Goal: Transaction & Acquisition: Purchase product/service

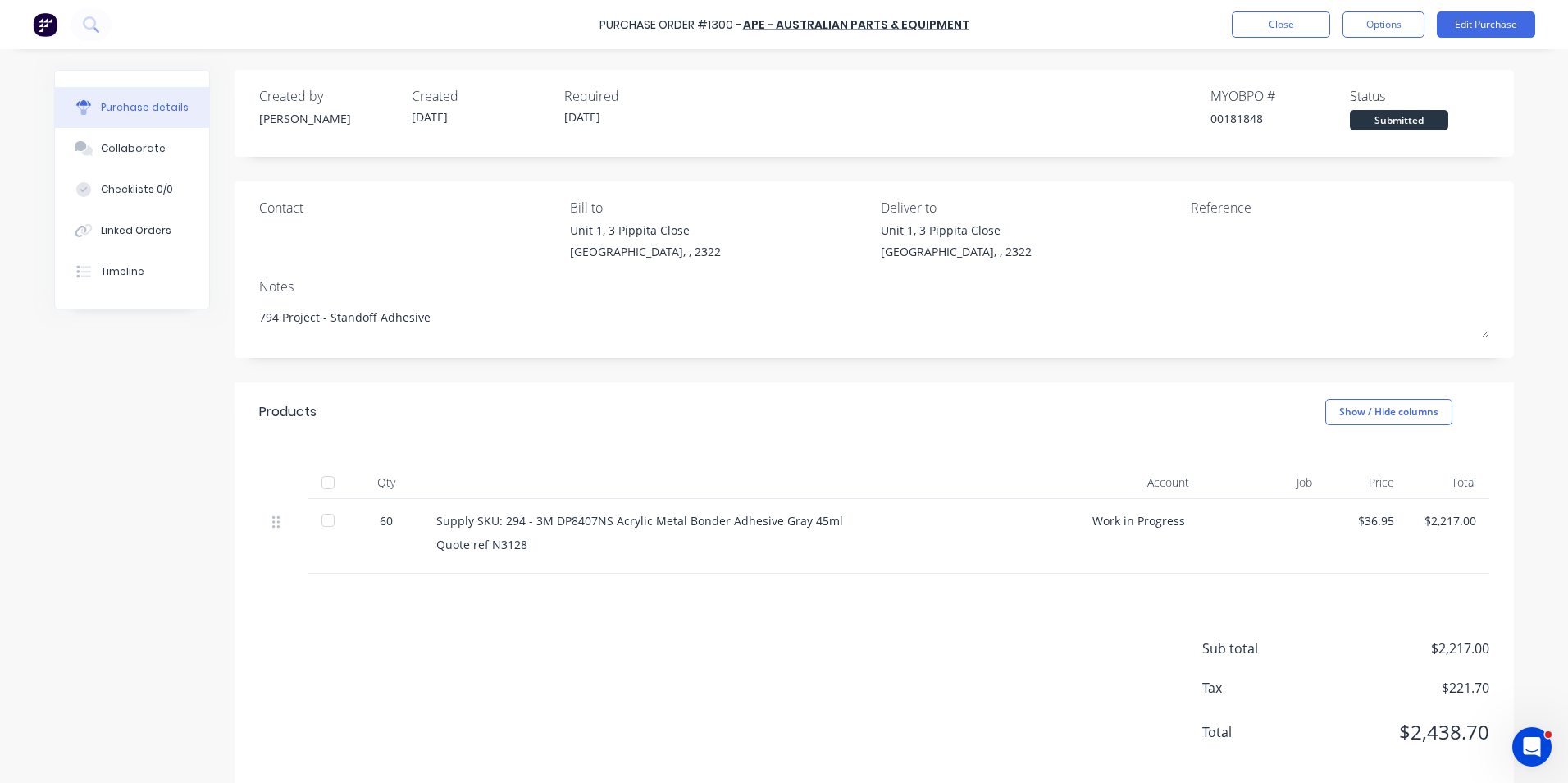
scroll to position [3, 0]
click at [1384, 27] on button "Options" at bounding box center [1383, 24] width 82 height 26
click at [1323, 64] on div "Print / Email" at bounding box center [1347, 67] width 126 height 23
click at [1332, 98] on div "With pricing" at bounding box center [1347, 99] width 126 height 23
type textarea "x"
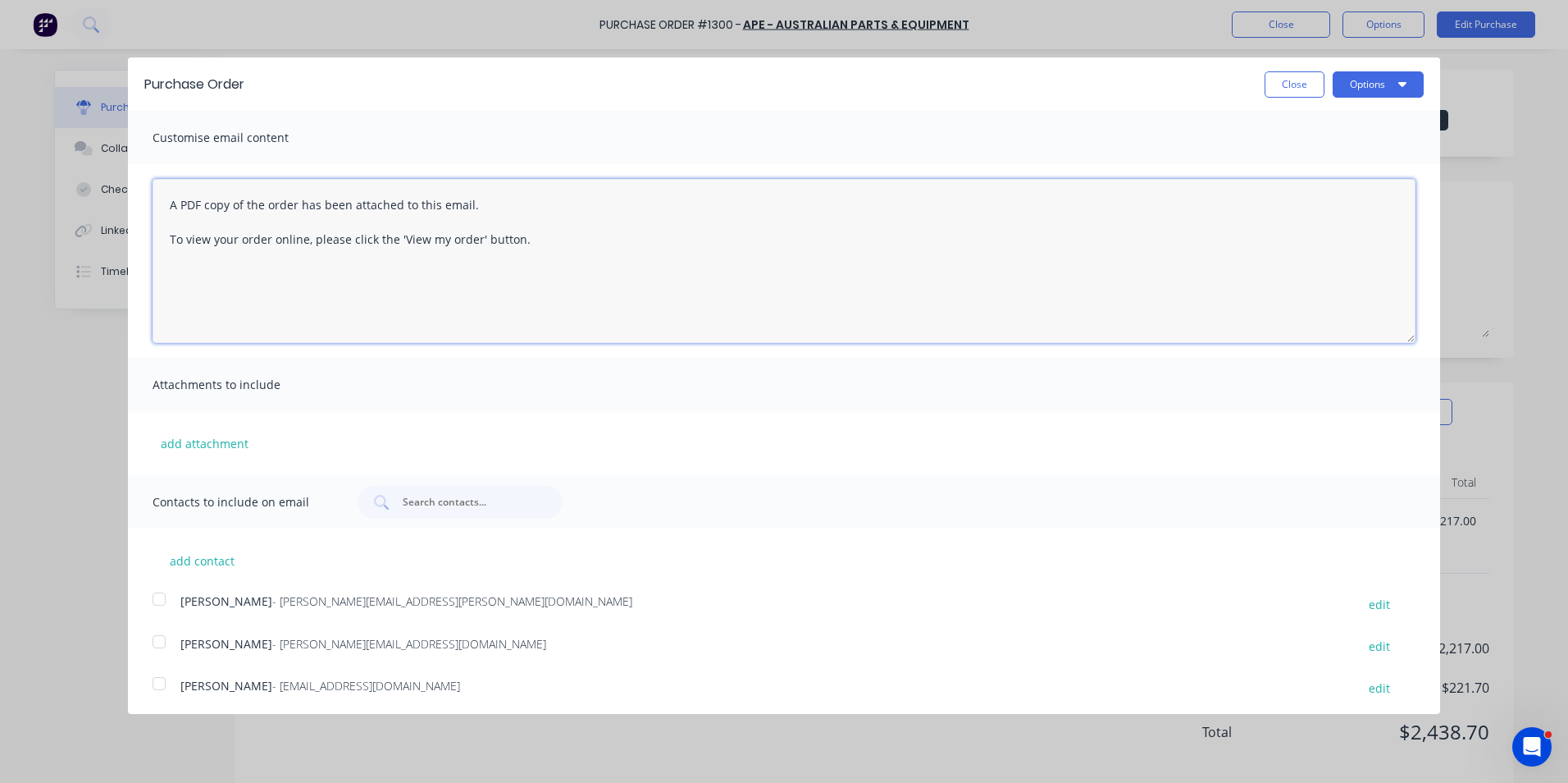
drag, startPoint x: 535, startPoint y: 239, endPoint x: 148, endPoint y: 210, distance: 388.1
click at [145, 212] on div "A PDF copy of the order has been attached to this email. To view your order onl…" at bounding box center [784, 261] width 1313 height 193
click at [346, 210] on textarea "Hi Wall, PO attached for the" at bounding box center [784, 261] width 1263 height 164
paste textarea "DP8407NS Acrylic Metal Bonder Adhesive"
type textarea "Hi Wall, PO attached for the DP8407NS Acrylic Metal Bonder Adhesive any issues,…"
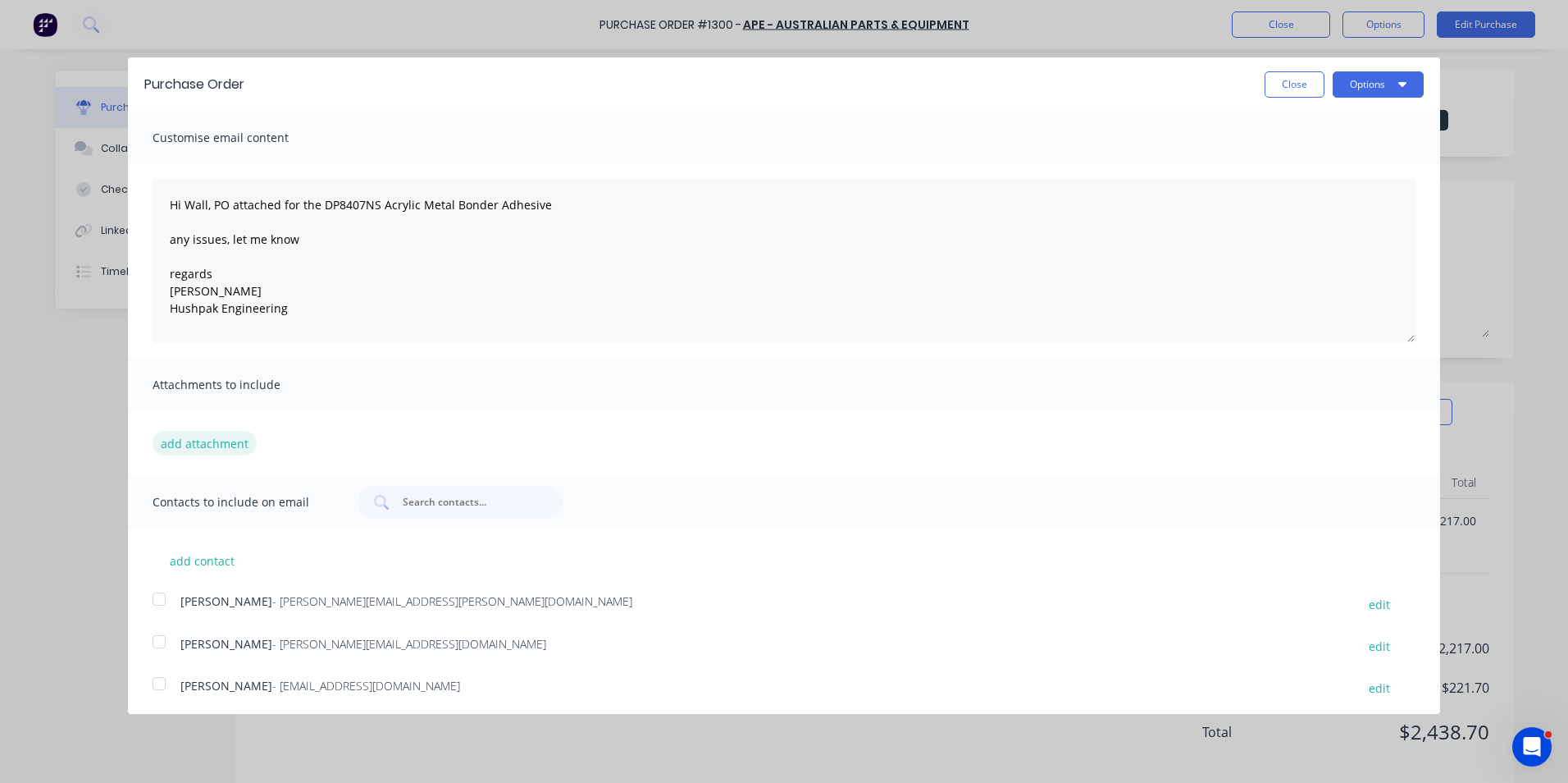
click at [228, 444] on button "add attachment" at bounding box center [204, 443] width 104 height 24
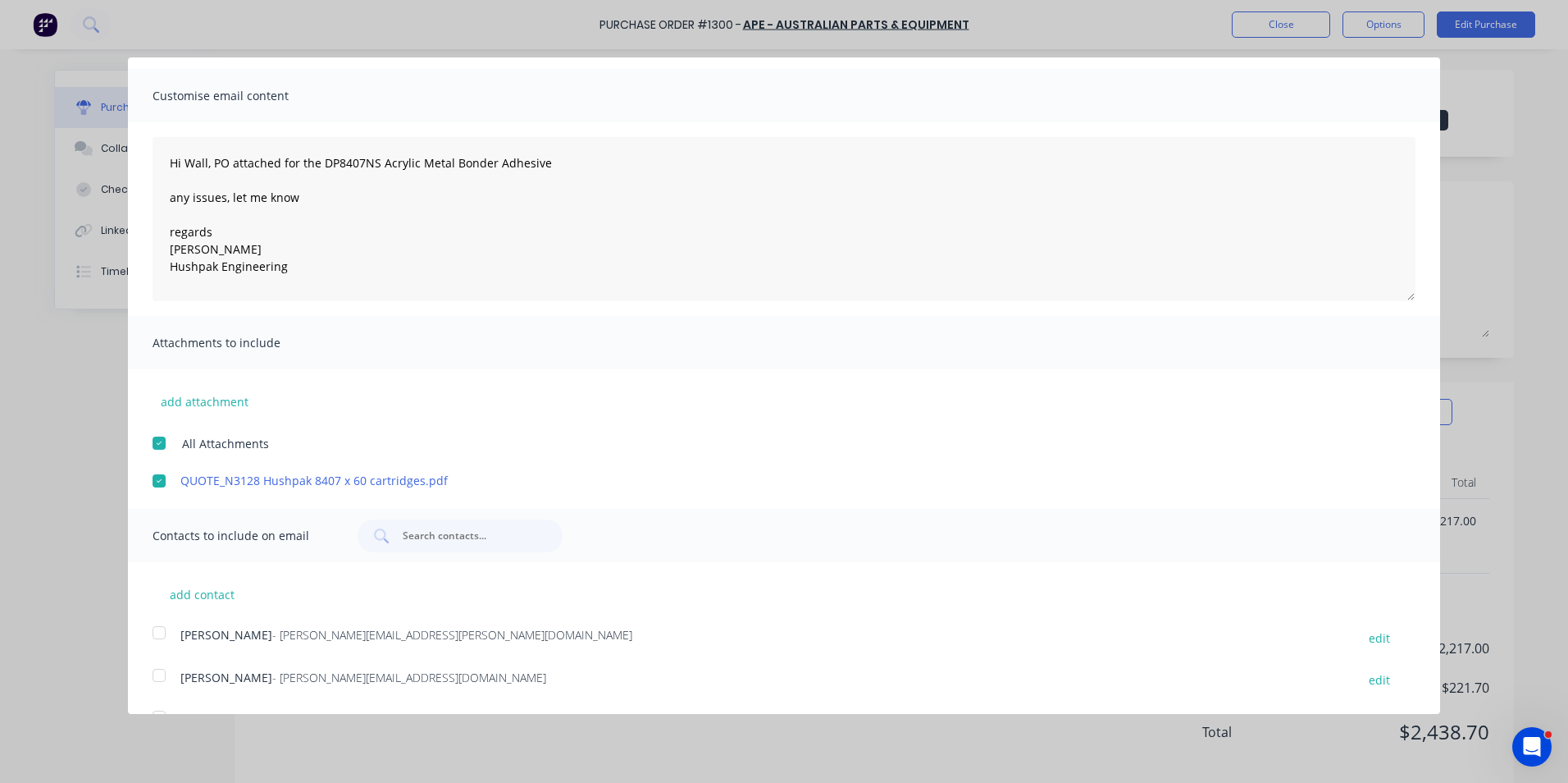
scroll to position [80, 0]
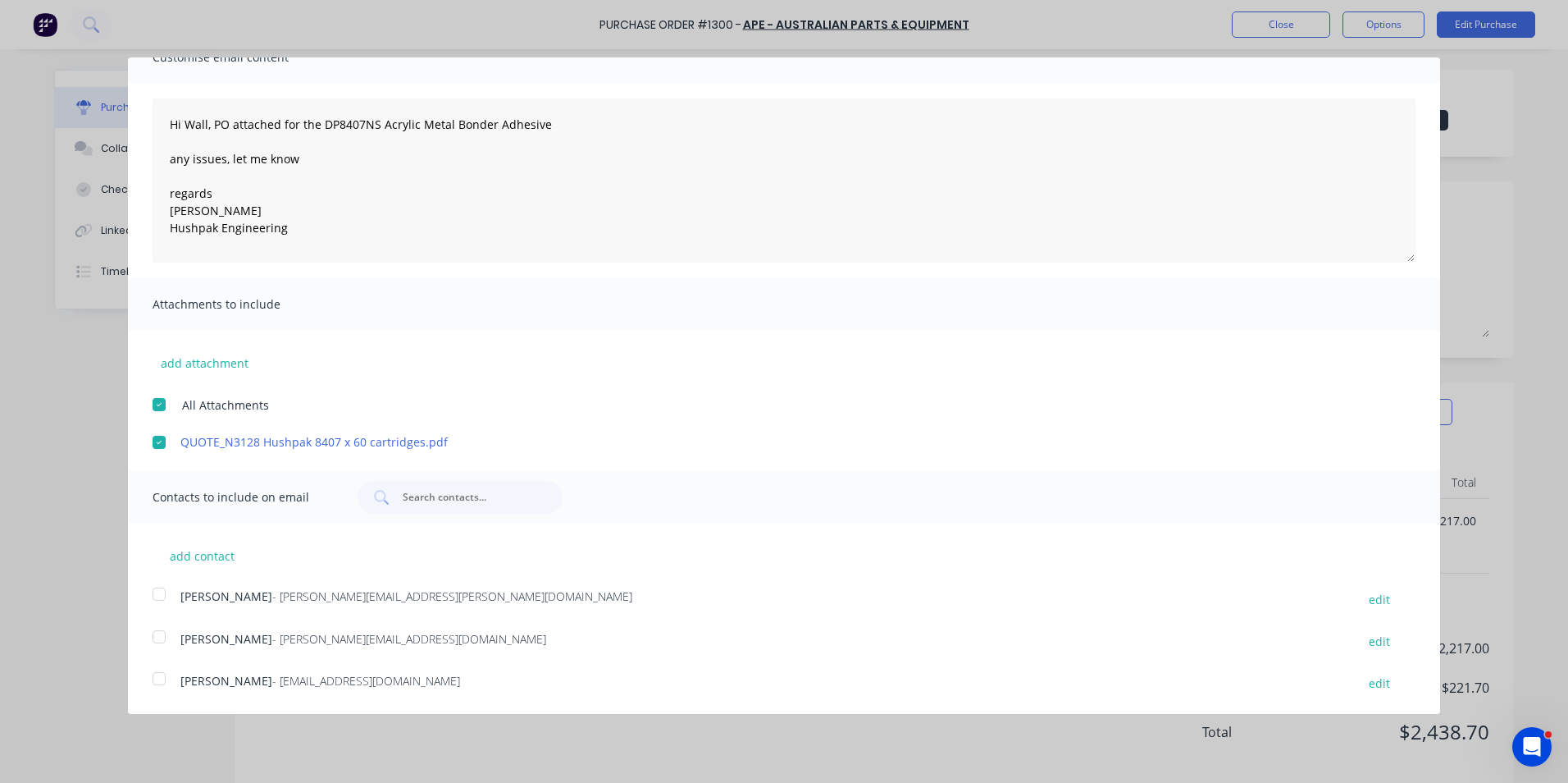
click at [160, 590] on div at bounding box center [159, 594] width 32 height 33
click at [162, 676] on div at bounding box center [159, 678] width 32 height 33
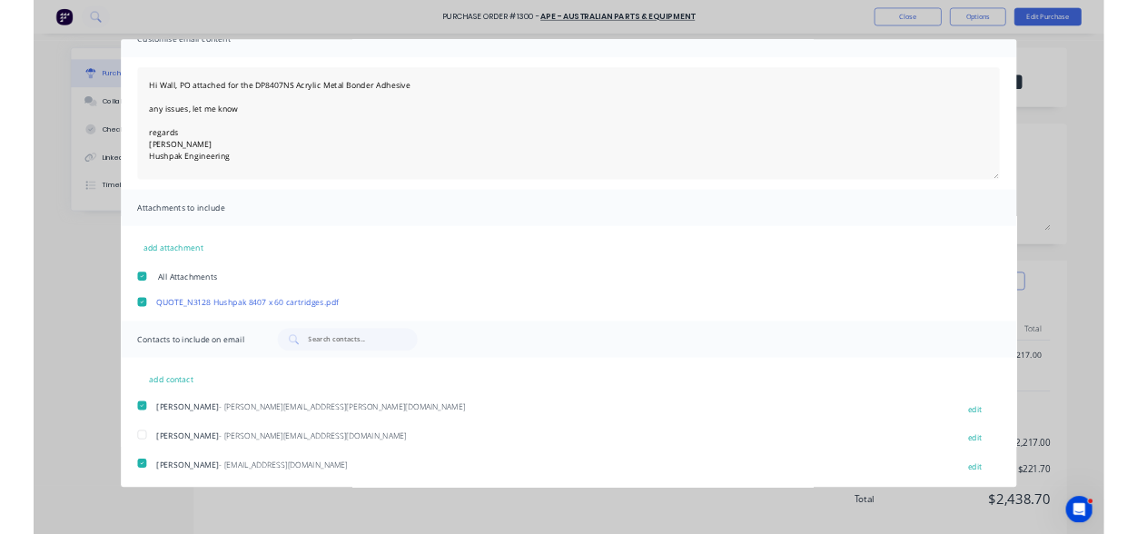
scroll to position [0, 0]
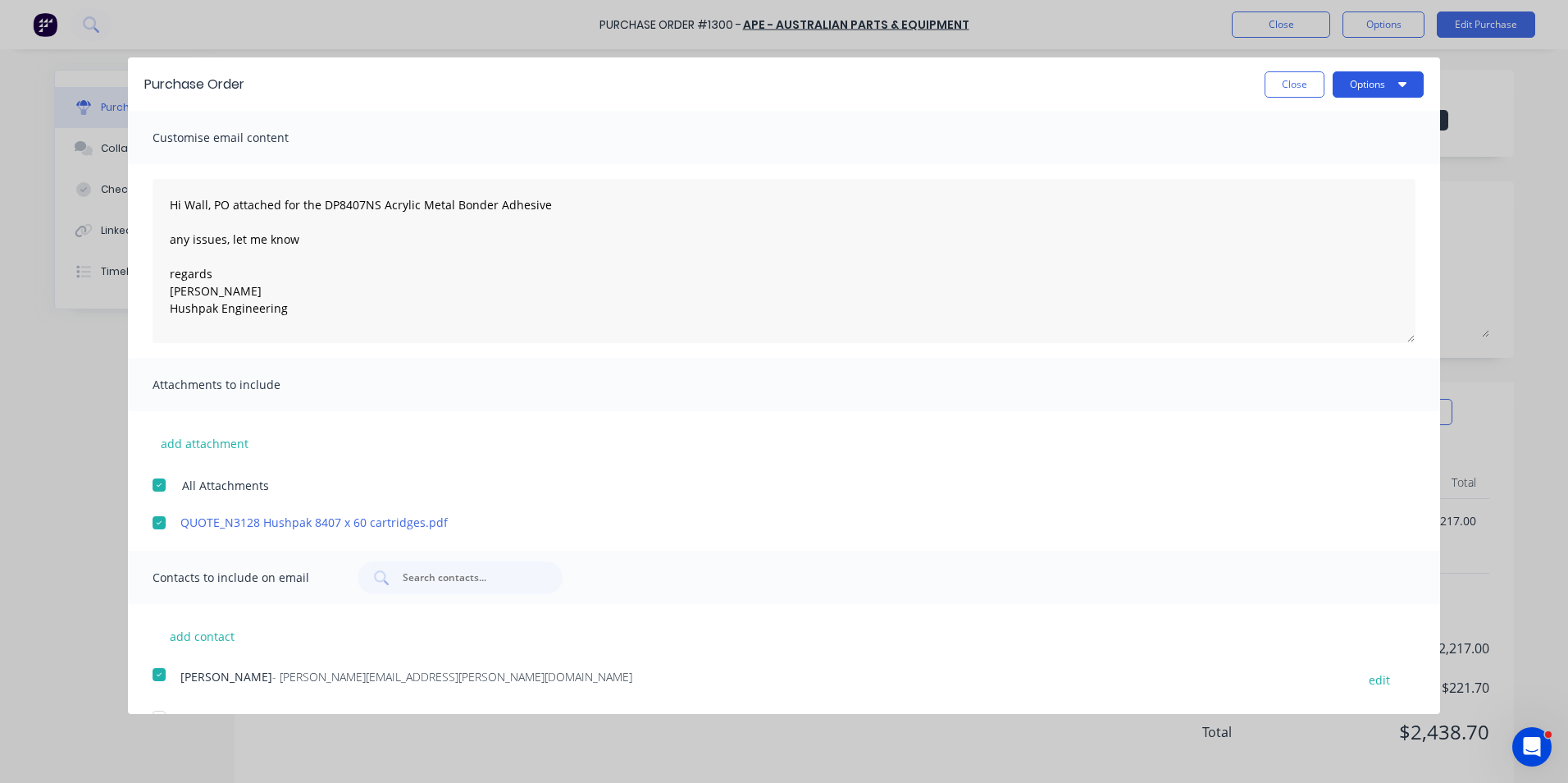
click at [1350, 84] on button "Options" at bounding box center [1378, 84] width 91 height 26
click at [1285, 157] on div "Email" at bounding box center [1346, 159] width 126 height 23
type textarea "x"
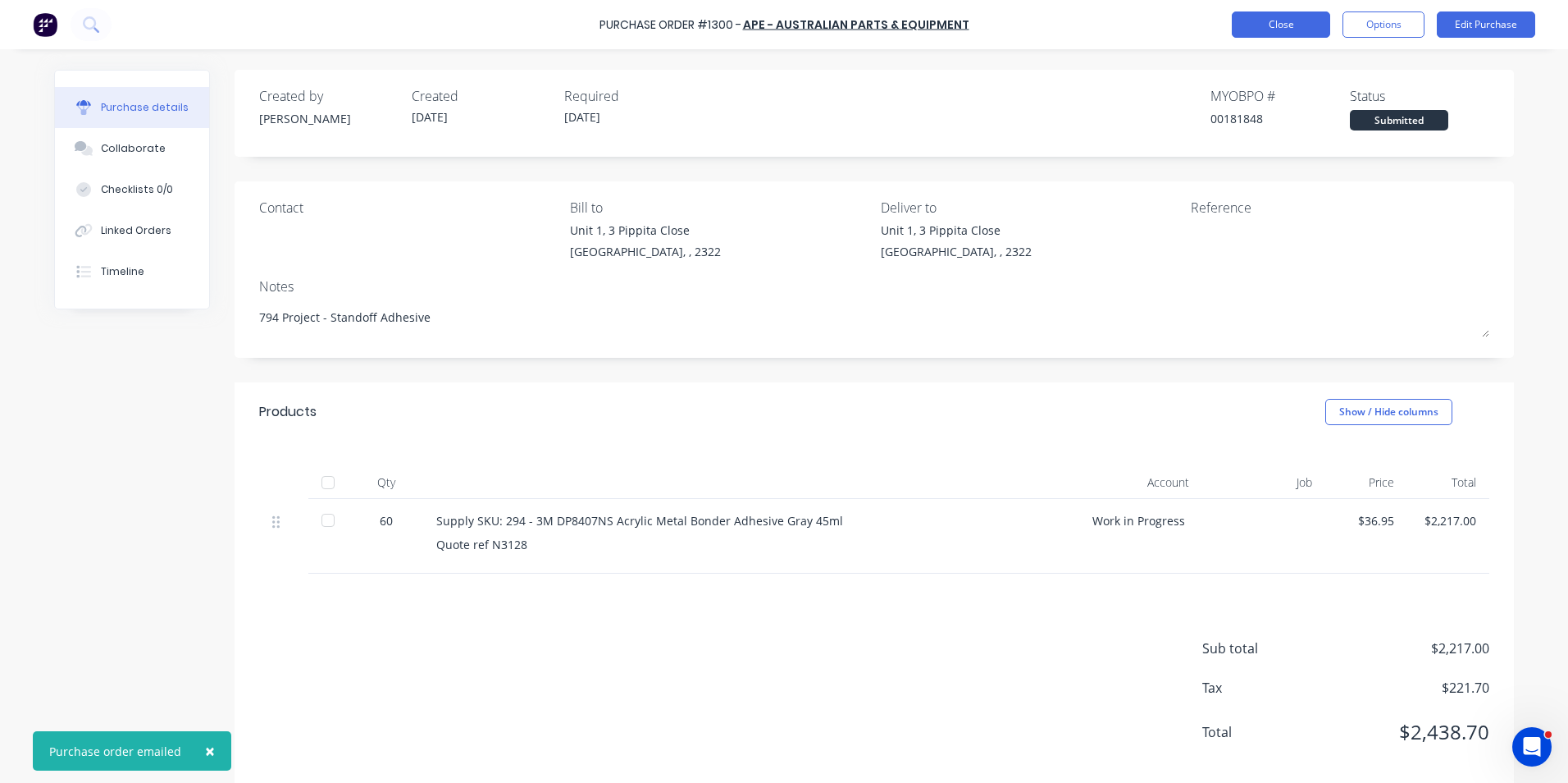
click at [1267, 20] on button "Close" at bounding box center [1281, 24] width 98 height 26
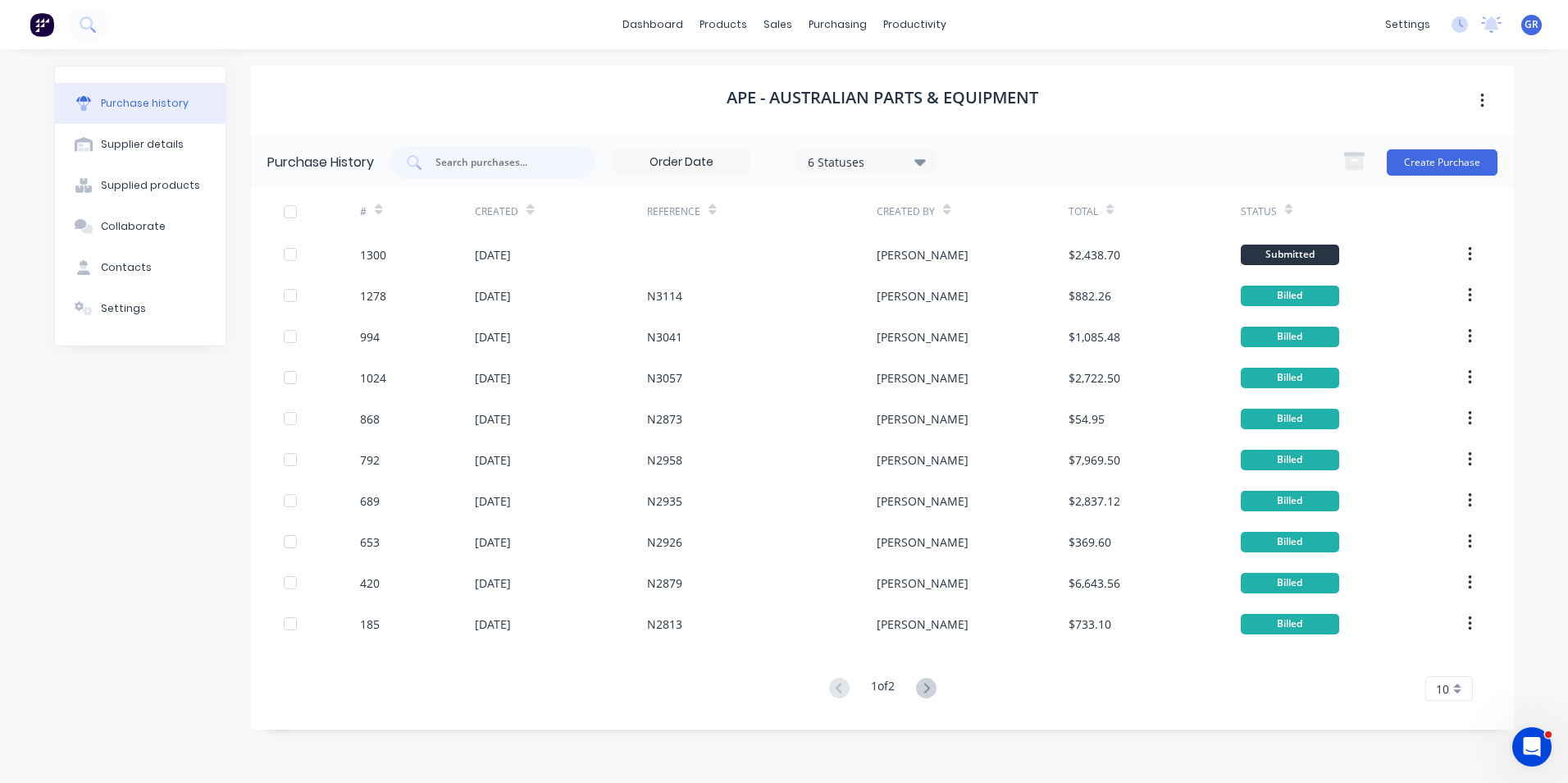
scroll to position [440, 0]
click at [865, 71] on div "Purchase Orders" at bounding box center [890, 79] width 87 height 14
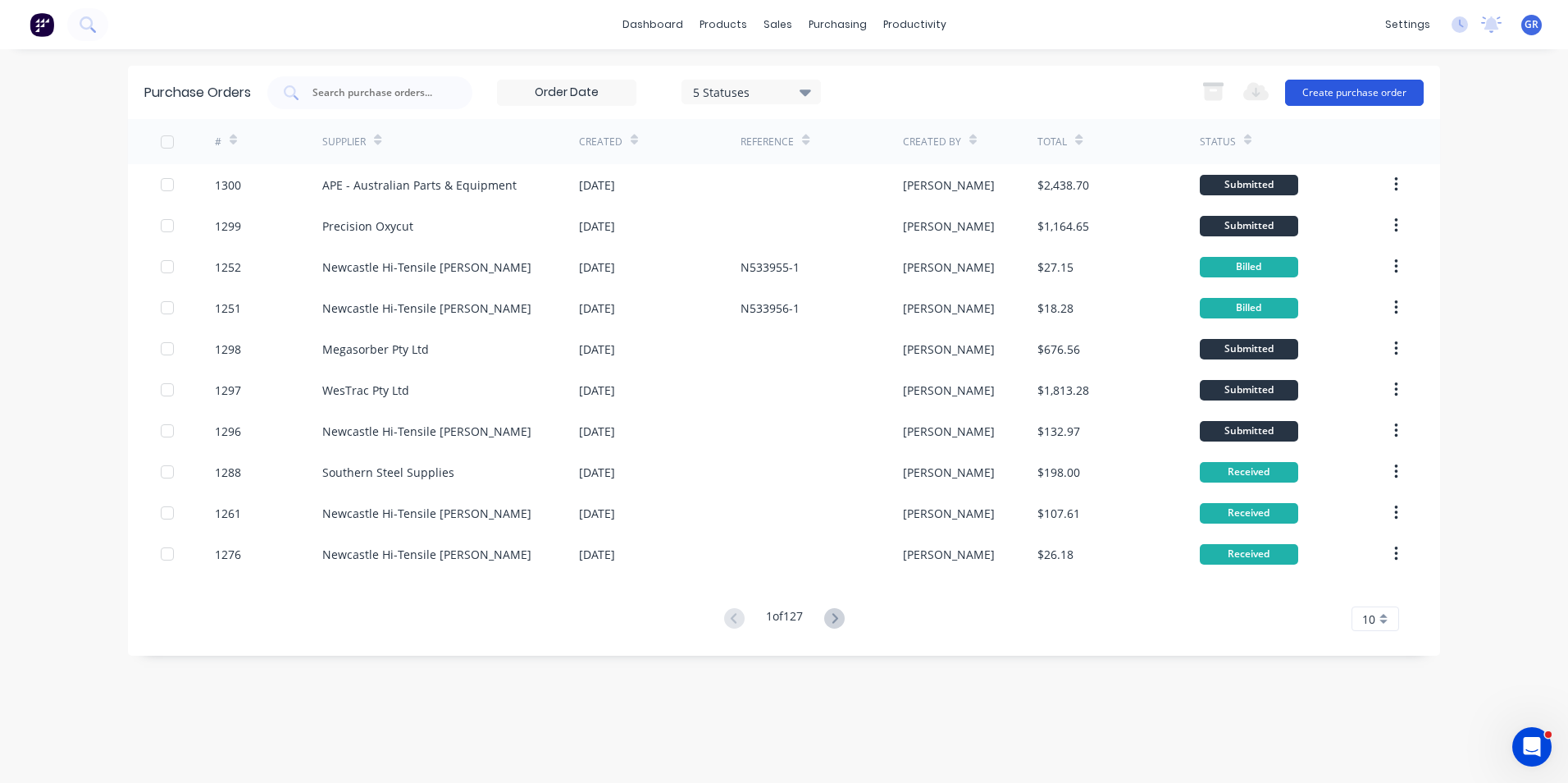
click at [1330, 95] on button "Create purchase order" at bounding box center [1355, 92] width 139 height 26
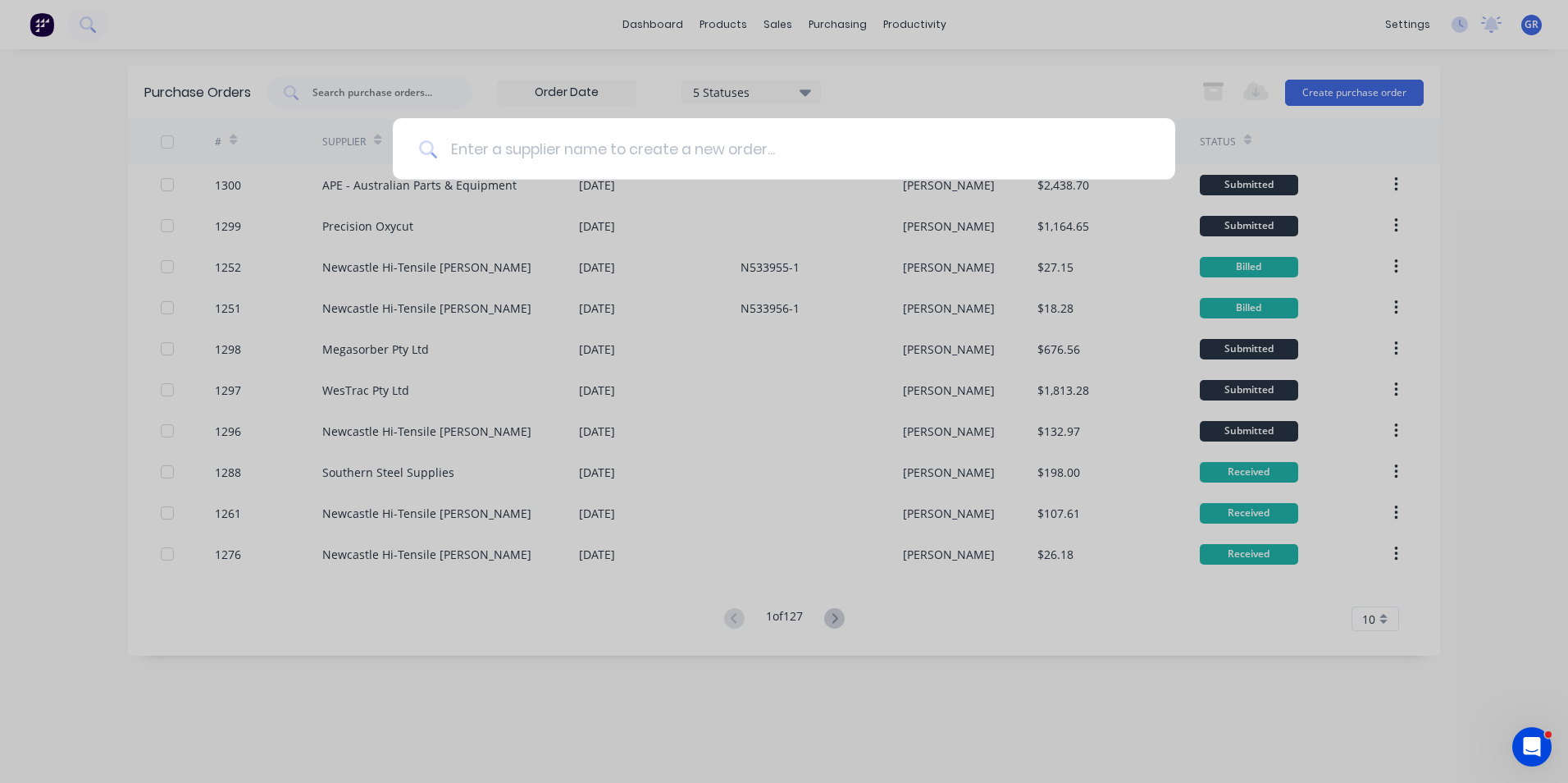
click at [656, 136] on input at bounding box center [793, 149] width 712 height 61
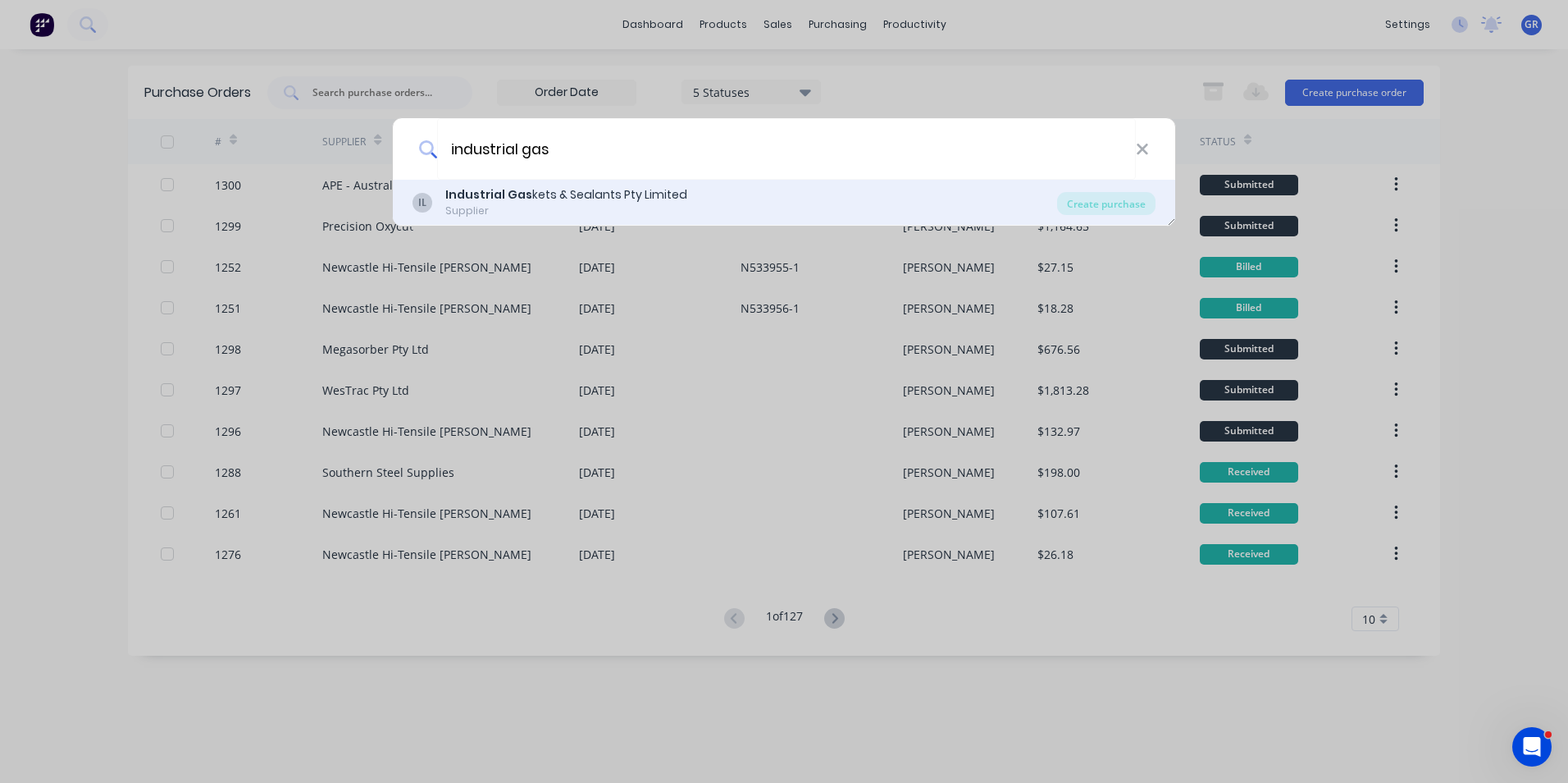
type input "industrial gas"
click at [524, 188] on b "Industrial Gas" at bounding box center [488, 194] width 87 height 16
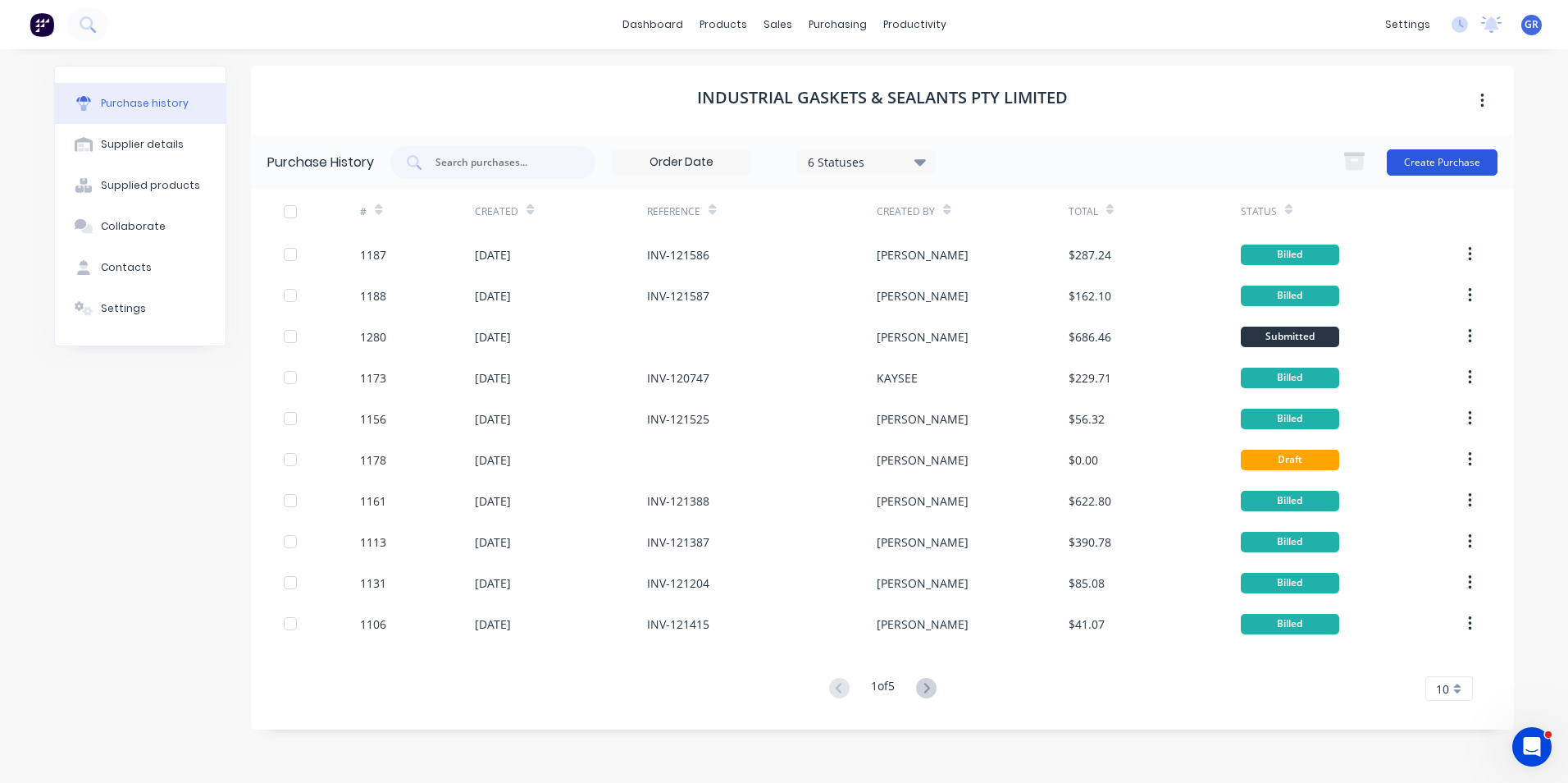
click at [1418, 153] on button "Create Purchase" at bounding box center [1442, 162] width 111 height 26
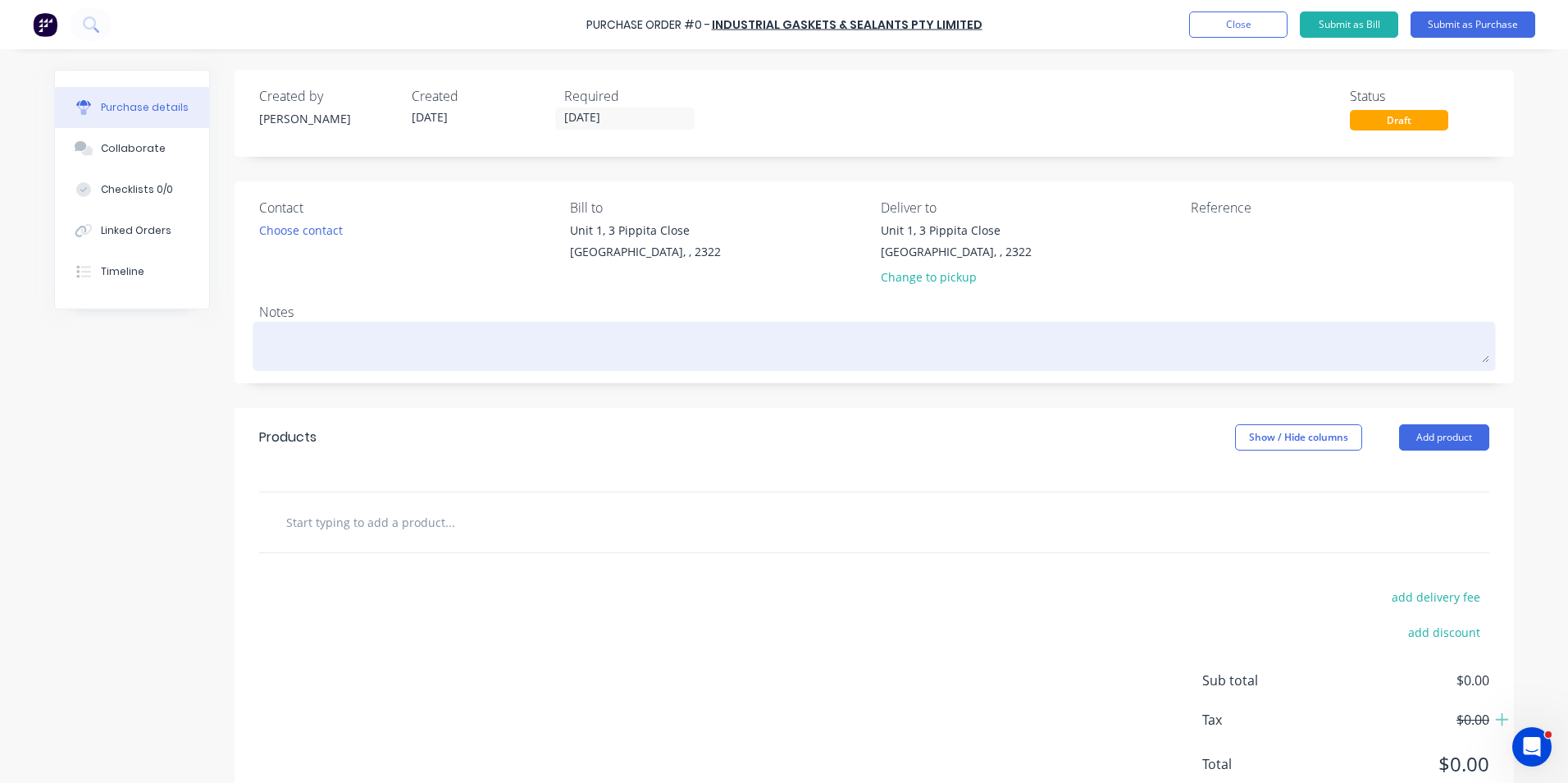
click at [305, 342] on textarea at bounding box center [874, 344] width 1230 height 37
type textarea "x"
type textarea "J"
type textarea "x"
type textarea "JN"
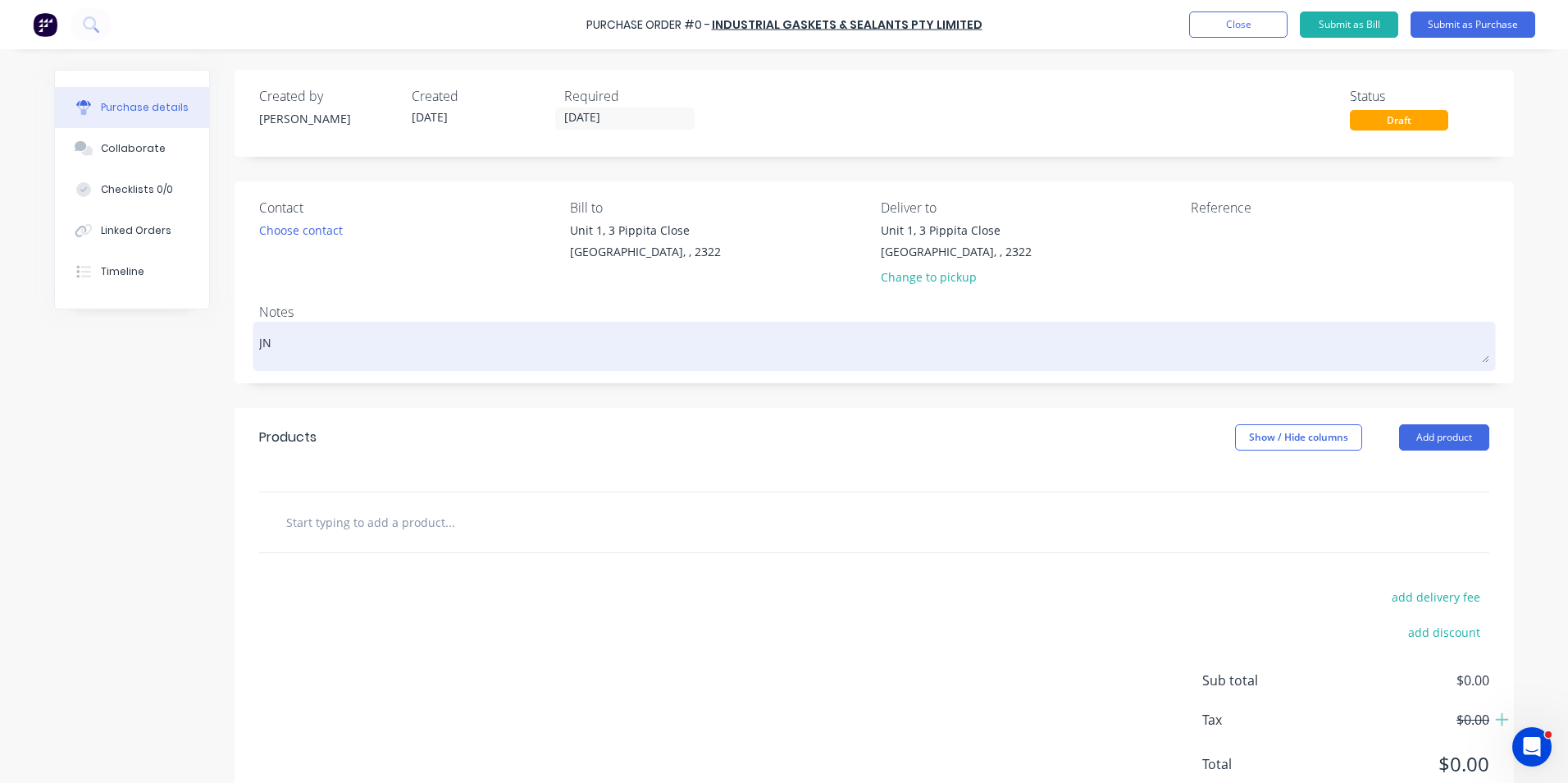
type textarea "x"
type textarea "JN1"
type textarea "x"
type textarea "JN15"
type textarea "x"
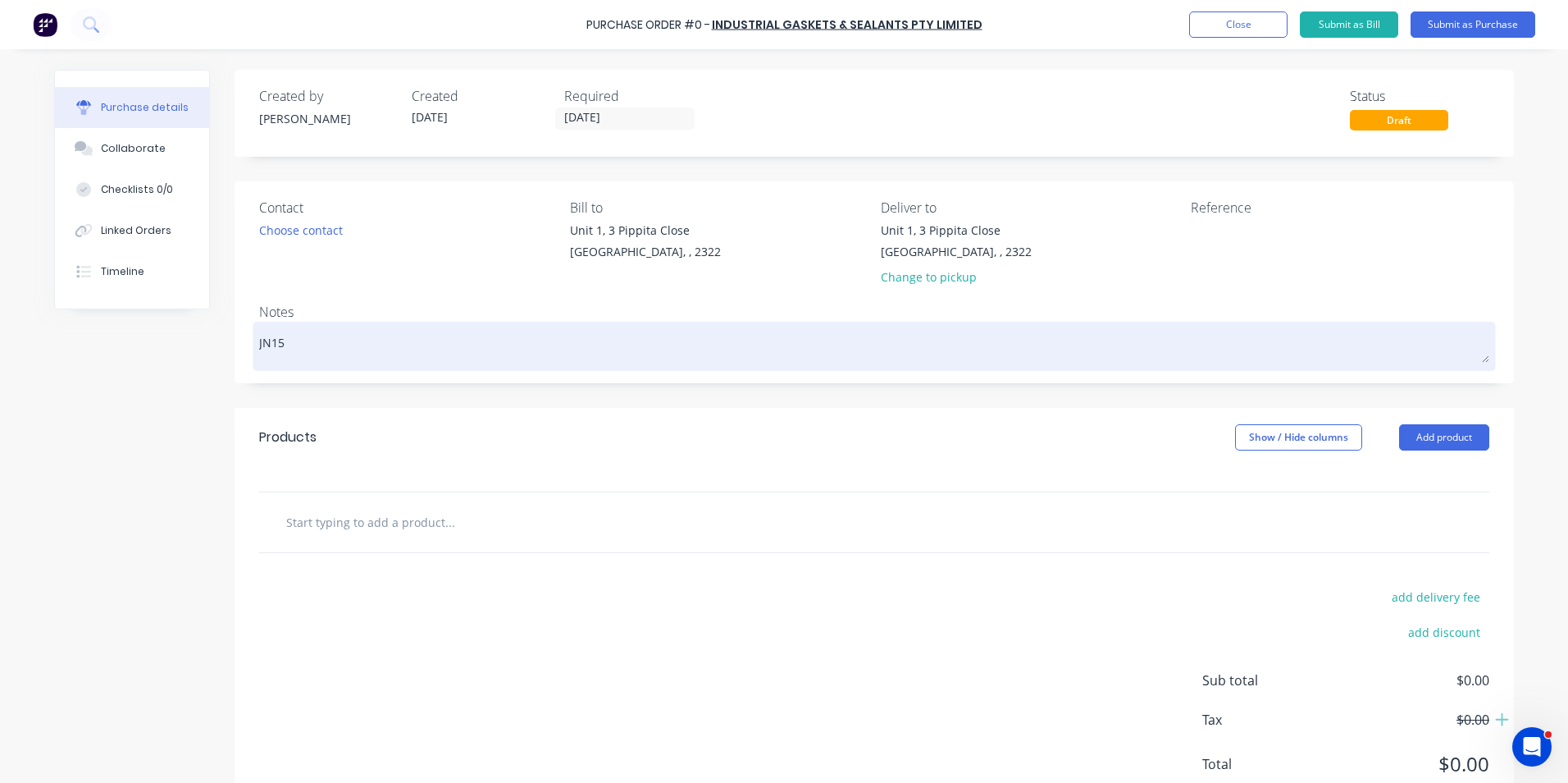
type textarea "JN158"
type textarea "x"
type textarea "JN1586"
type textarea "x"
type textarea "JN1586"
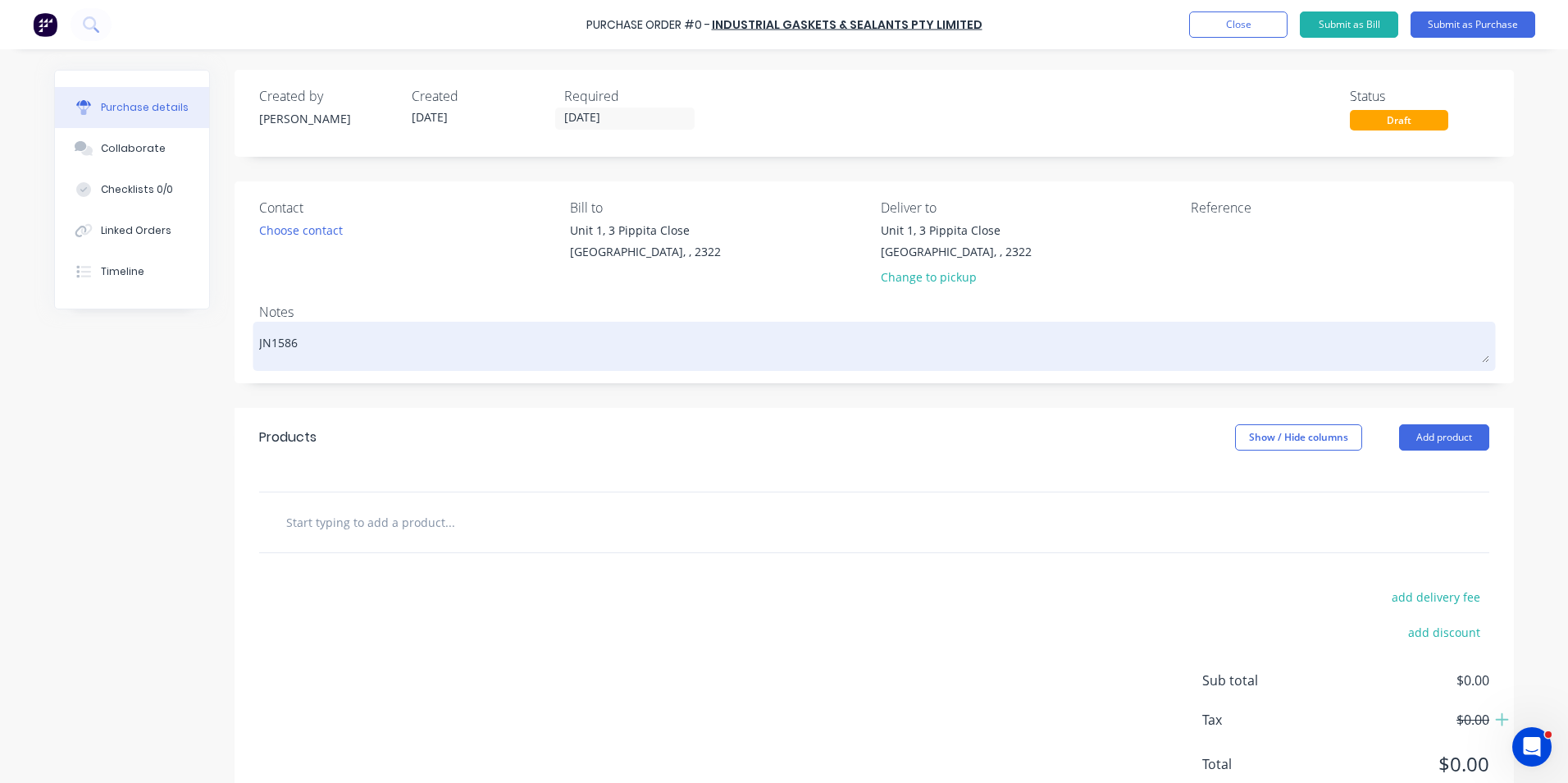
type textarea "x"
type textarea "JN1586 -"
type textarea "x"
type textarea "JN1586 -"
type textarea "x"
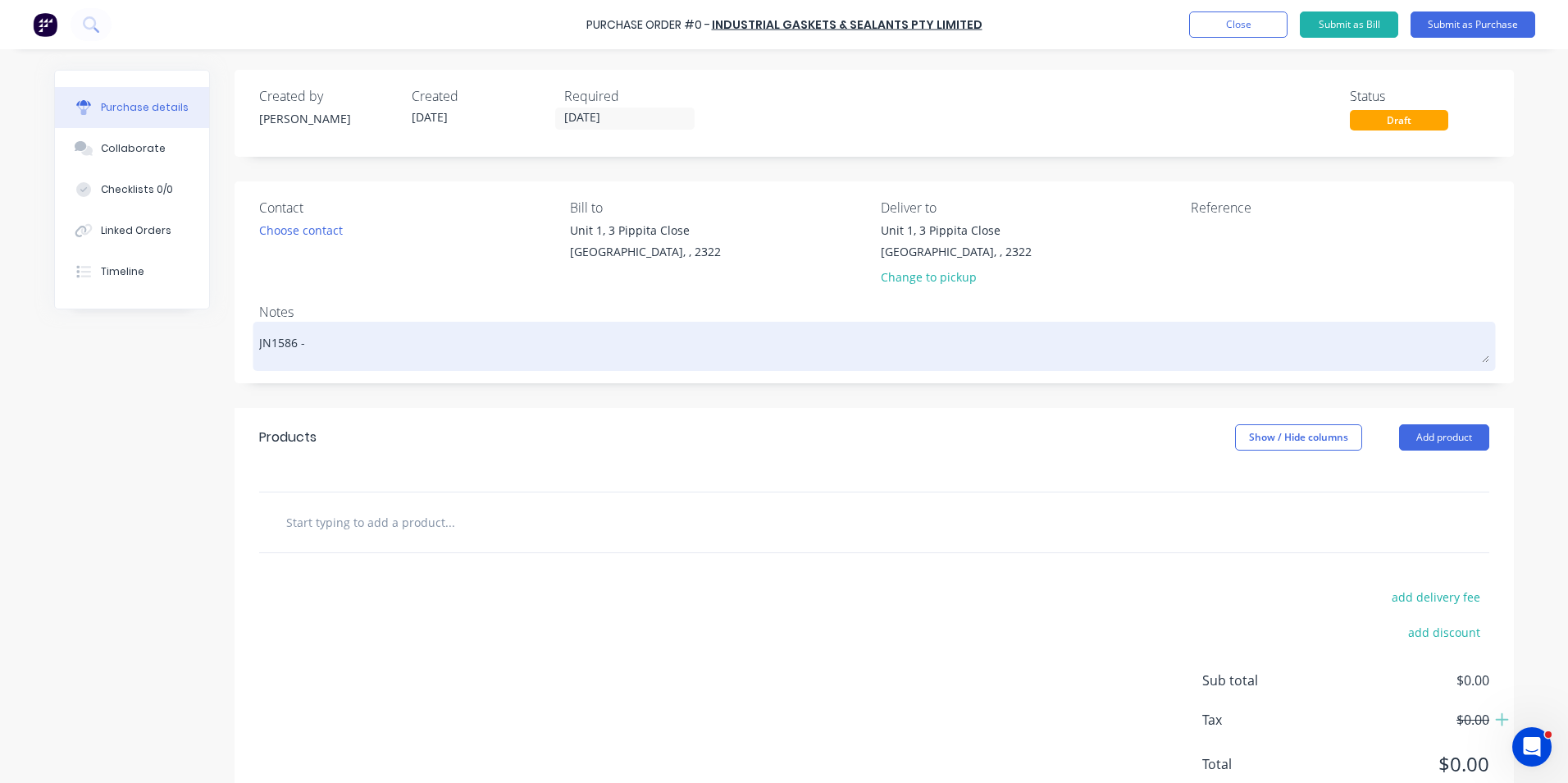
type textarea "JN1586 - 7"
type textarea "x"
type textarea "JN1586 - 79"
type textarea "x"
type textarea "JN1586 - 794"
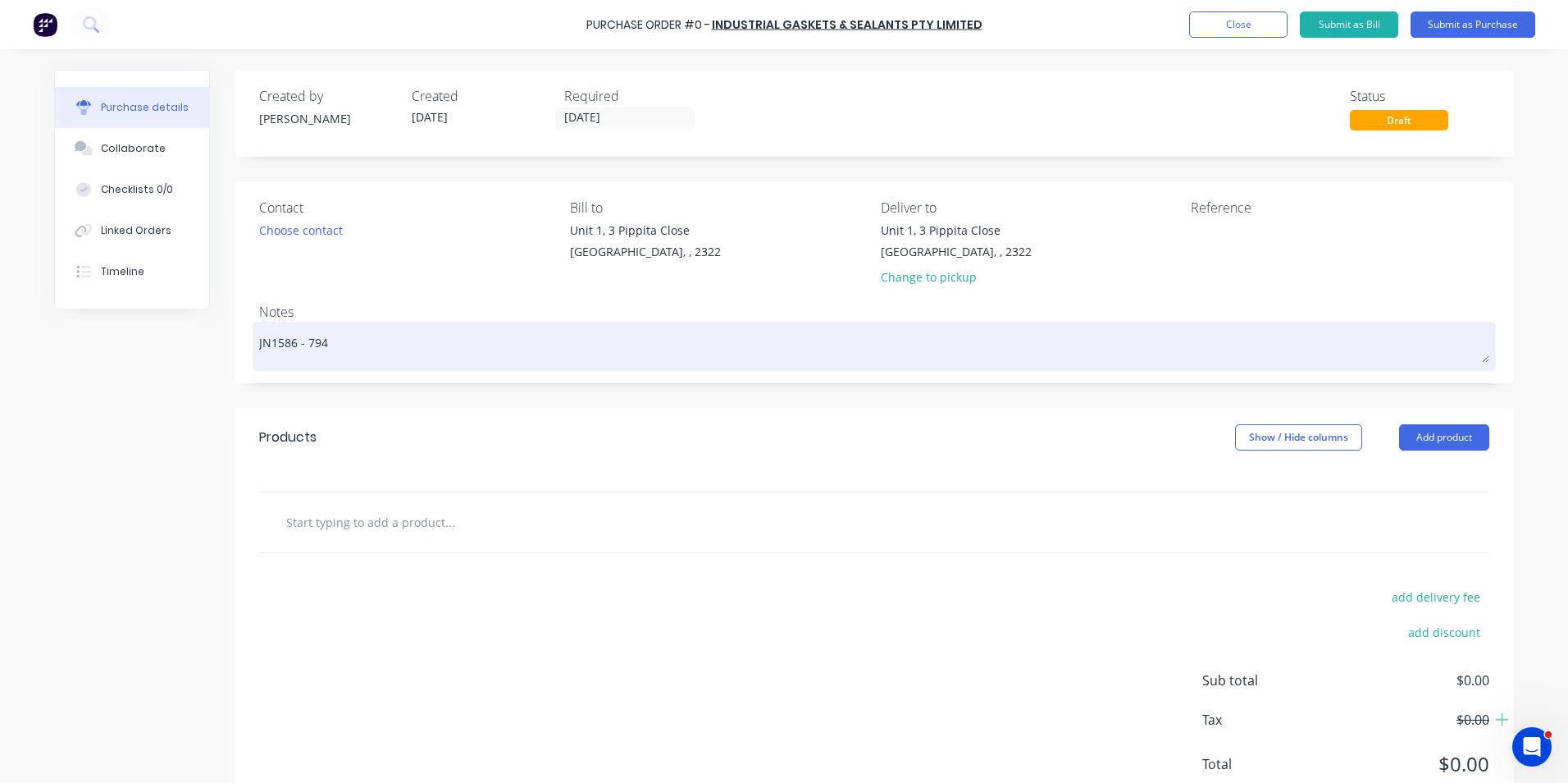
type textarea "x"
type textarea "JN1586 - 794"
type textarea "x"
type textarea "JN1586 - 794 R"
type textarea "x"
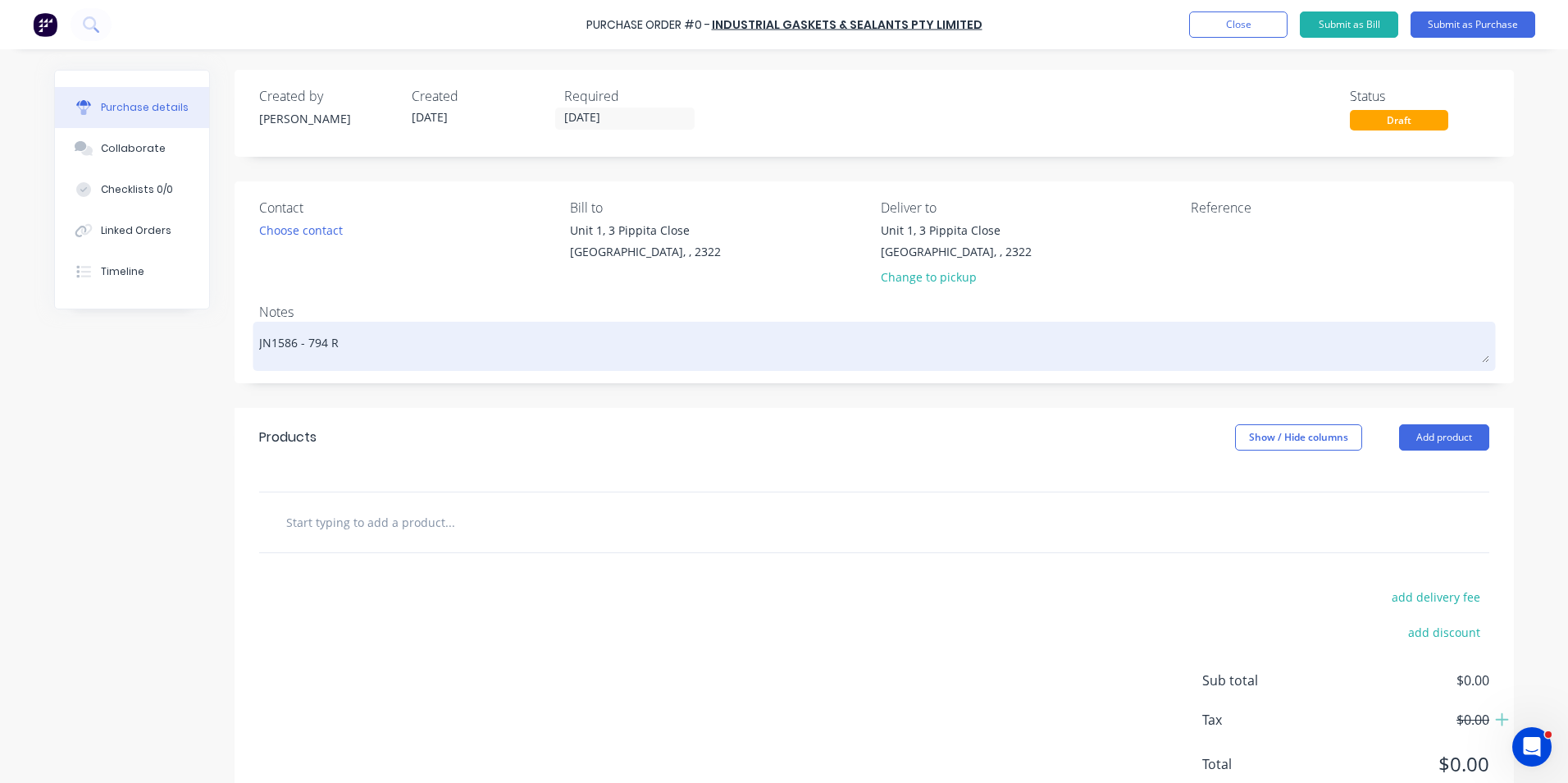
type textarea "JN1586 - 794 Ra"
type textarea "x"
type textarea "JN1586 - 794 Rad"
type textarea "x"
type textarea "JN1586 - 794 Radi"
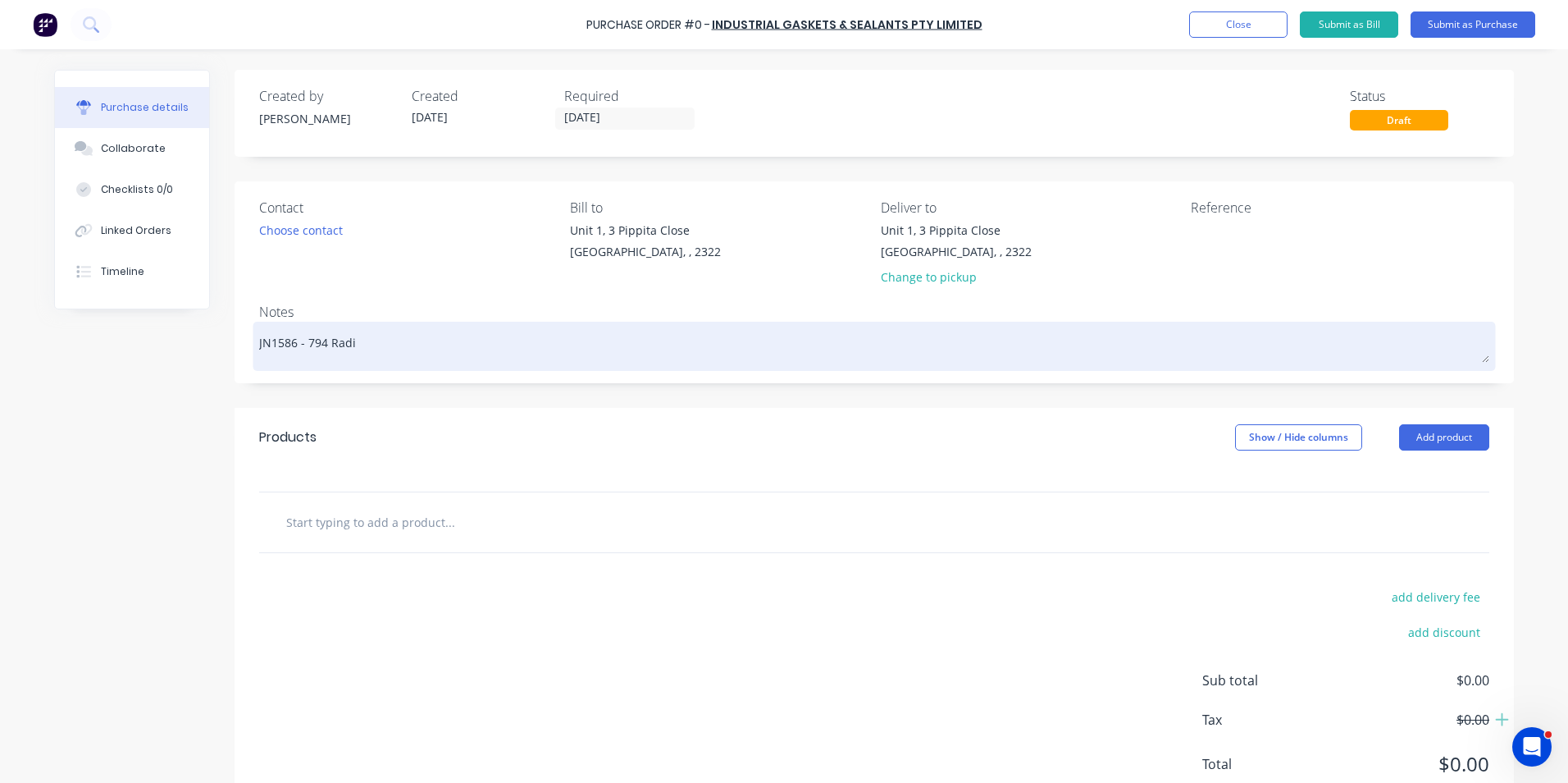
type textarea "x"
type textarea "JN1586 - 794 Radia"
type textarea "x"
type textarea "JN1586 - 794 Radiat"
type textarea "x"
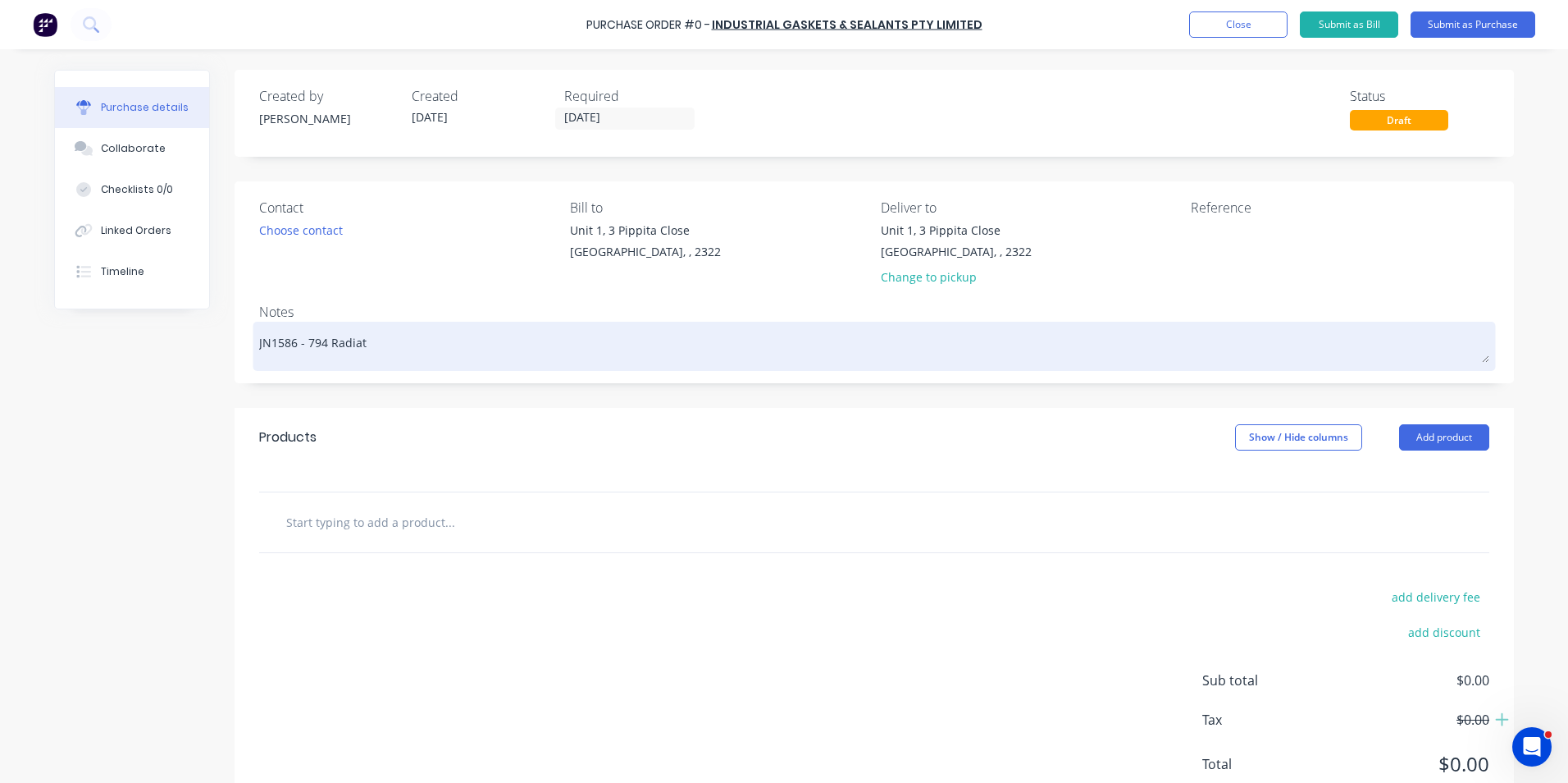
type textarea "JN1586 - 794 Radiato"
type textarea "x"
type textarea "JN1586 - 794 Radiator"
type textarea "x"
type textarea "JN1586 - 794 Radiator"
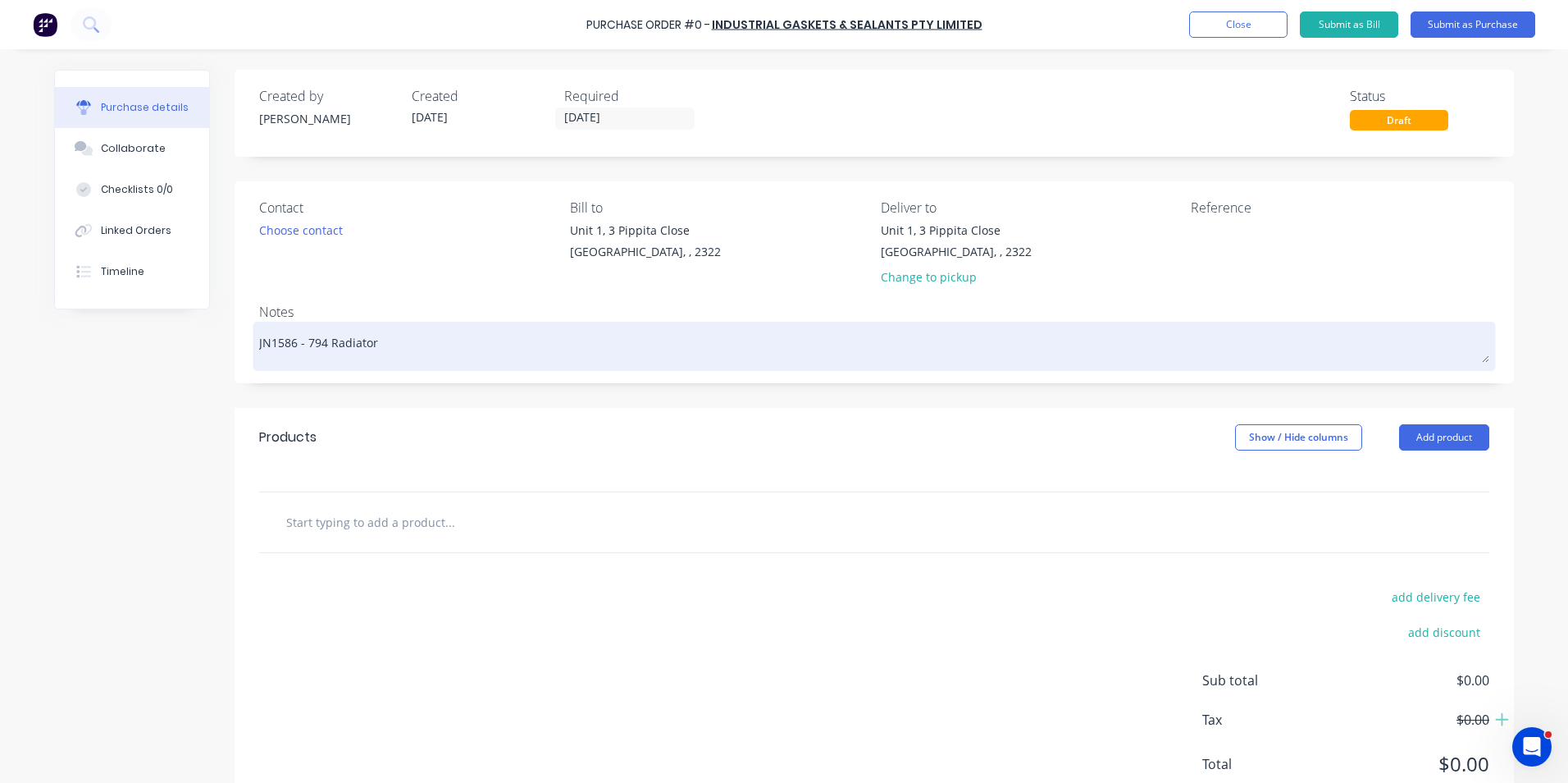
type textarea "x"
type textarea "JN1586 - 794 Radiator L"
type textarea "x"
type textarea "JN1586 - 794 Radiator Lo"
type textarea "x"
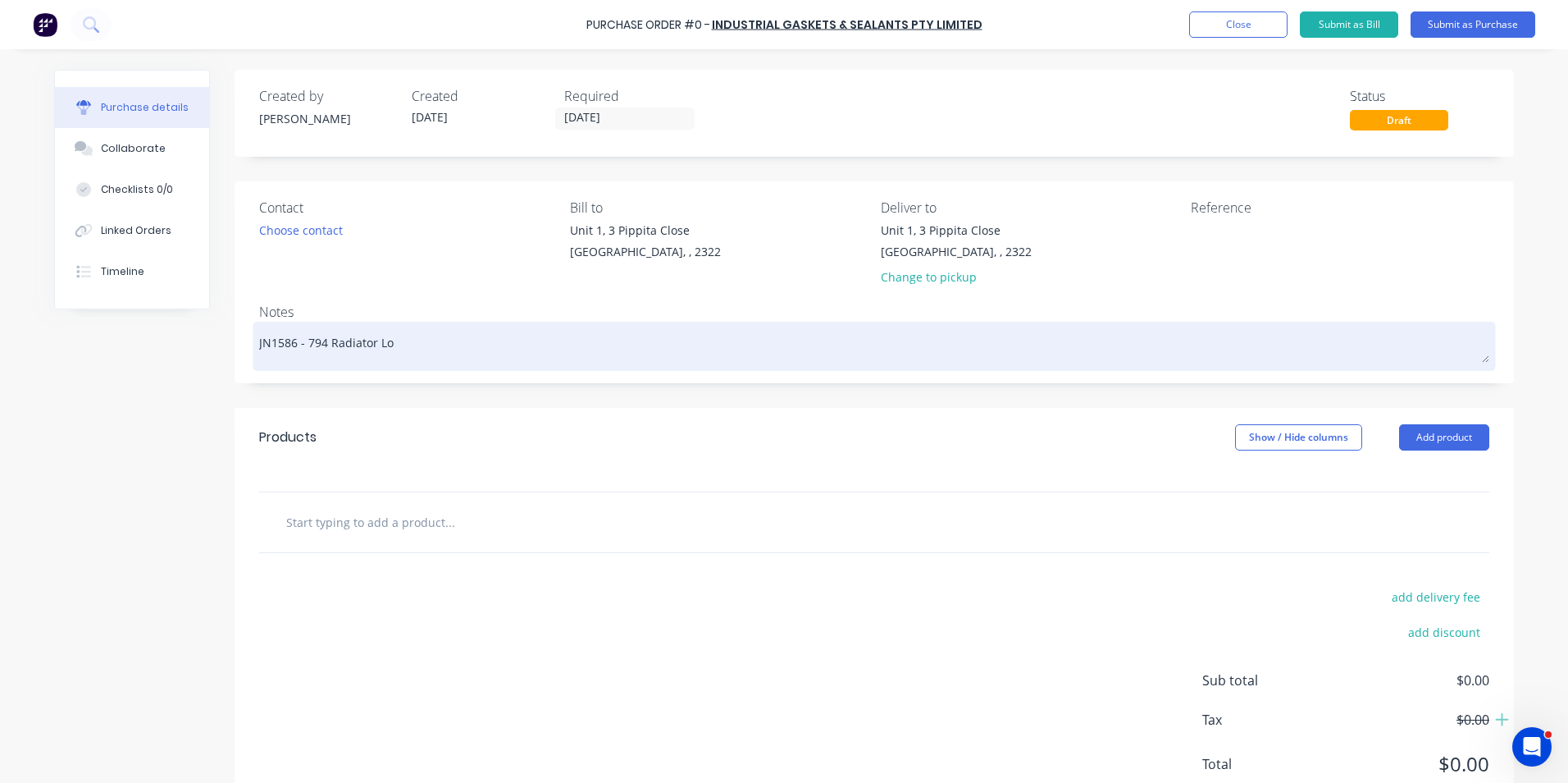
type textarea "JN1586 - 794 Radiator [PERSON_NAME]"
type textarea "x"
type textarea "JN1586 - 794 Radiator Louv"
type textarea "x"
type textarea "JN1586 - 794 Radiator Louvr"
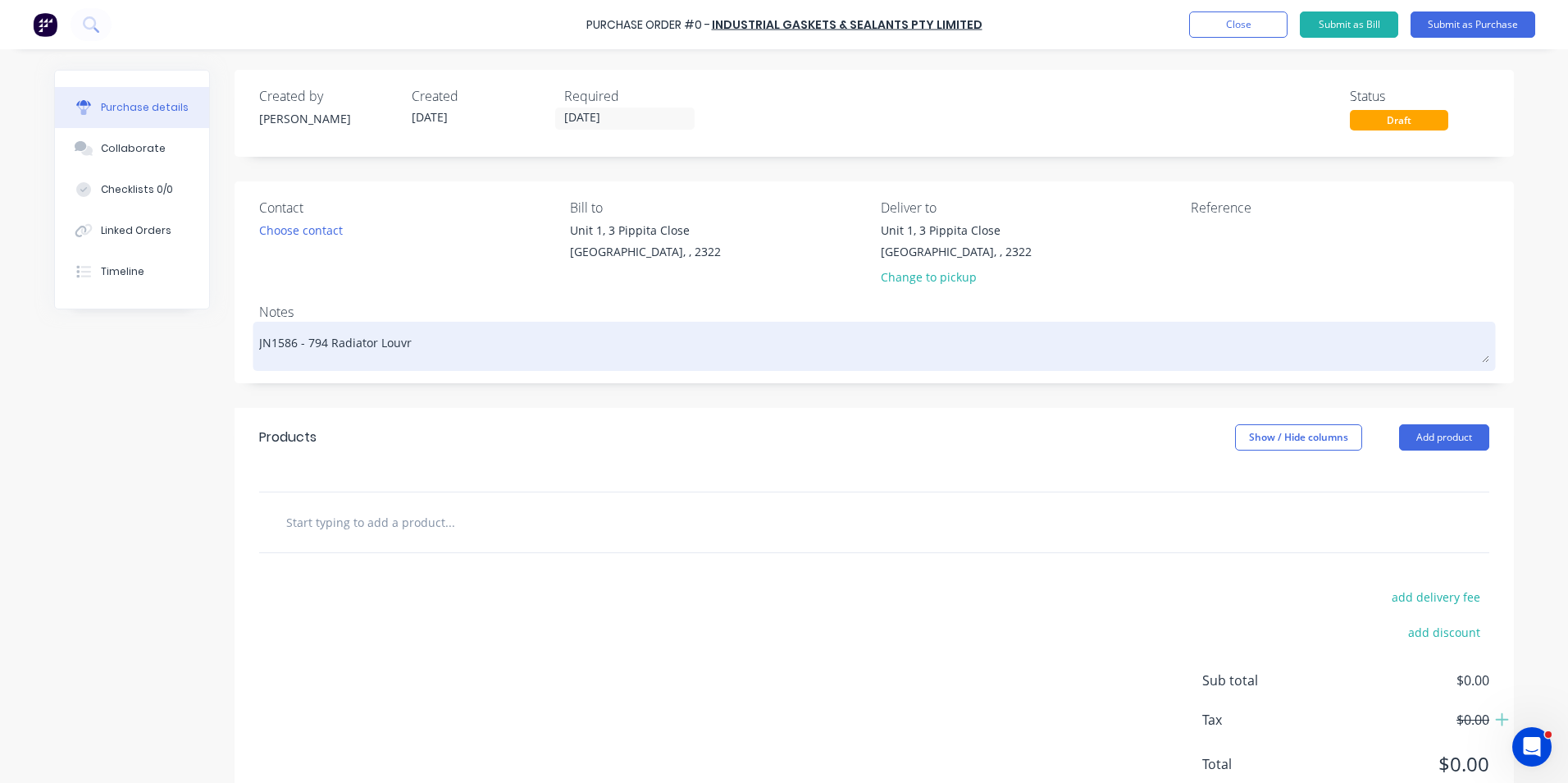
type textarea "x"
type textarea "JN1586 - 794 Radiator Louvre"
type textarea "x"
type textarea "JN1586 - 794 Radiator Louvre"
type textarea "x"
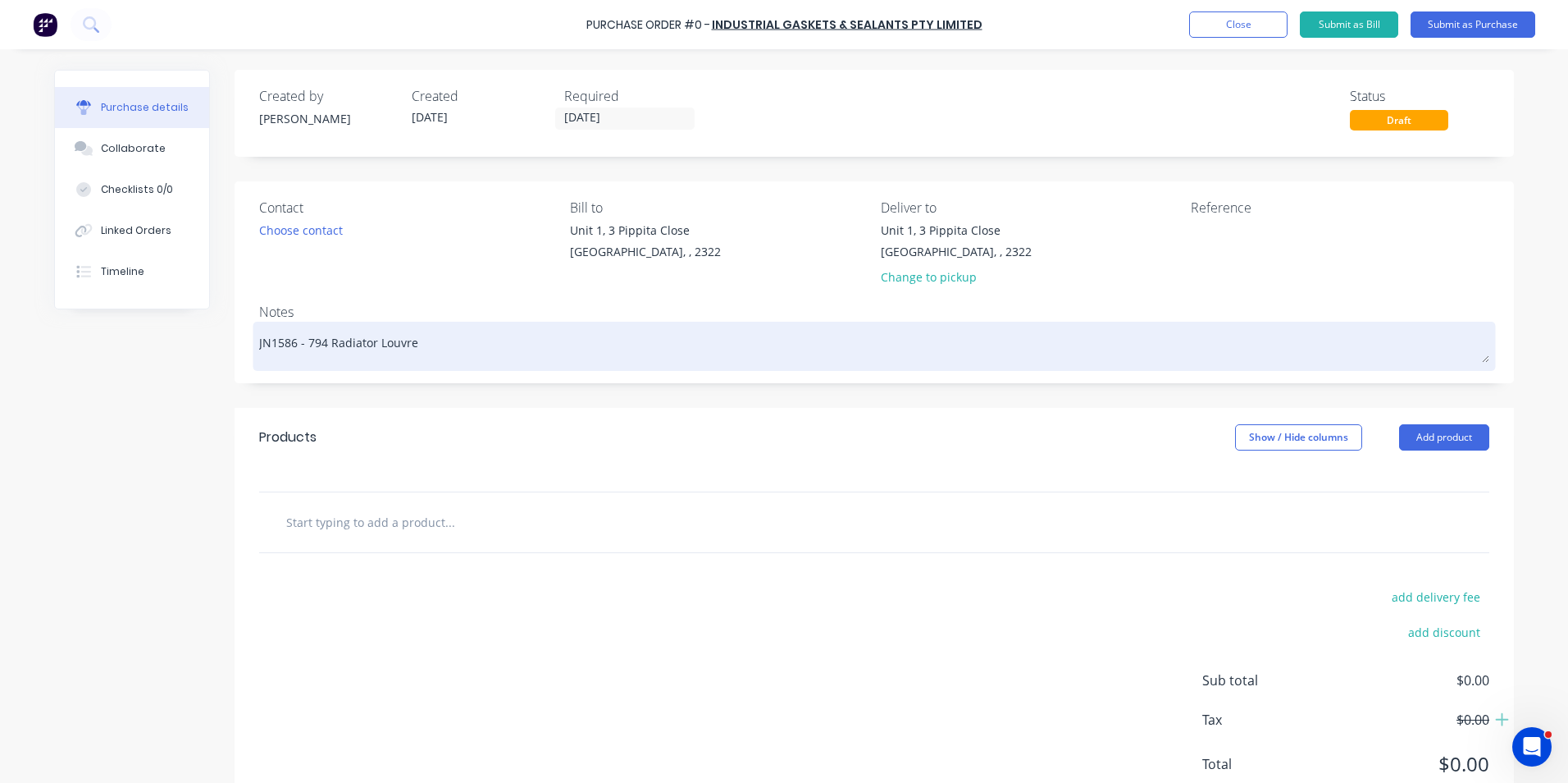
type textarea "JN1586 - 794 Radiator Louvre -"
type textarea "x"
type textarea "JN1586 - 794 Radiator Louvre -"
type textarea "x"
type textarea "JN1586 - 794 Radiator Louvre - H"
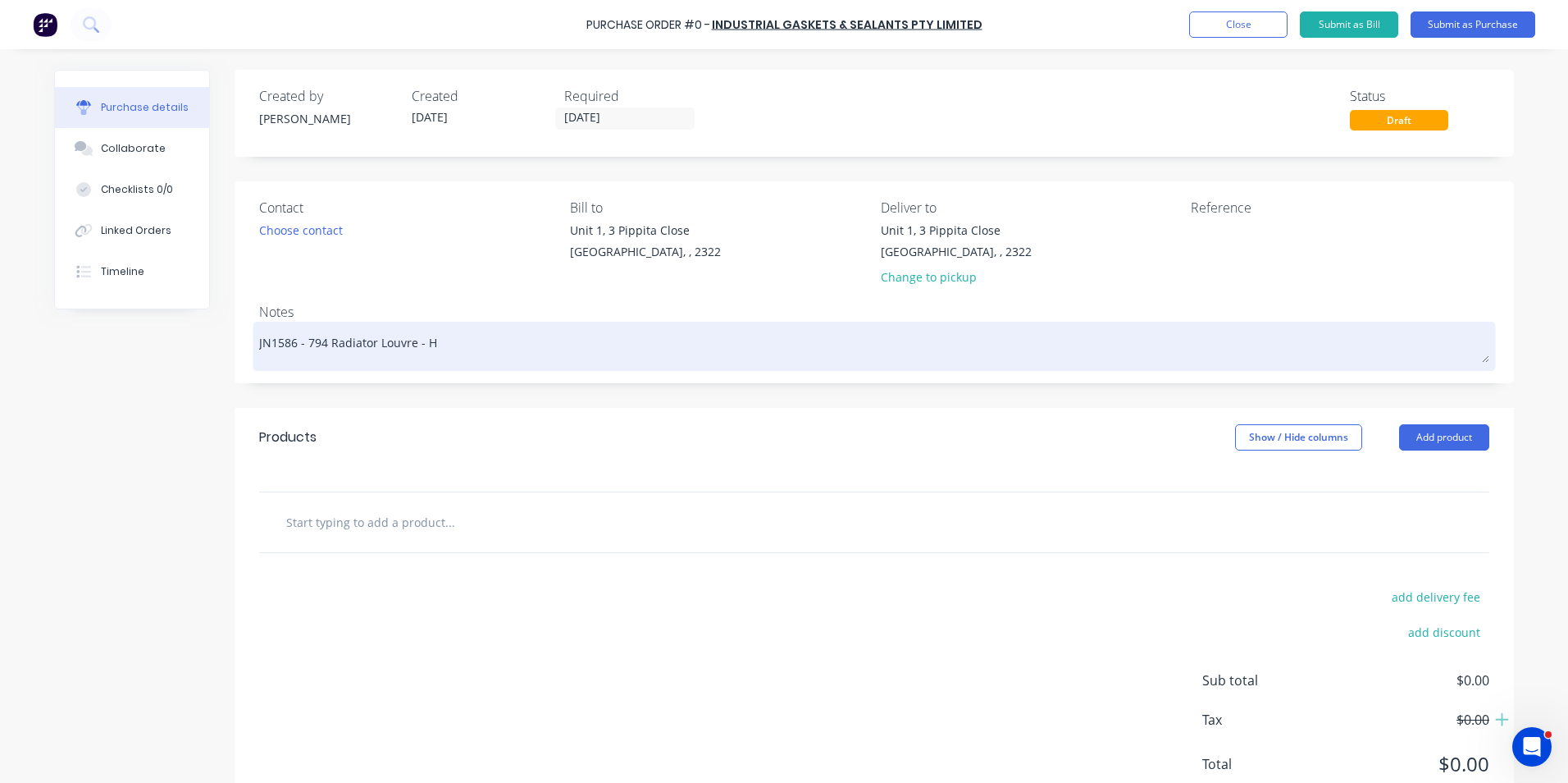
type textarea "x"
type textarea "JN1586 - 794 Radiator Louvre - HD"
type textarea "x"
type textarea "JN1586 - 794 Radiator Louvre - HDP"
type textarea "x"
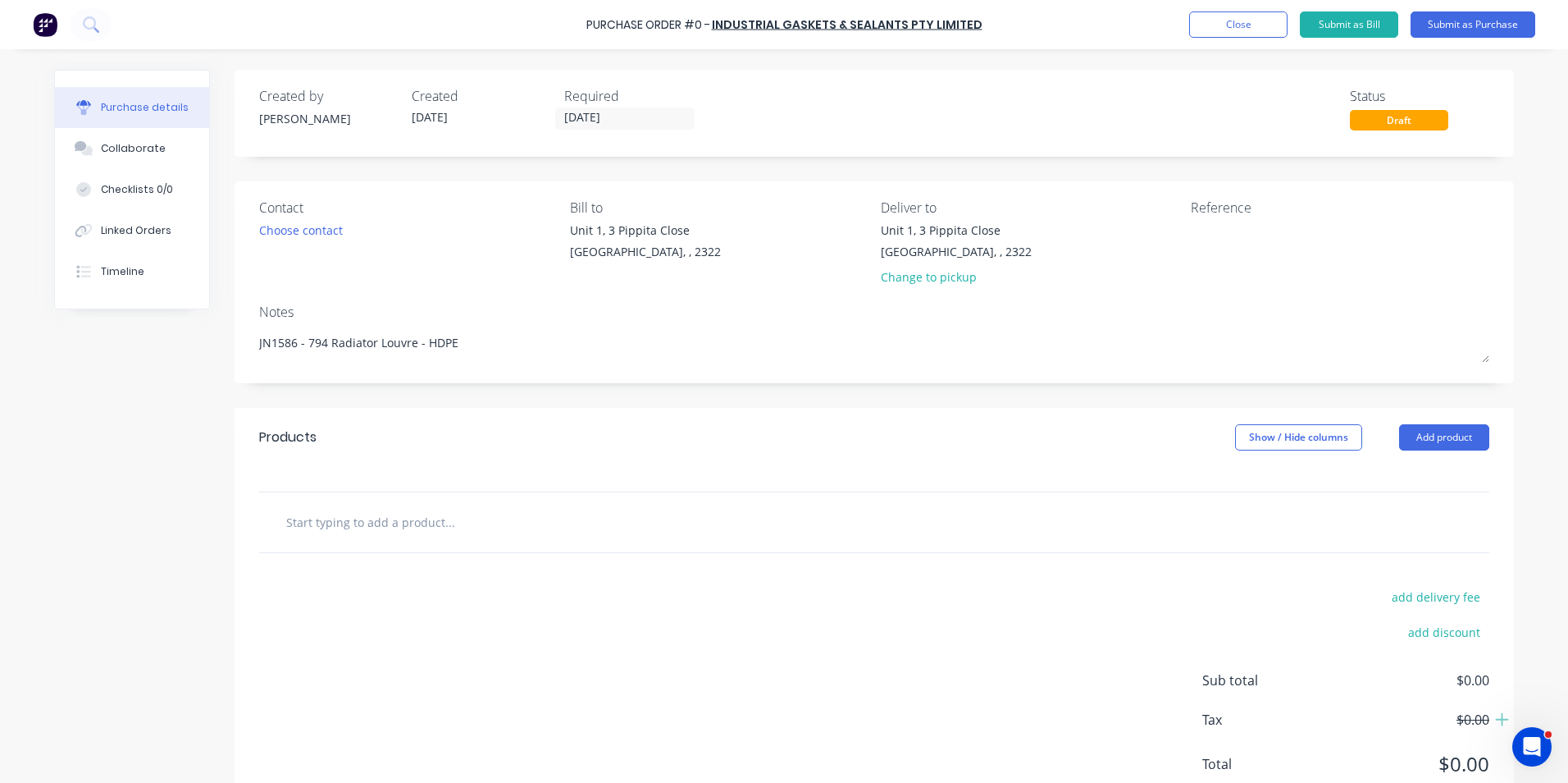
type textarea "JN1586 - 794 Radiator Louvre - HDPE"
type textarea "x"
type textarea "JN1586 - 794 Radiator Louvre - HDPE"
click at [344, 520] on input "text" at bounding box center [449, 522] width 328 height 33
type textarea "x"
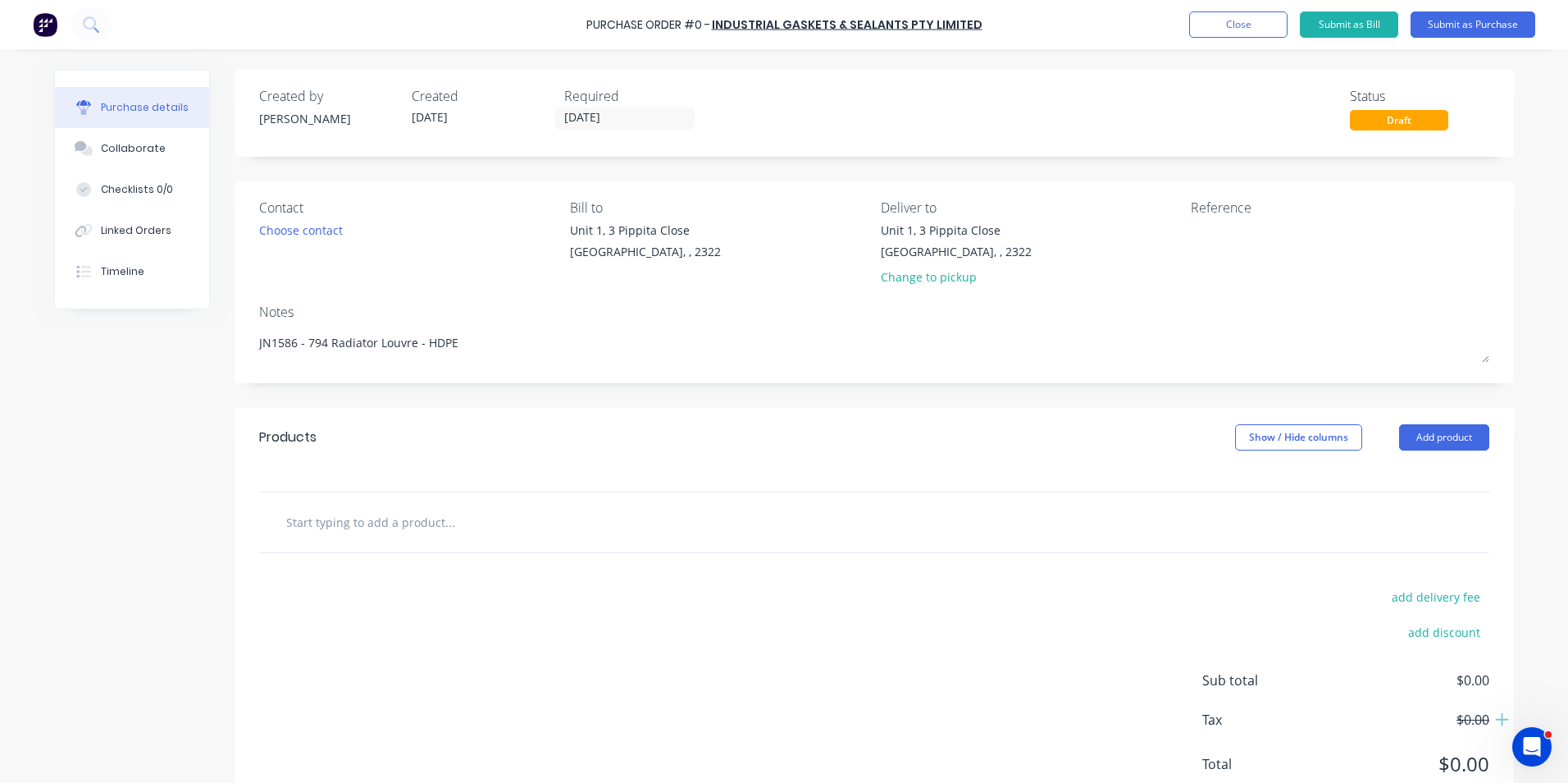
type input "S"
type textarea "x"
type input "Su"
type textarea "x"
type input "Sup"
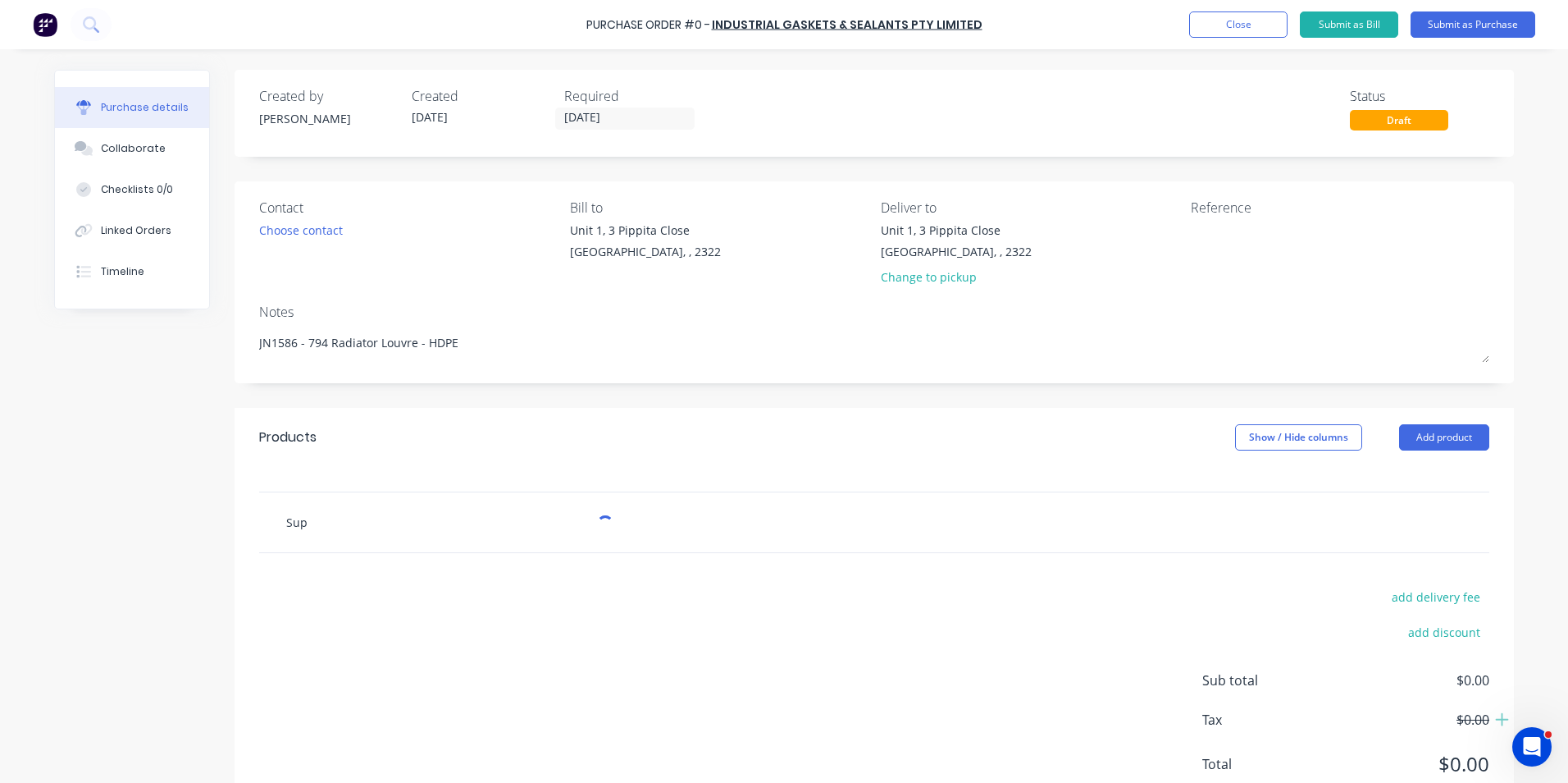
type textarea "x"
type input "Supp"
type textarea "x"
type input "Suppl"
type textarea "x"
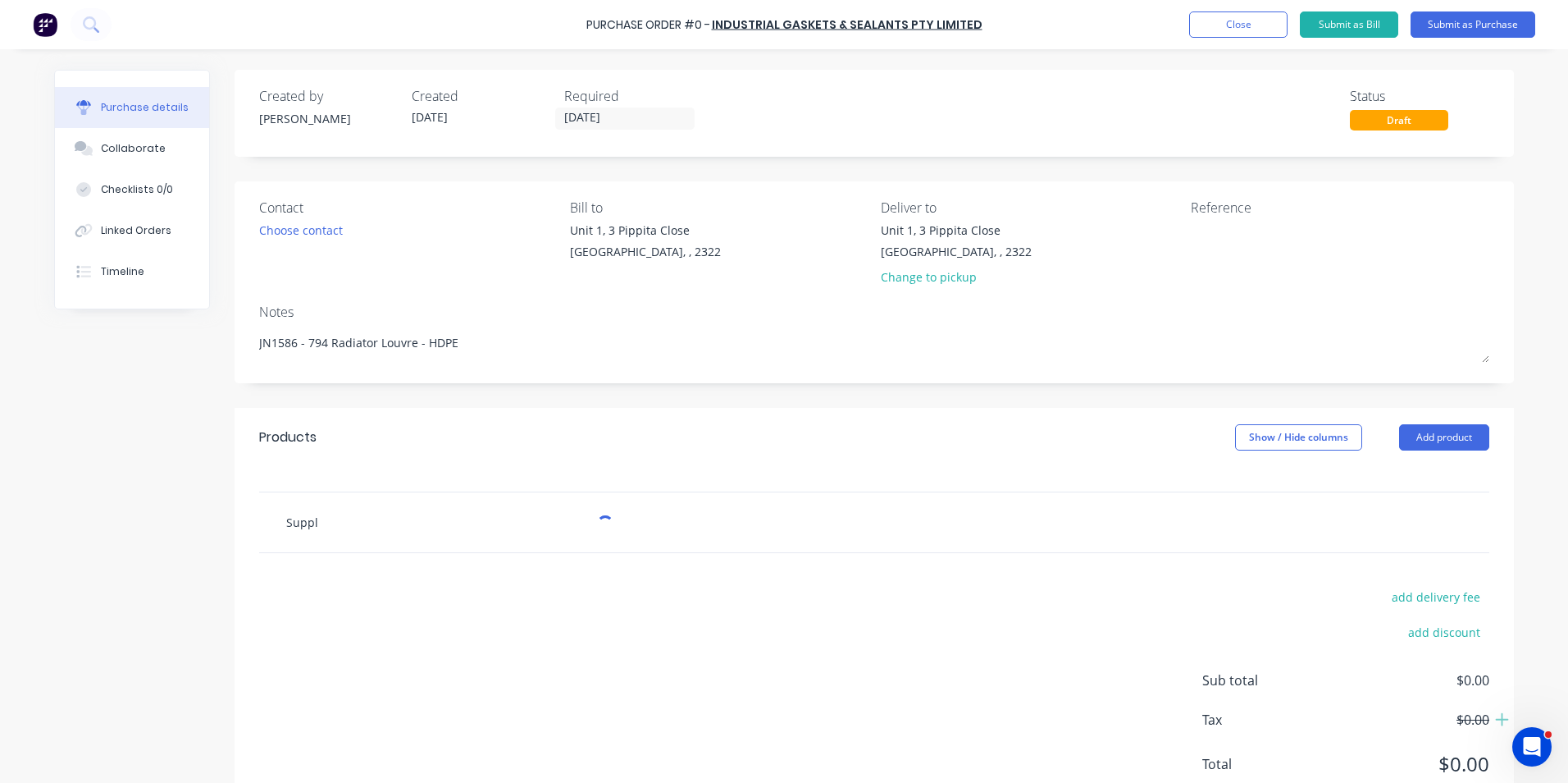
type input "Supply"
type textarea "x"
type input "Supply"
type textarea "x"
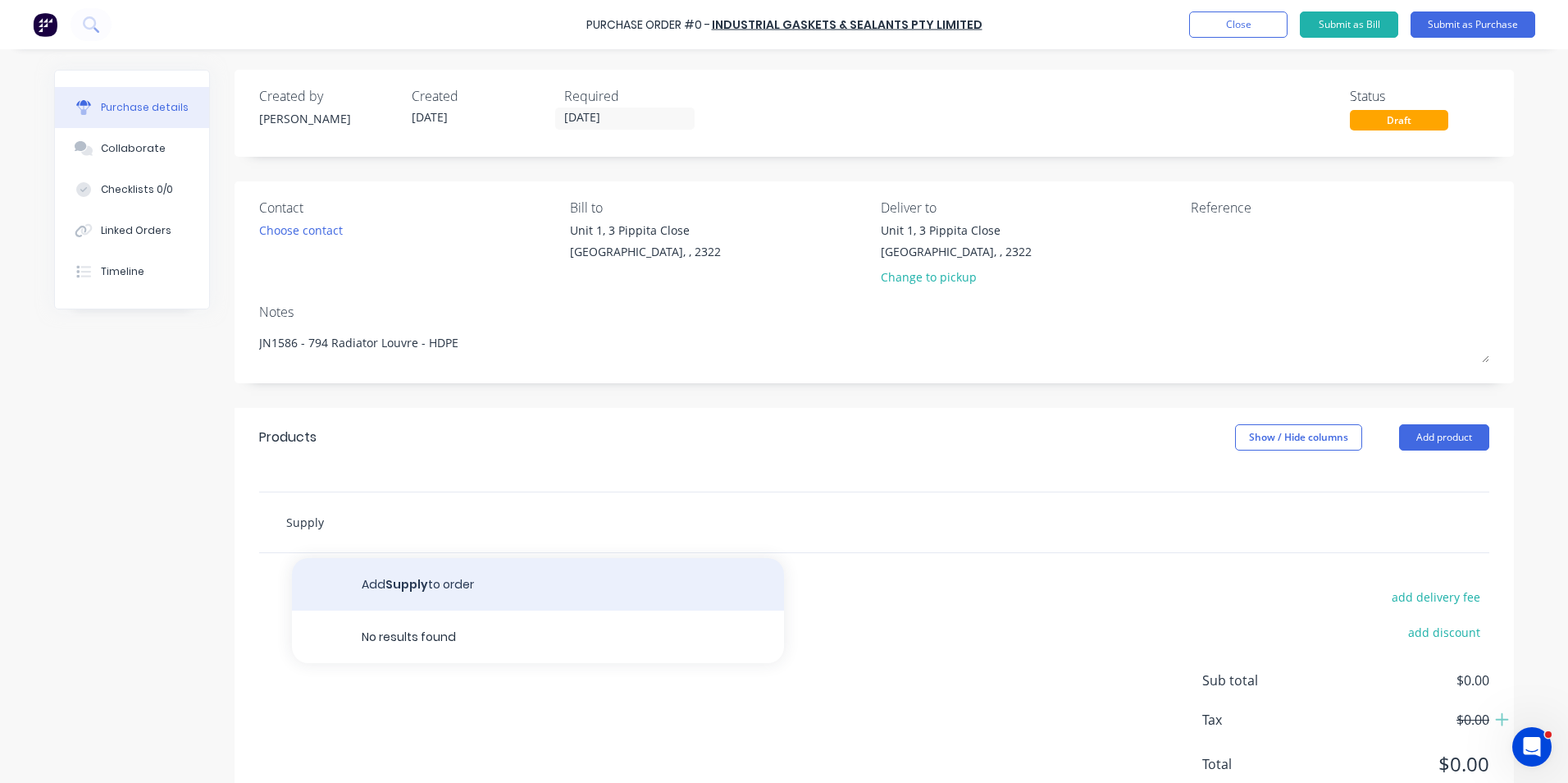
type input "Supply"
click at [472, 585] on button "Add Supply to order" at bounding box center [537, 584] width 492 height 52
type textarea "x"
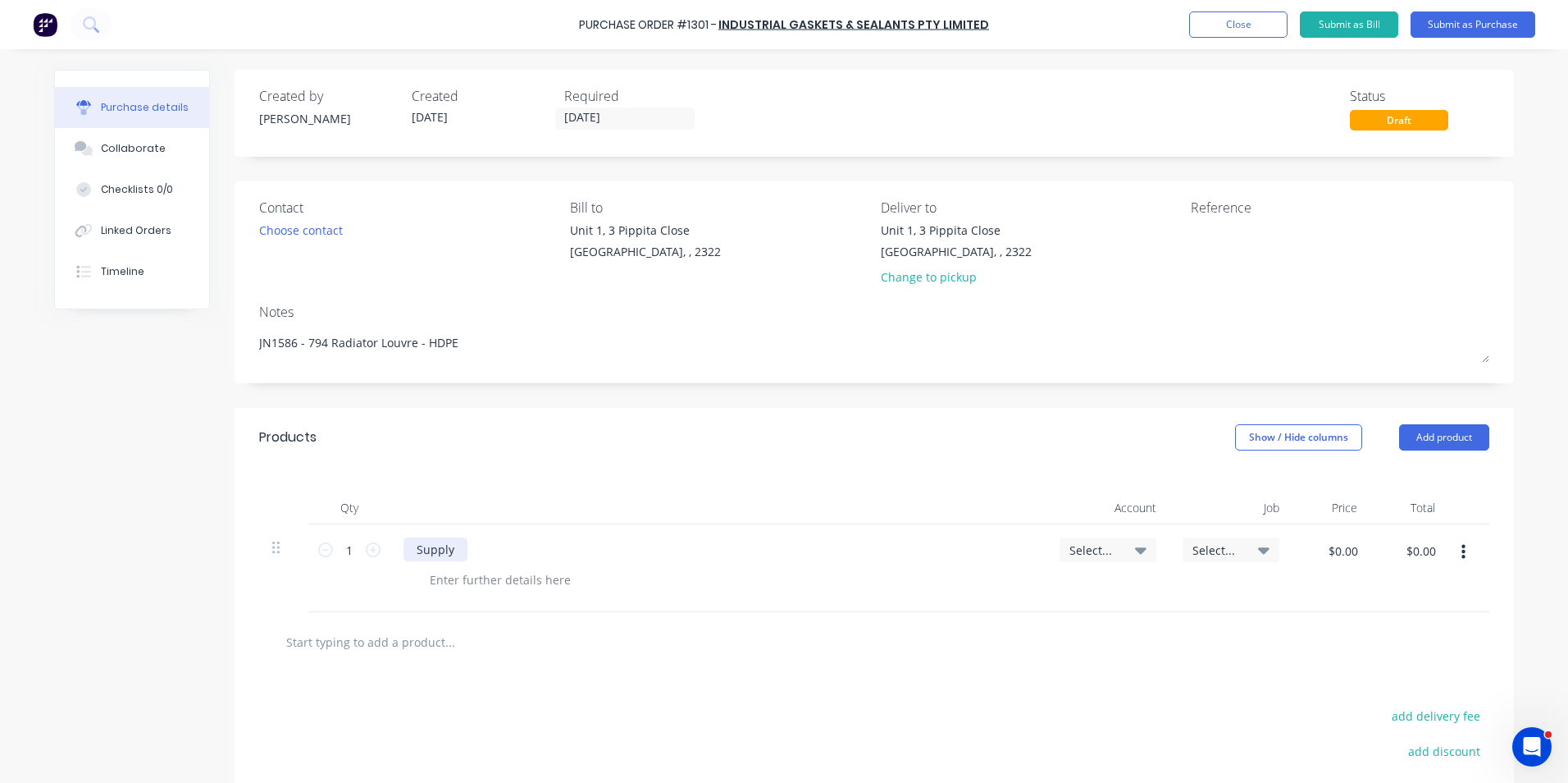
type textarea "x"
click at [455, 554] on div "Supply" at bounding box center [435, 549] width 64 height 23
click at [673, 551] on div "Supply Profiled 1.5mm HDPE panels as per quote" at bounding box center [552, 549] width 296 height 23
type textarea "x"
click at [469, 574] on div at bounding box center [500, 580] width 167 height 23
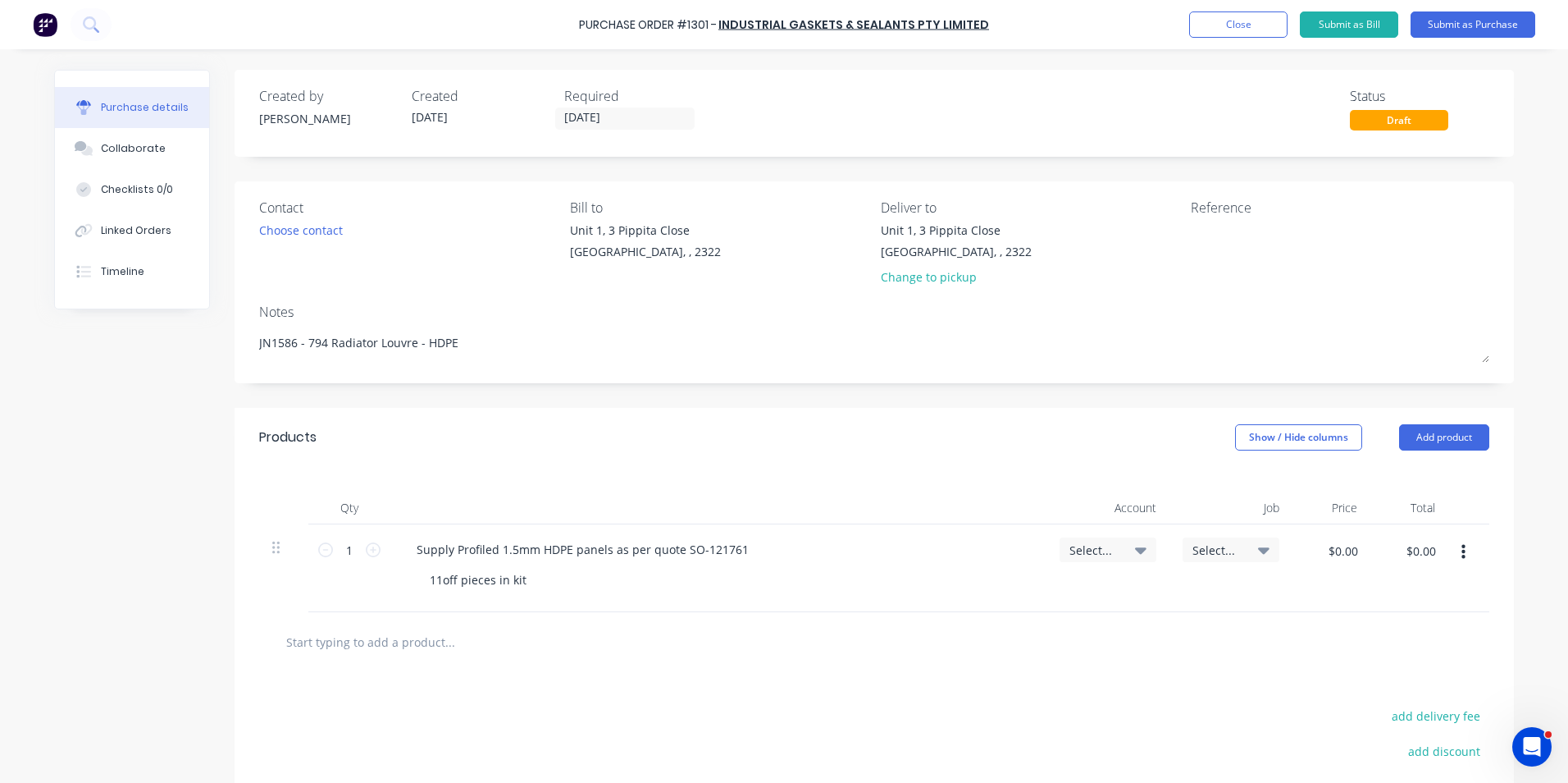
click at [1090, 548] on span "Select..." at bounding box center [1094, 550] width 50 height 17
type textarea "x"
click at [1000, 598] on input at bounding box center [1054, 599] width 168 height 33
type input "1-14"
click at [1026, 715] on div "1-1400 / Work in Progress" at bounding box center [1042, 715] width 229 height 33
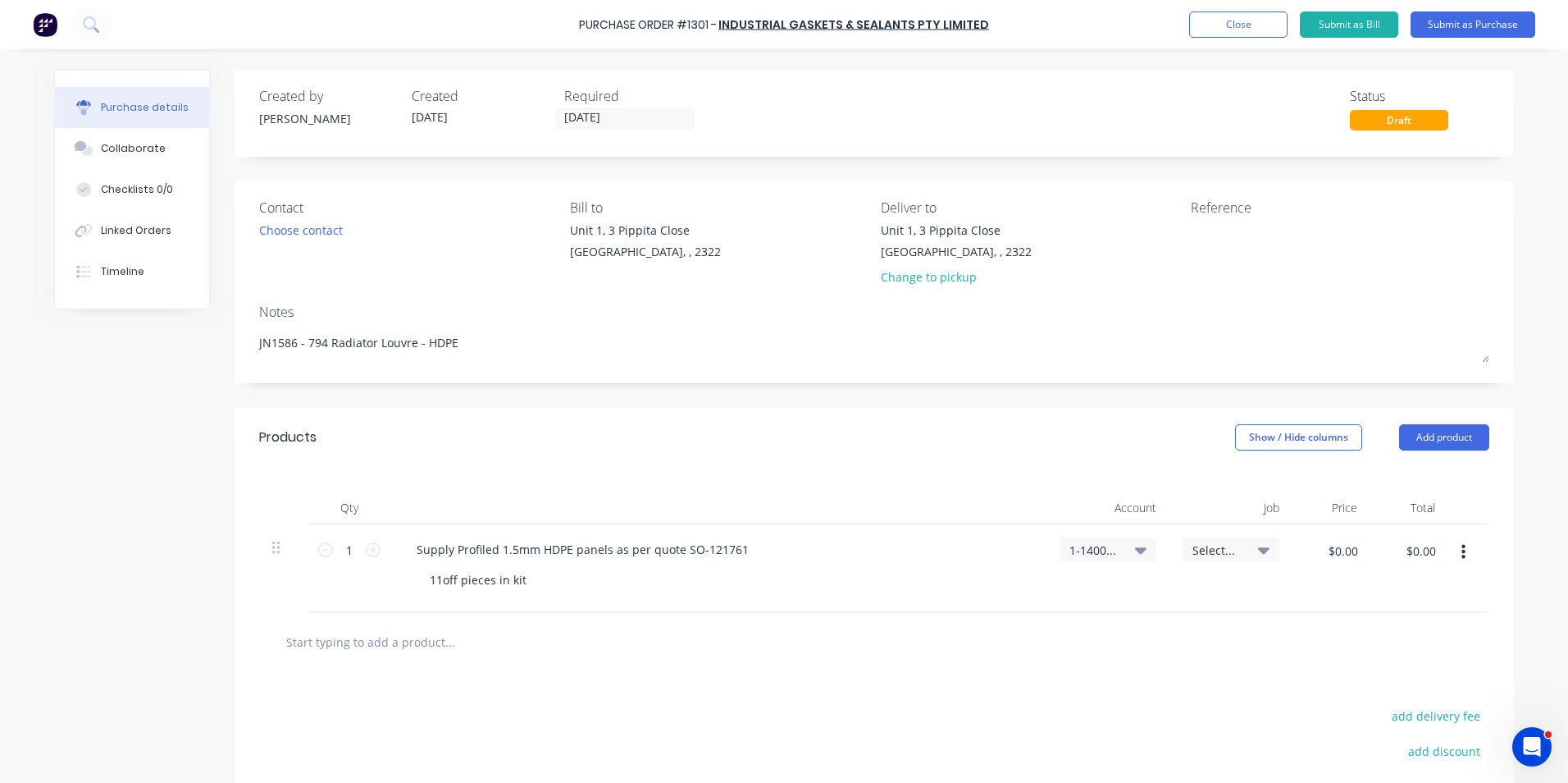
click at [1211, 549] on span "Select..." at bounding box center [1217, 550] width 50 height 17
type textarea "x"
click at [1148, 602] on input at bounding box center [1177, 599] width 168 height 33
type input "1586"
click at [1194, 676] on div "1586 / W/Trac-794-[GEOGRAPHIC_DATA]-T11" at bounding box center [1164, 671] width 229 height 33
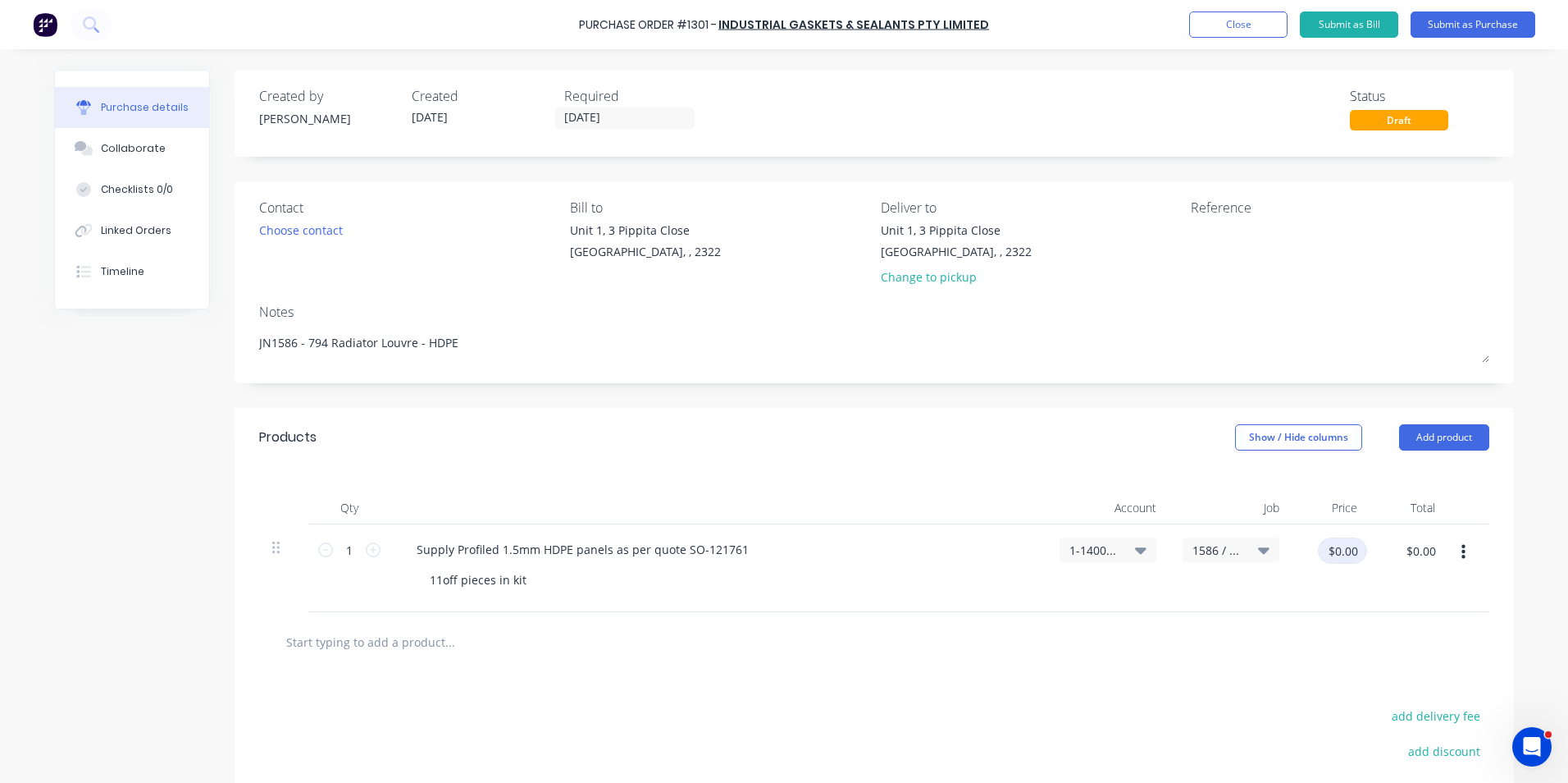
type textarea "x"
drag, startPoint x: 1324, startPoint y: 554, endPoint x: 1347, endPoint y: 557, distance: 23.2
click at [1325, 554] on input "$0.00" at bounding box center [1342, 550] width 50 height 26
type input "564.35"
type textarea "x"
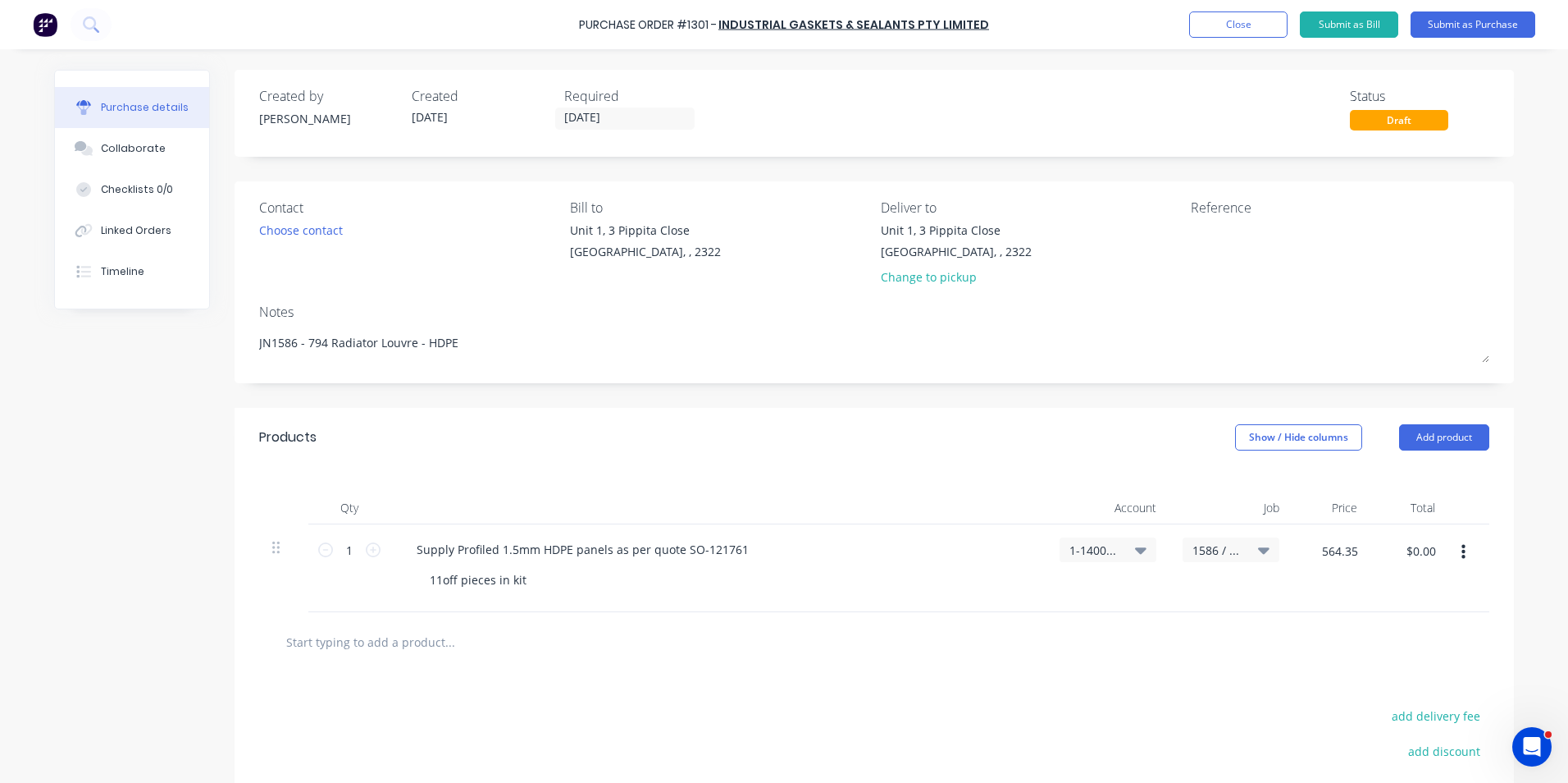
type input "$564.35"
click at [1310, 587] on div "$564.35 564.35" at bounding box center [1331, 568] width 78 height 88
click at [644, 120] on input "[DATE]" at bounding box center [625, 118] width 138 height 21
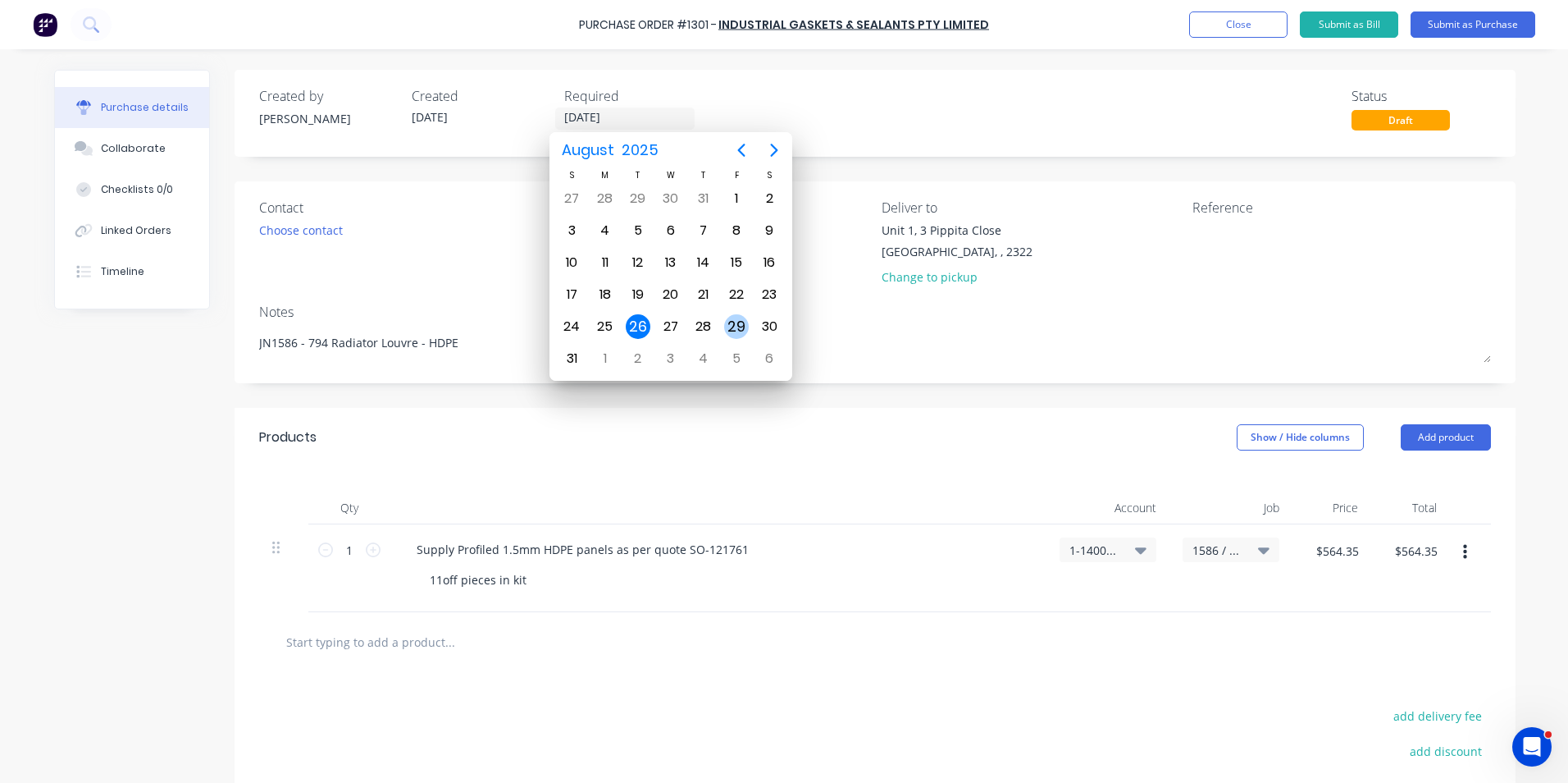
click at [734, 318] on div "29" at bounding box center [736, 326] width 24 height 24
type textarea "x"
type input "[DATE]"
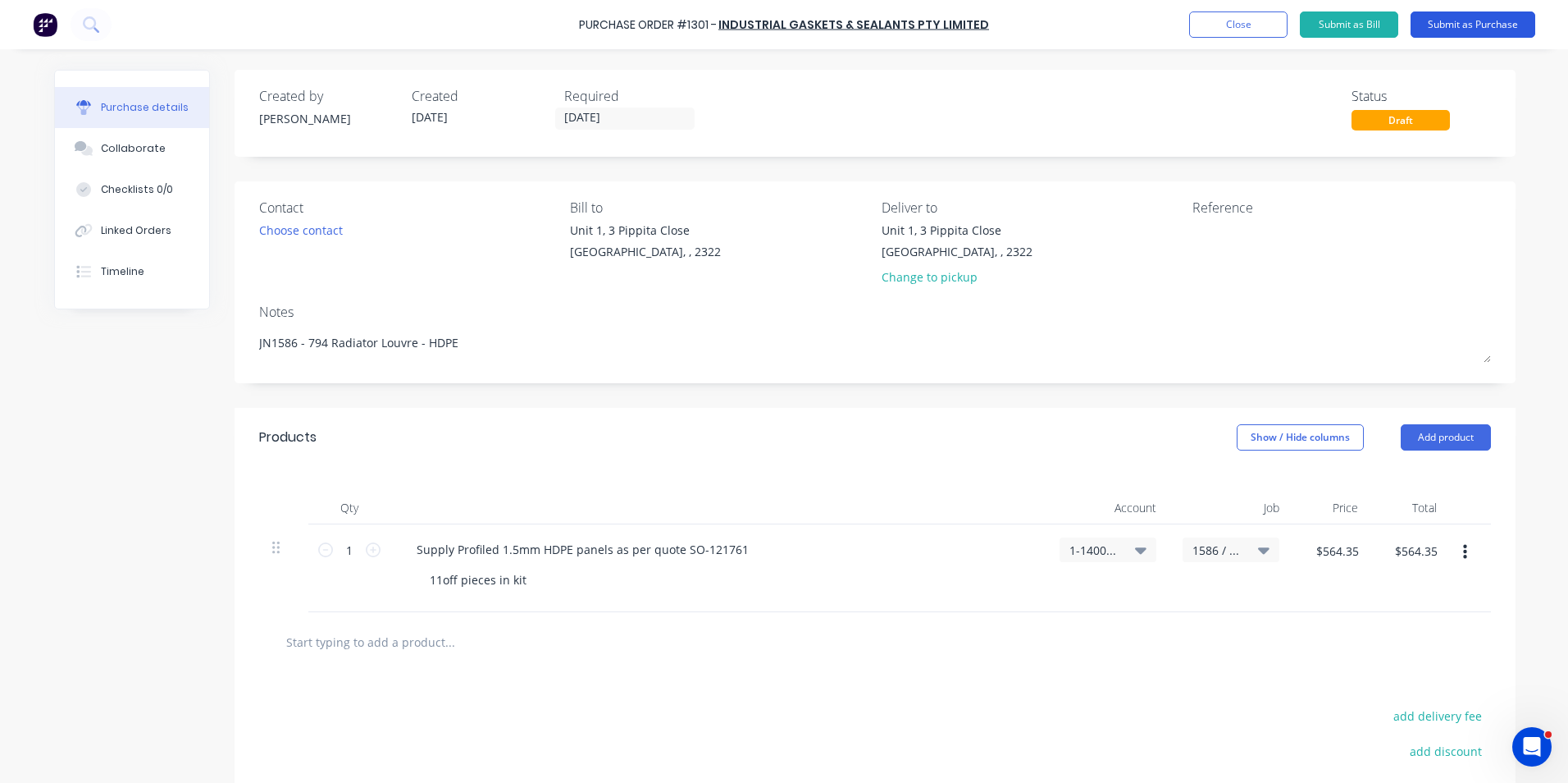
click at [1493, 23] on button "Submit as Purchase" at bounding box center [1473, 24] width 125 height 26
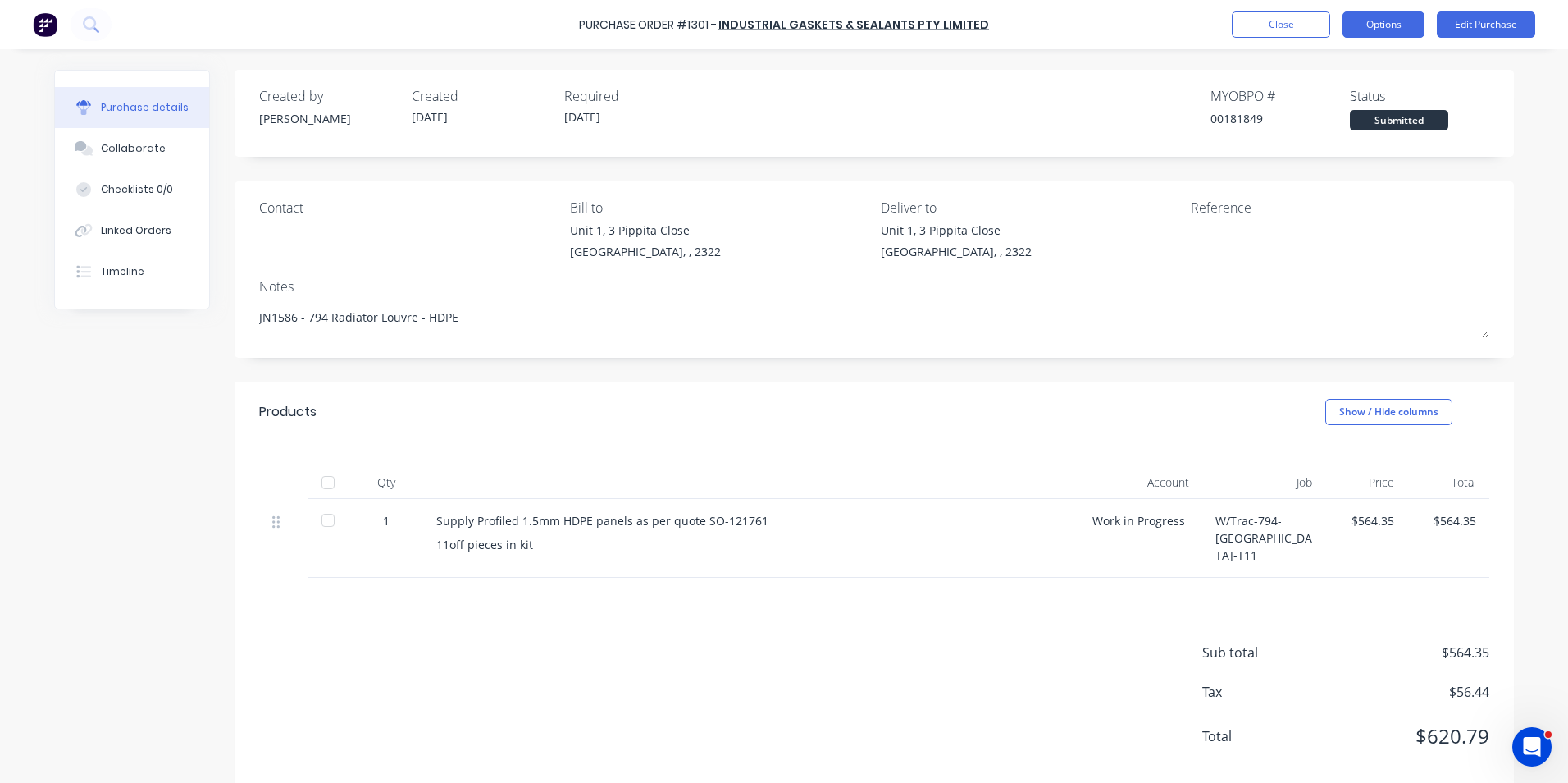
click at [1396, 25] on button "Options" at bounding box center [1383, 24] width 82 height 26
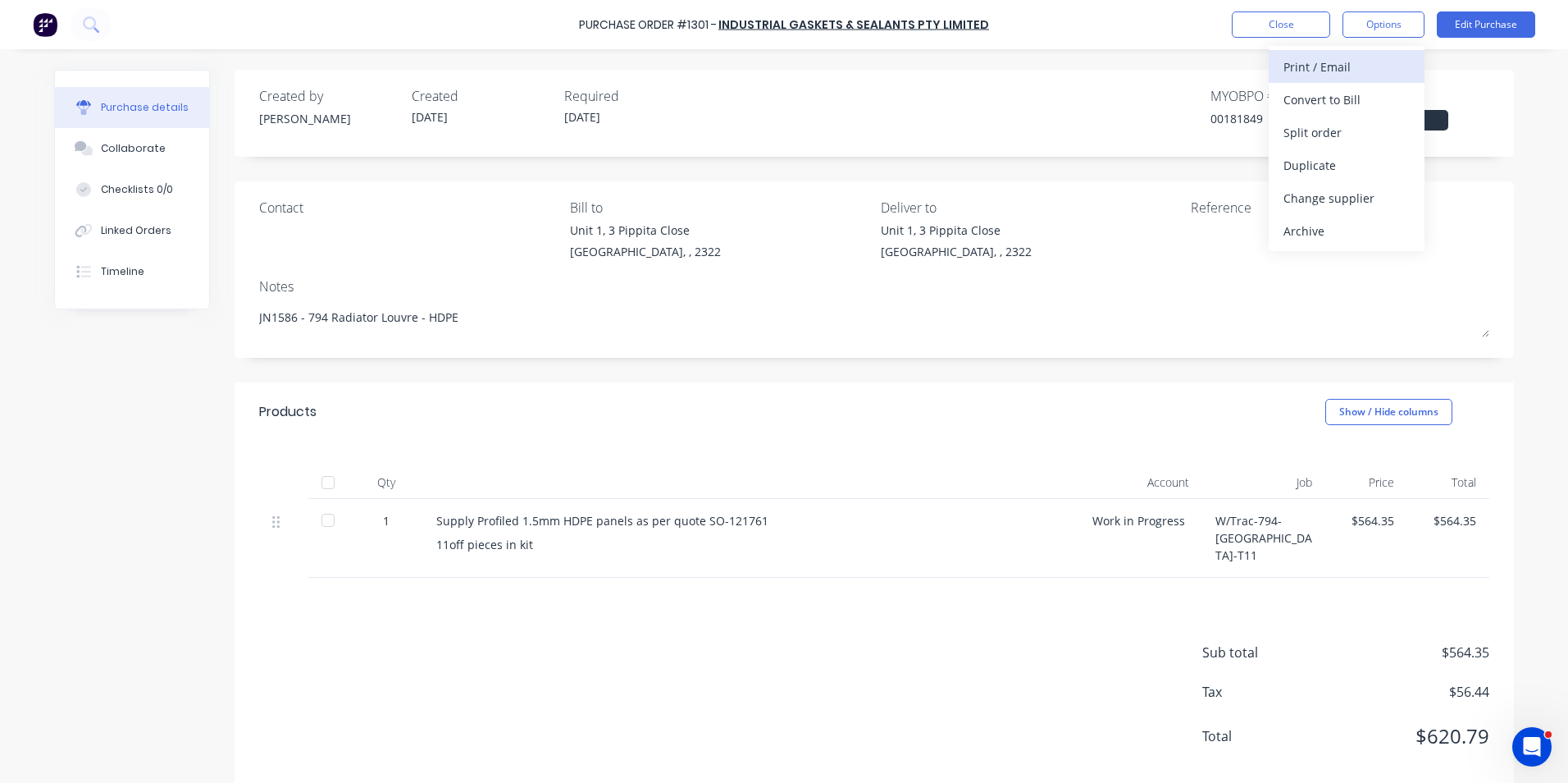
click at [1350, 67] on div "Print / Email" at bounding box center [1347, 67] width 126 height 23
click at [1326, 99] on div "With pricing" at bounding box center [1347, 99] width 126 height 23
type textarea "x"
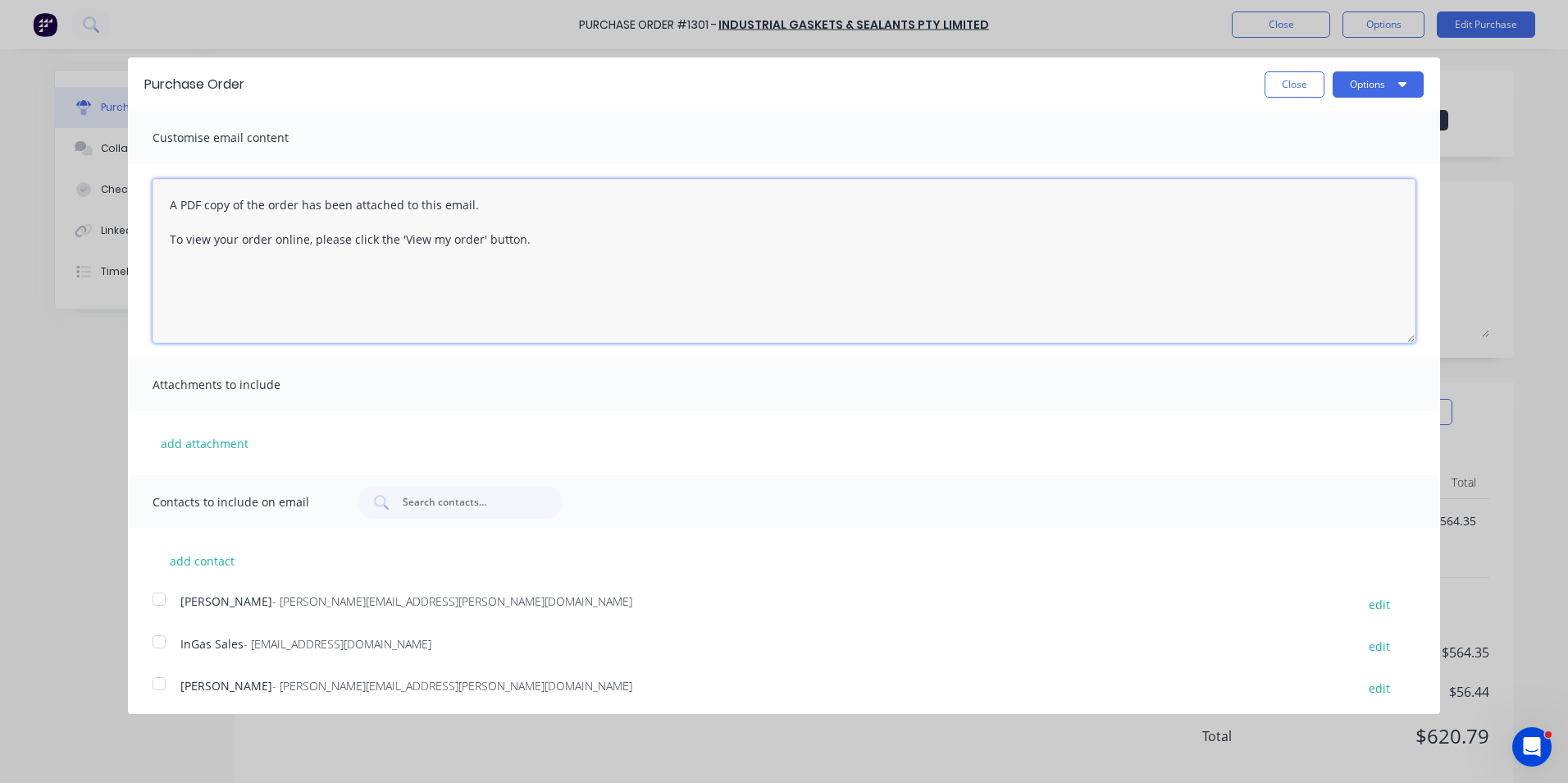
drag, startPoint x: 530, startPoint y: 237, endPoint x: 158, endPoint y: 201, distance: 373.7
click at [158, 201] on textarea "A PDF copy of the order has been attached to this email. To view your order onl…" at bounding box center [784, 261] width 1263 height 164
type textarea "Hi Sales, [PERSON_NAME] attached as quoted, with note as discussed with [PERSON…"
type textarea "x"
click at [1064, 207] on textarea "Hi Sales, [PERSON_NAME] attached as quoted, with note as discussed with [PERSON…" at bounding box center [784, 261] width 1263 height 164
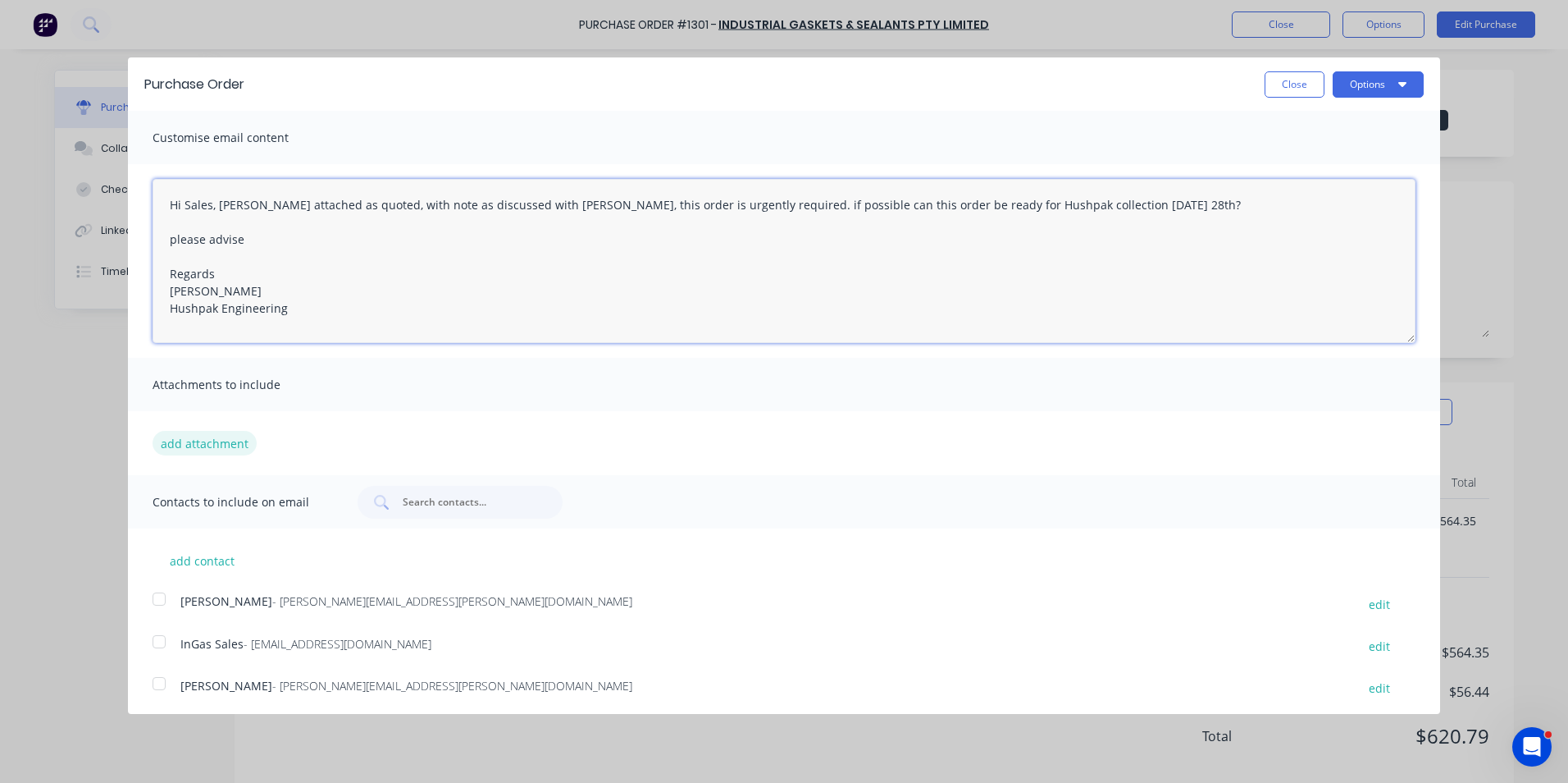
type textarea "Hi Sales, [PERSON_NAME] attached as quoted, with note as discussed with [PERSON…"
click at [220, 443] on button "add attachment" at bounding box center [204, 443] width 104 height 24
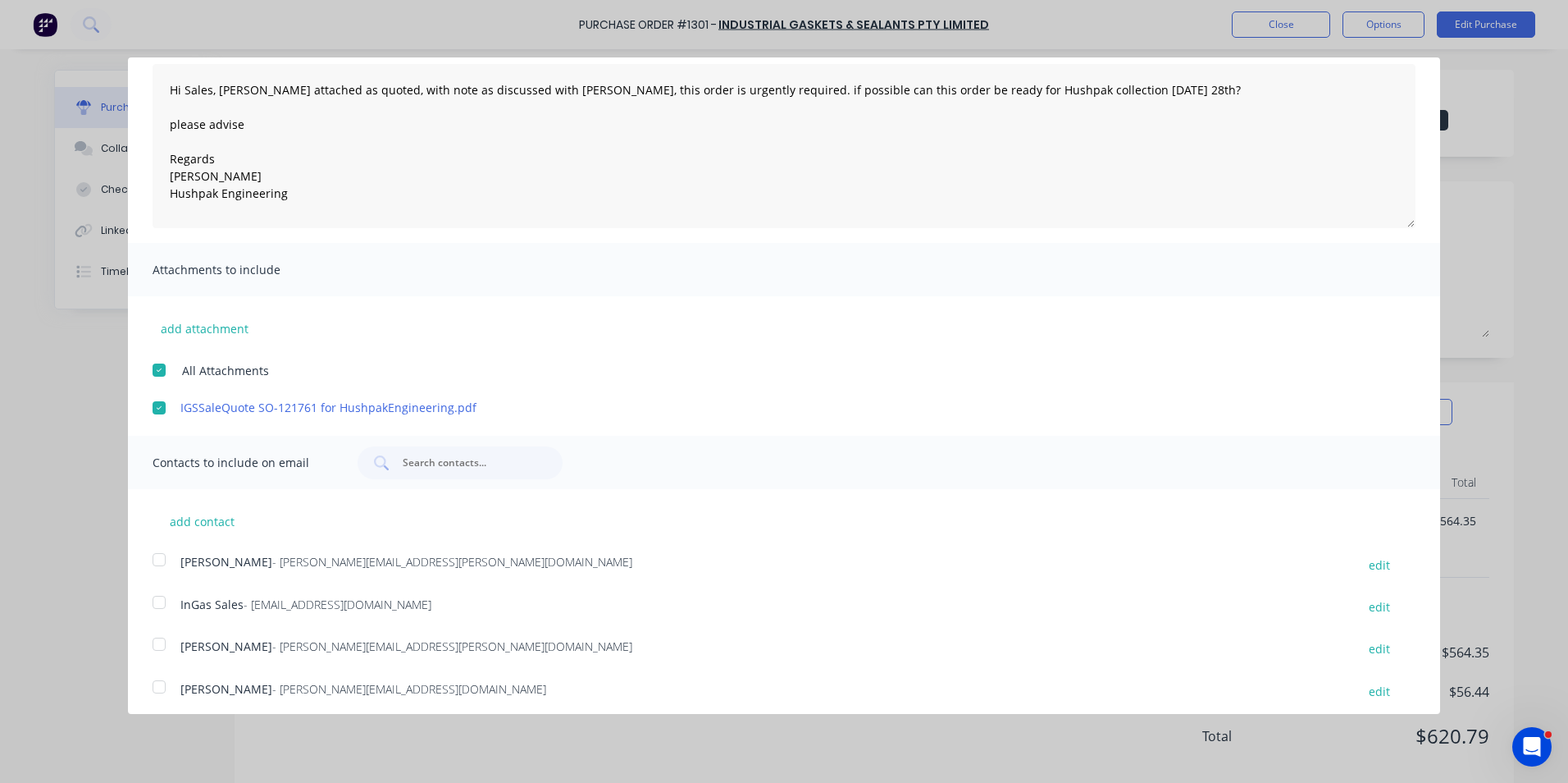
scroll to position [123, 0]
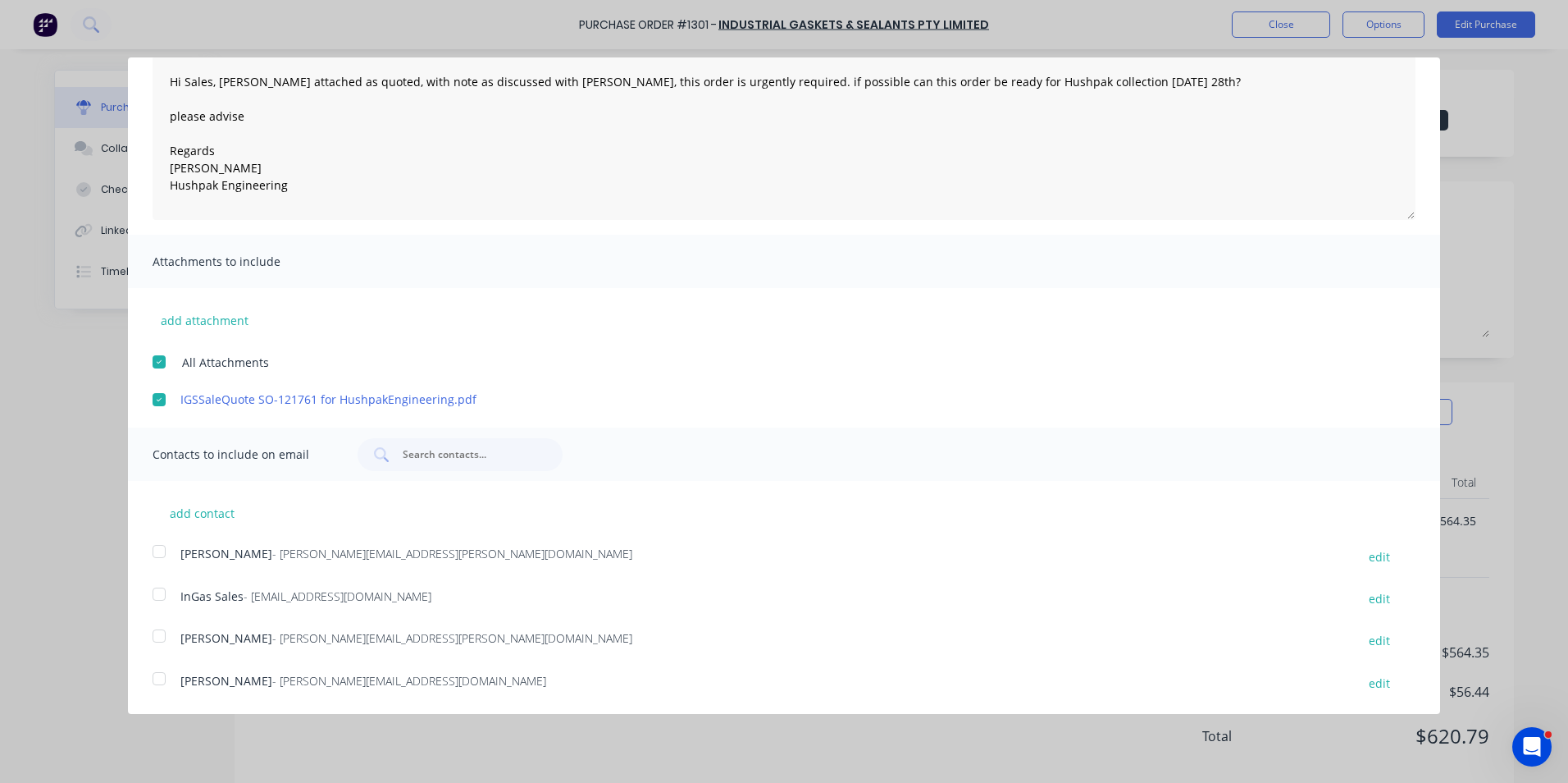
click at [161, 551] on div at bounding box center [159, 551] width 32 height 33
click at [157, 592] on div at bounding box center [159, 594] width 32 height 33
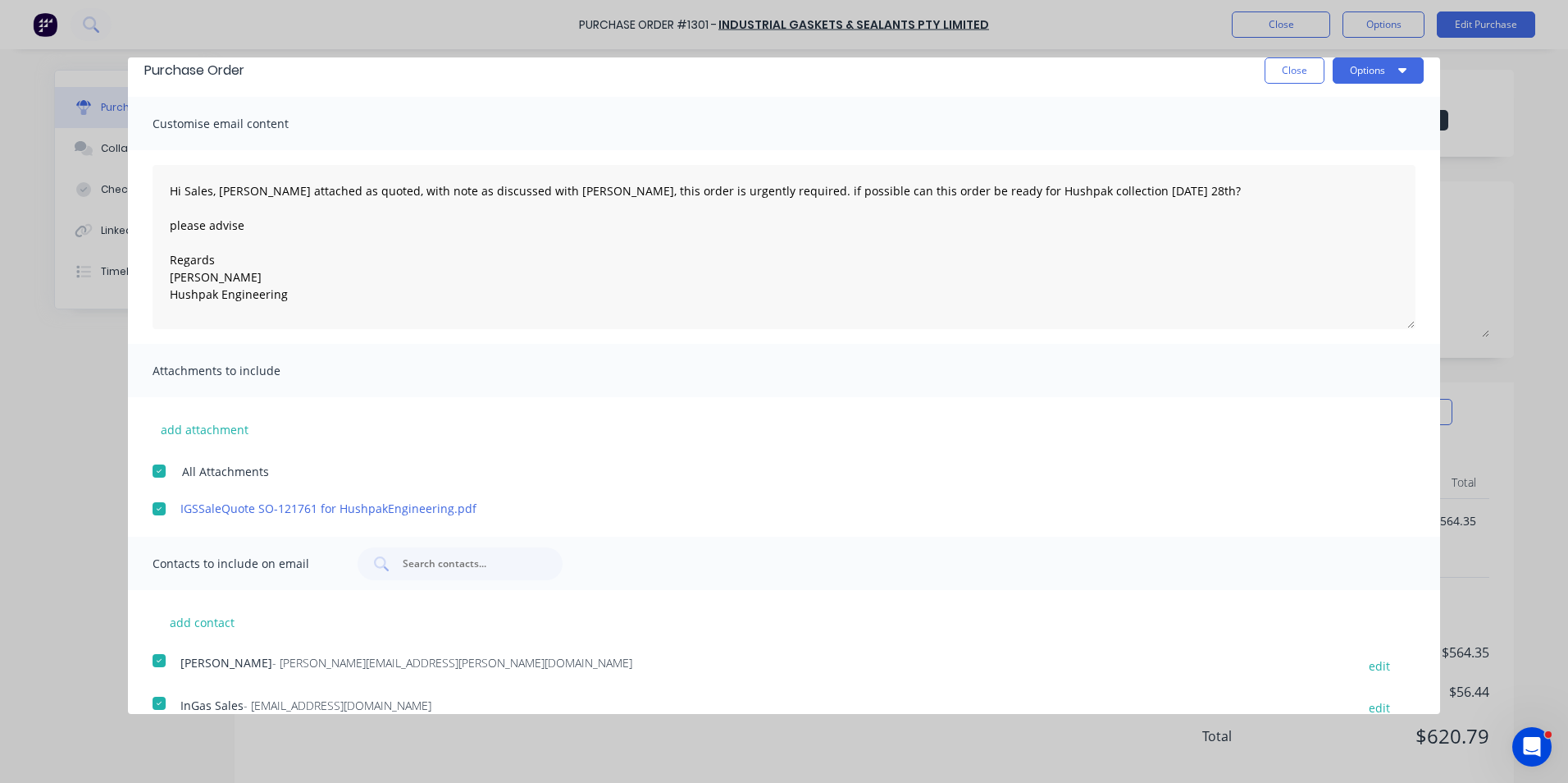
scroll to position [0, 0]
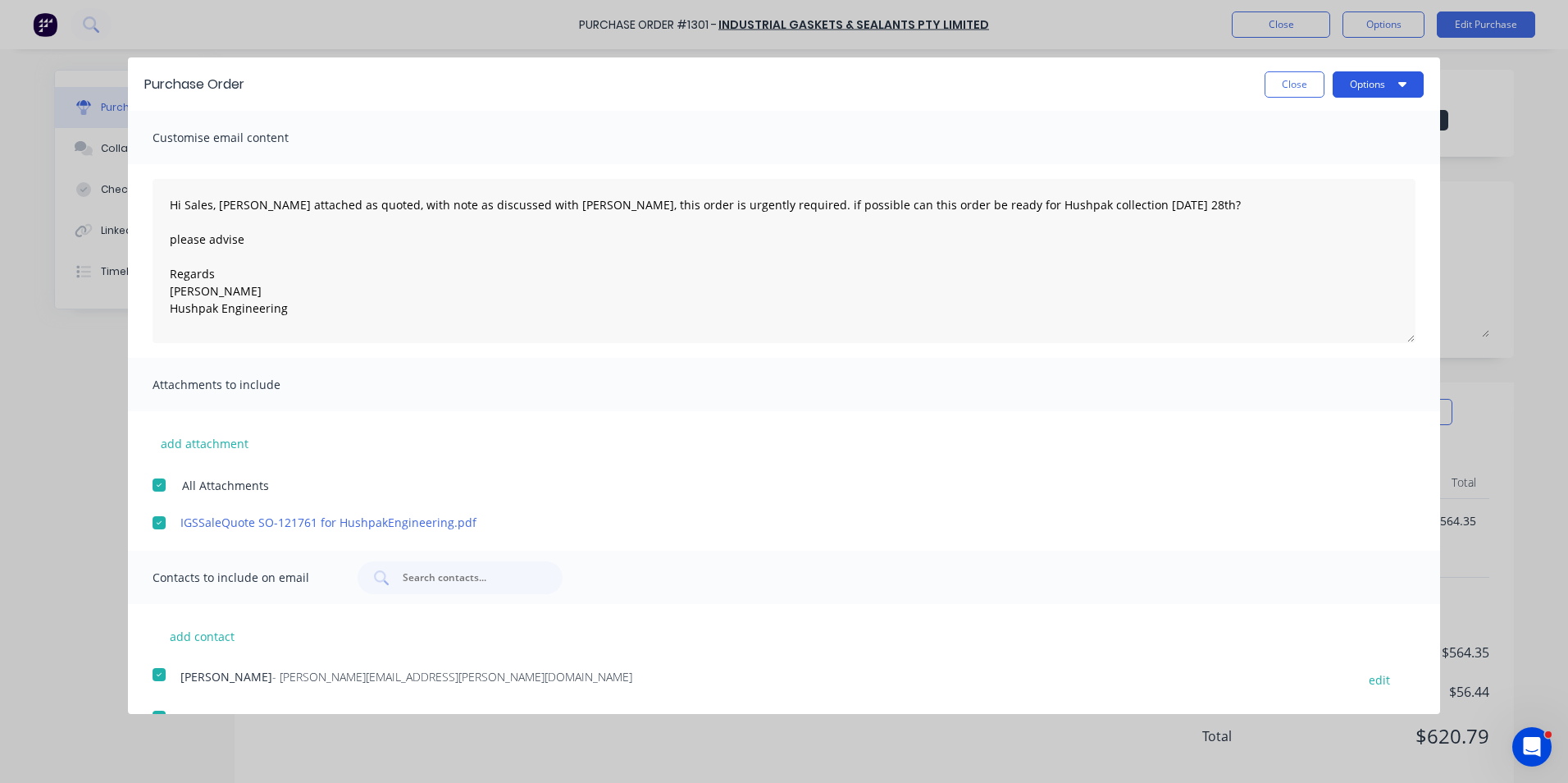
click at [1359, 84] on button "Options" at bounding box center [1378, 84] width 91 height 26
click at [1283, 160] on div "Email" at bounding box center [1346, 159] width 126 height 23
type textarea "x"
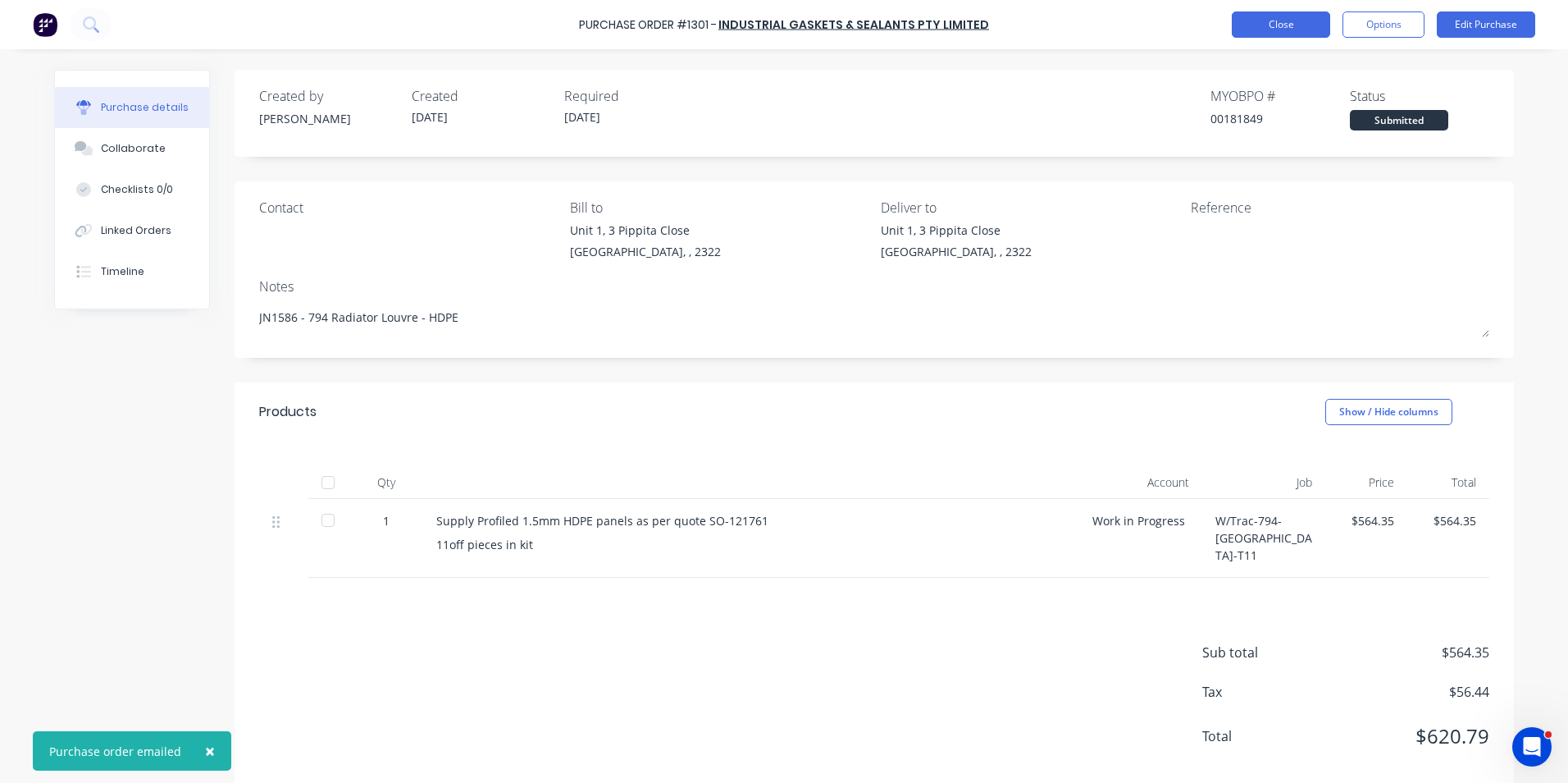
click at [1286, 24] on button "Close" at bounding box center [1281, 24] width 98 height 26
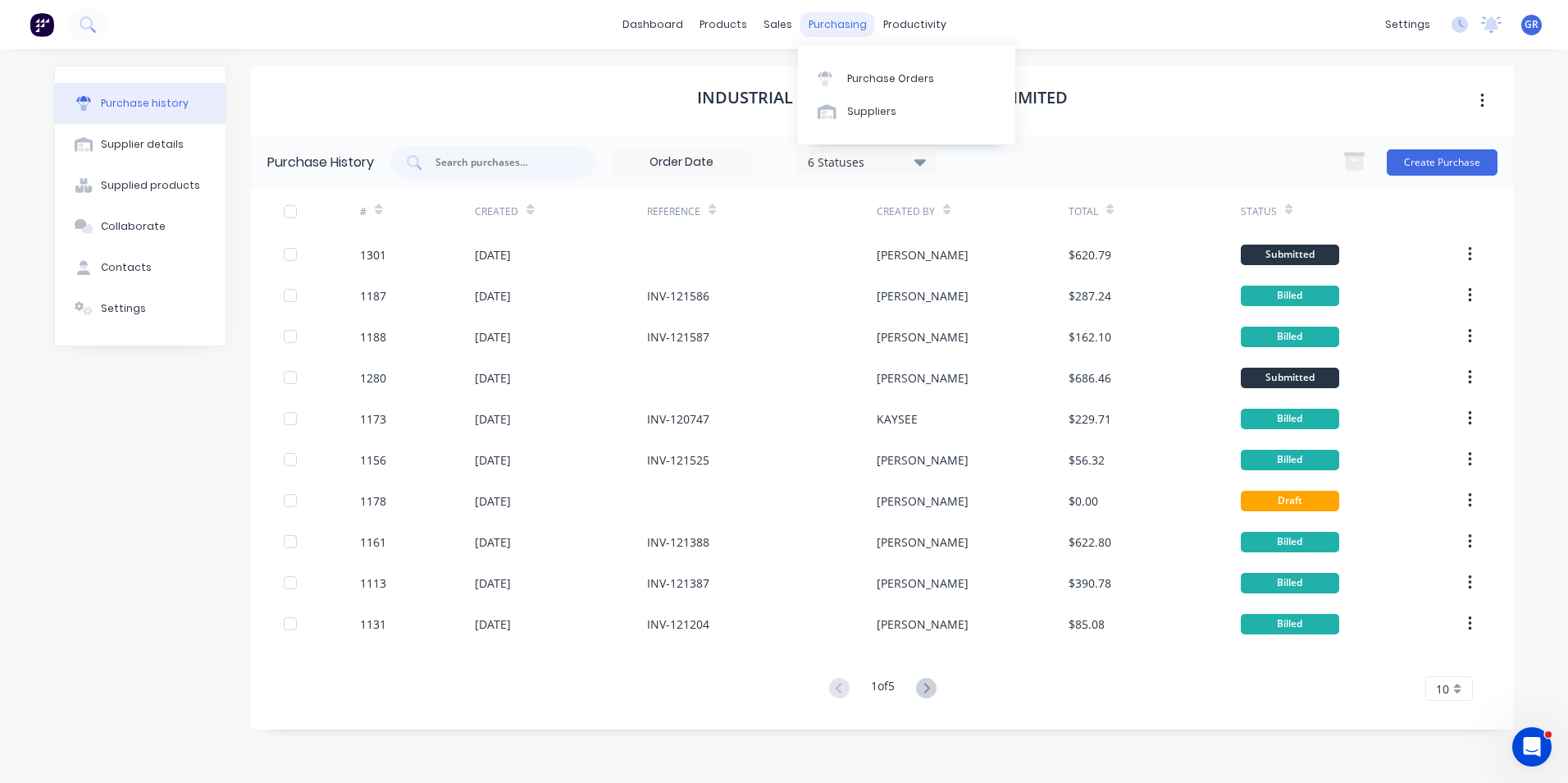
click at [834, 23] on div "purchasing" at bounding box center [838, 24] width 75 height 24
click at [877, 76] on div "Purchase Orders" at bounding box center [890, 79] width 87 height 14
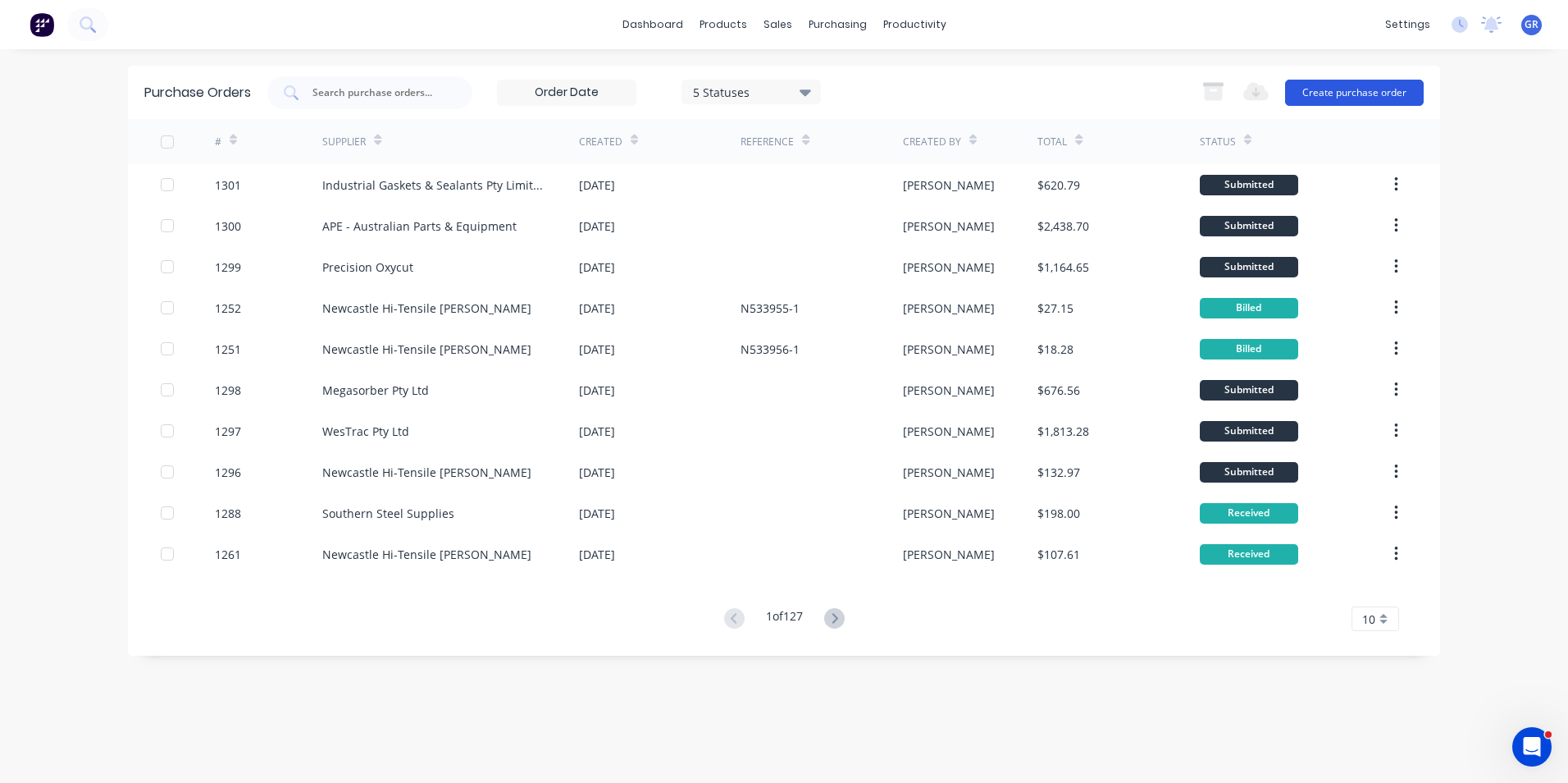
click at [1353, 94] on button "Create purchase order" at bounding box center [1355, 92] width 139 height 26
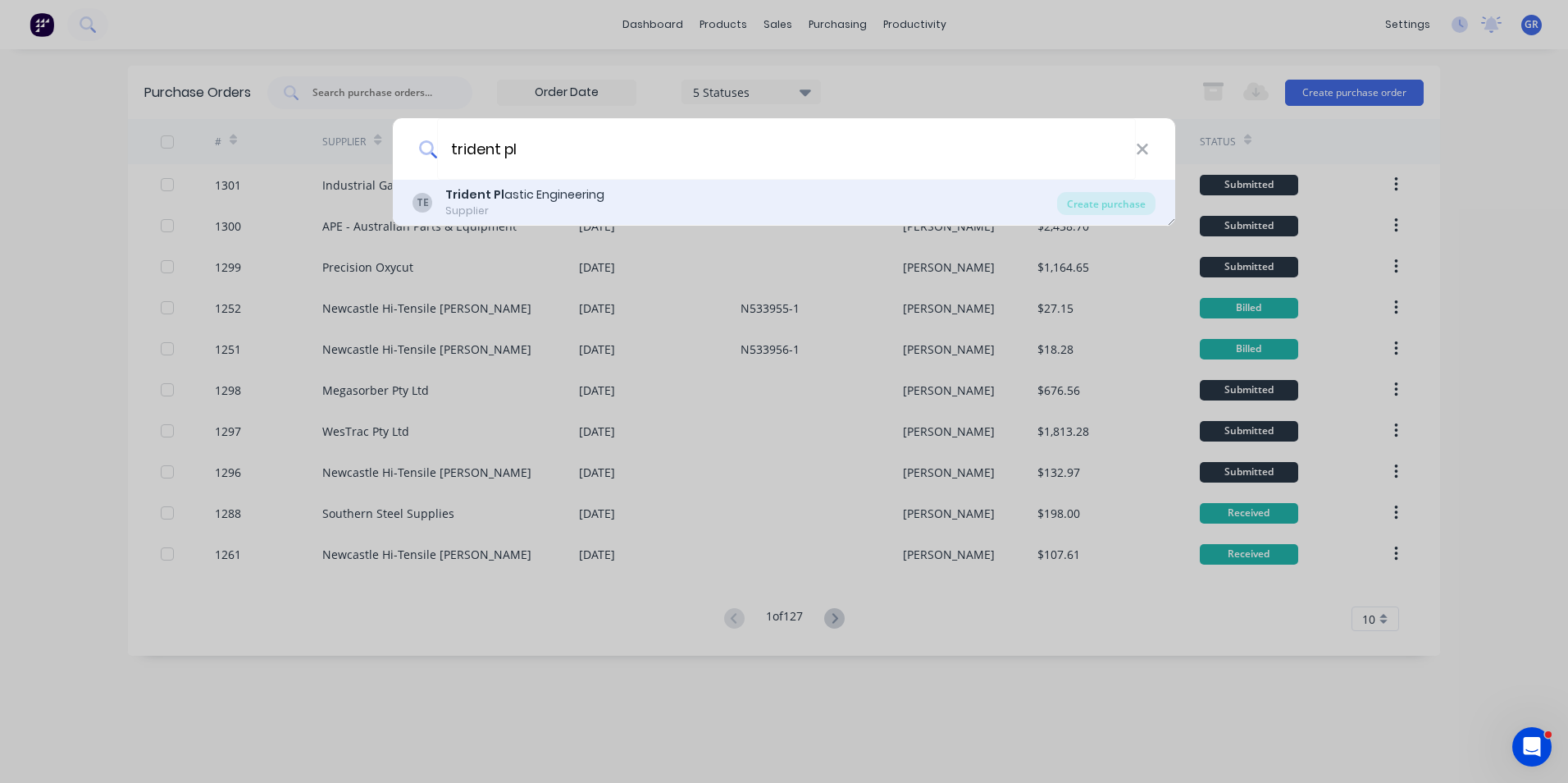
type input "trident pl"
click at [523, 191] on div "Trident Pl astic Engineering" at bounding box center [524, 194] width 159 height 17
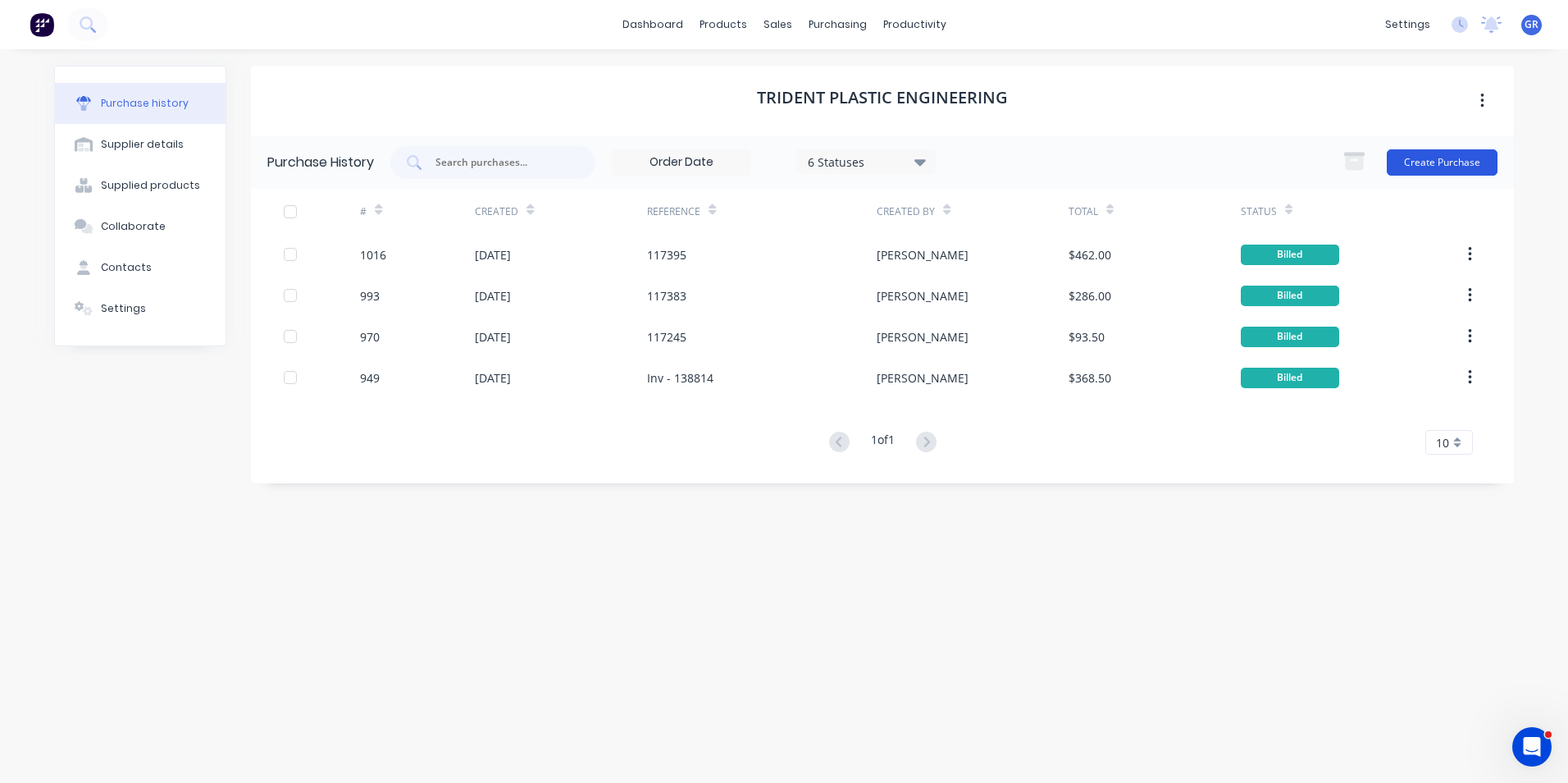
click at [1457, 160] on button "Create Purchase" at bounding box center [1442, 162] width 111 height 26
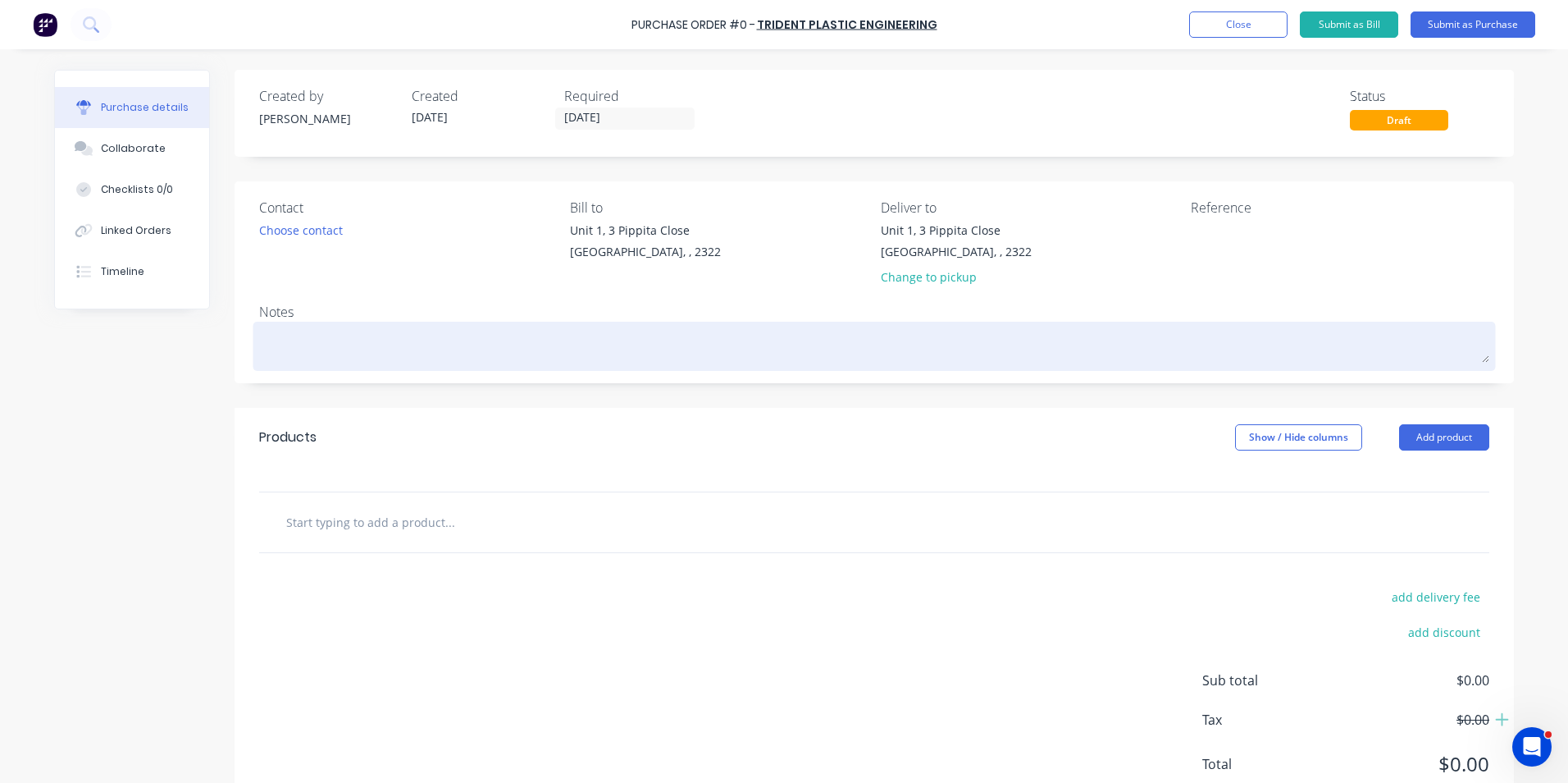
click at [324, 345] on textarea at bounding box center [874, 344] width 1230 height 37
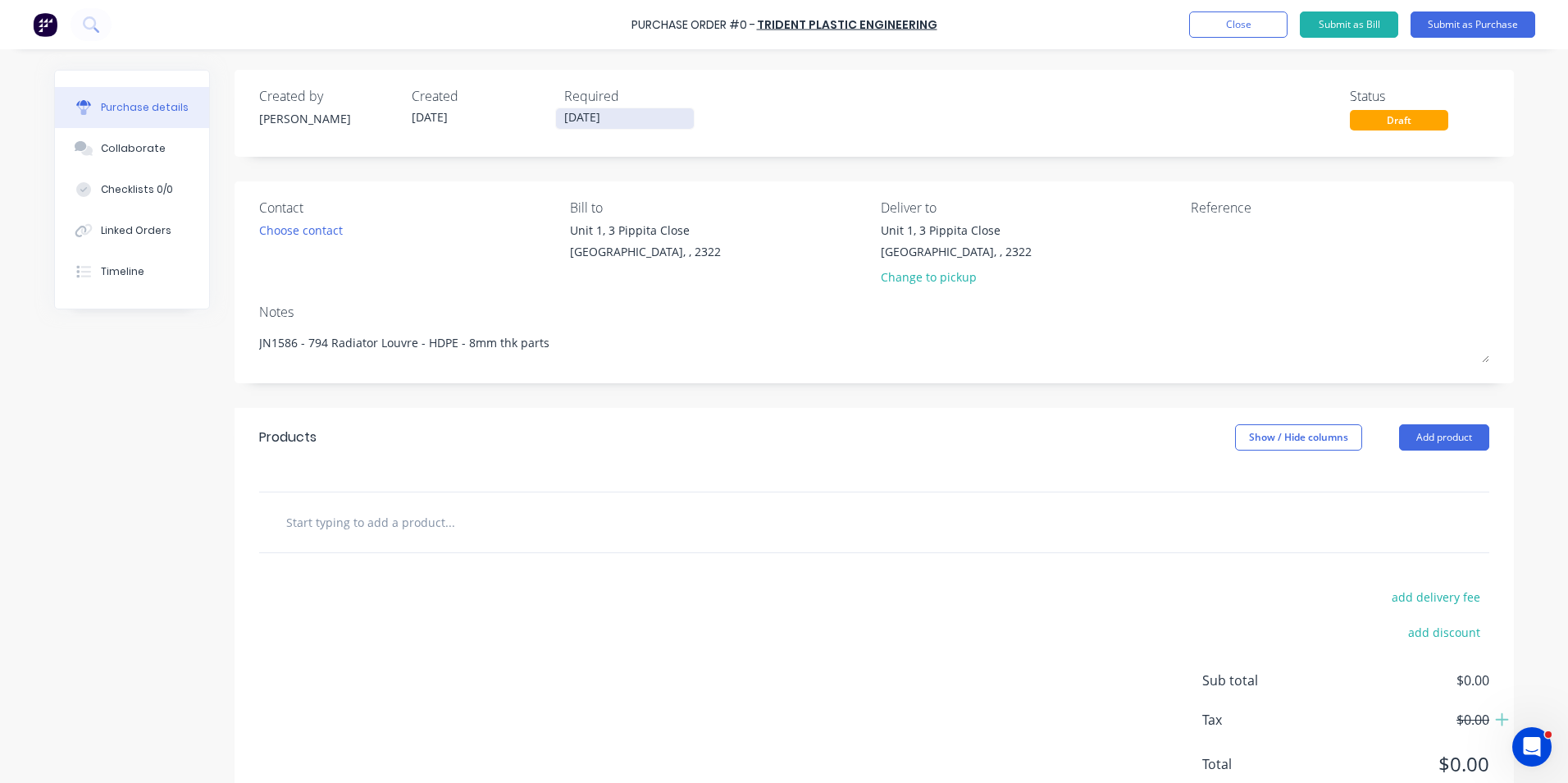
type textarea "JN1586 - 794 Radiator Louvre - HDPE - 8mm thk parts"
click at [606, 112] on input "[DATE]" at bounding box center [625, 118] width 138 height 21
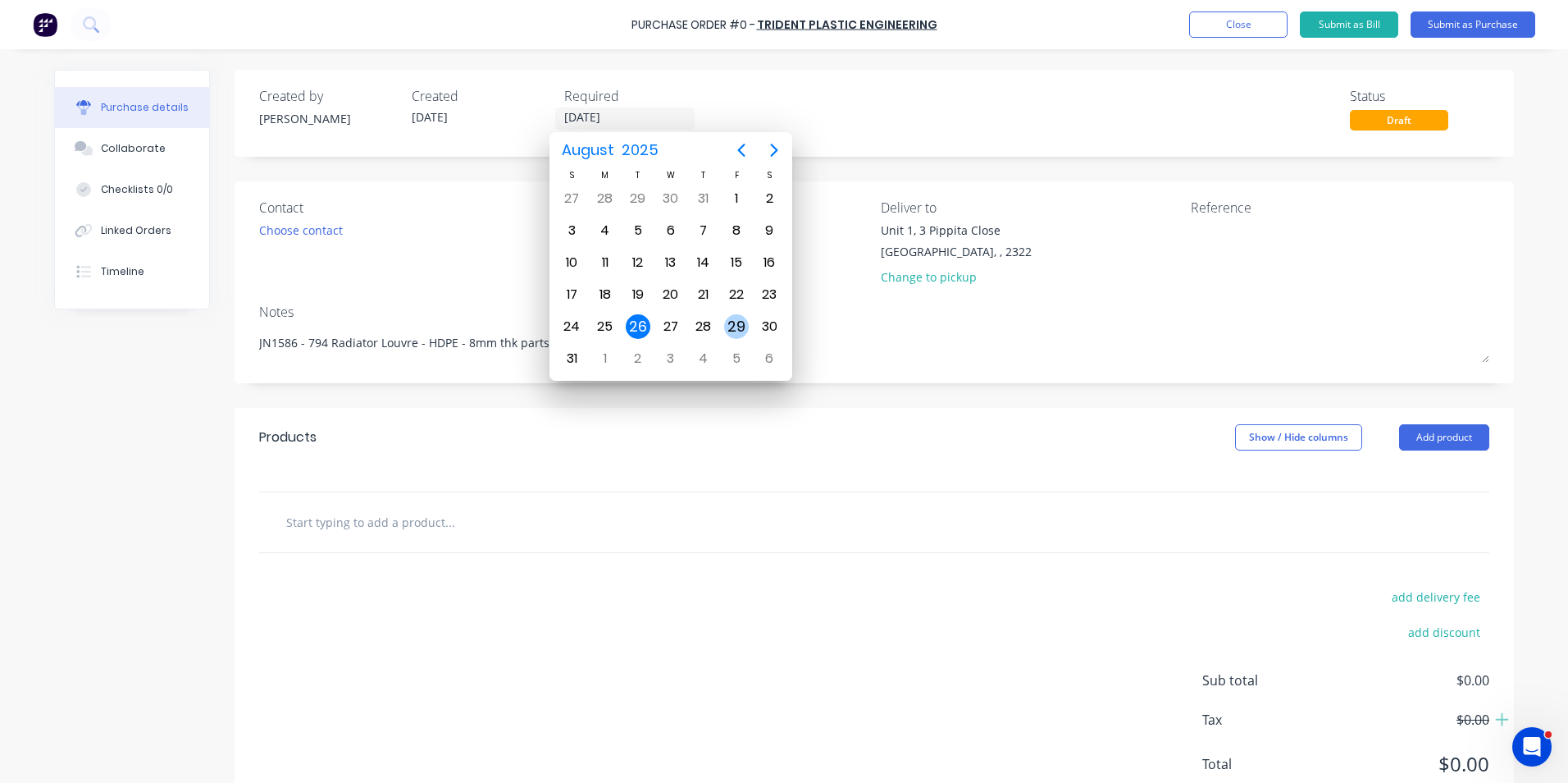
click at [735, 327] on div "29" at bounding box center [736, 326] width 24 height 24
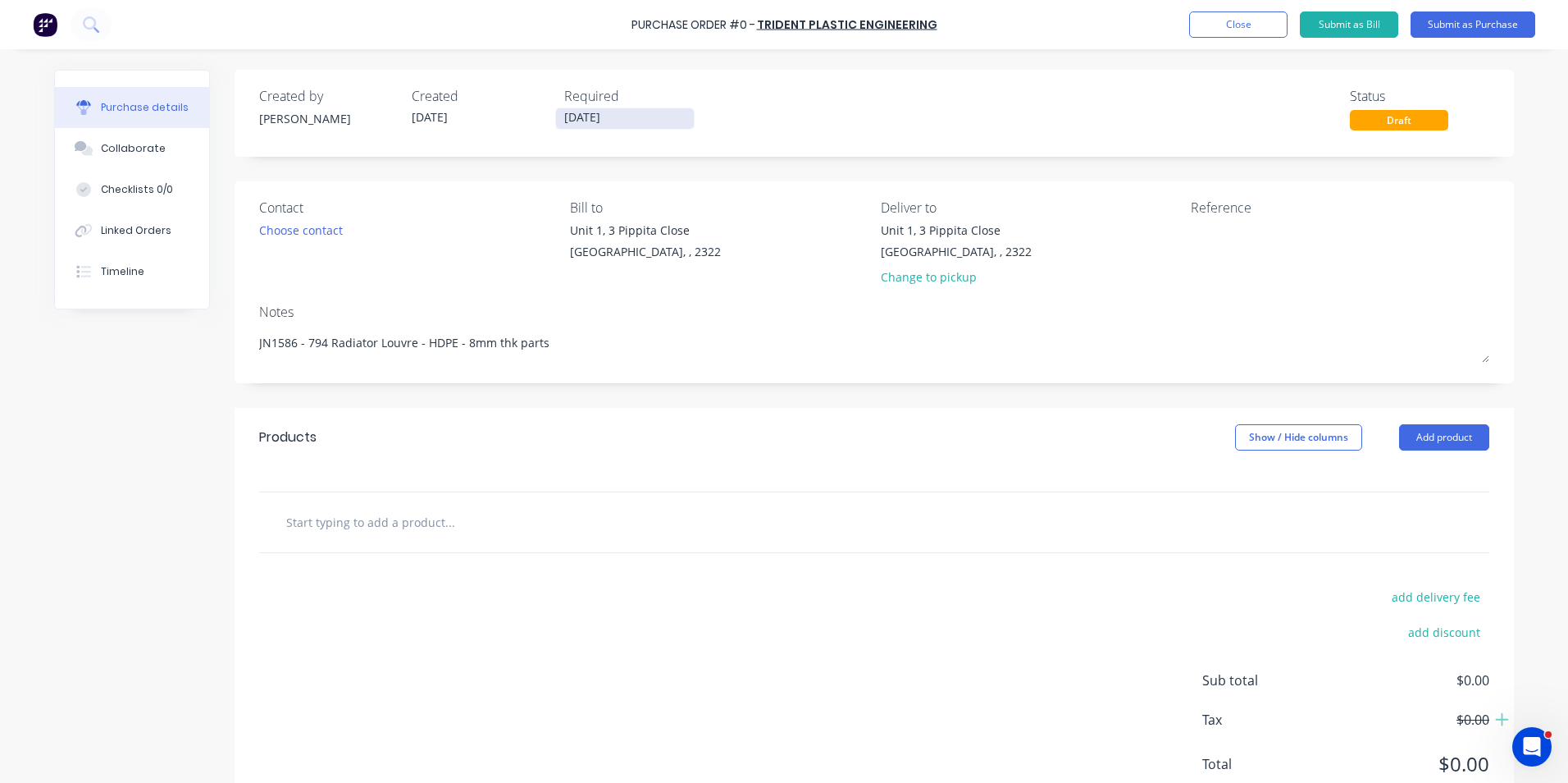
click at [604, 117] on input "[DATE]" at bounding box center [625, 118] width 138 height 21
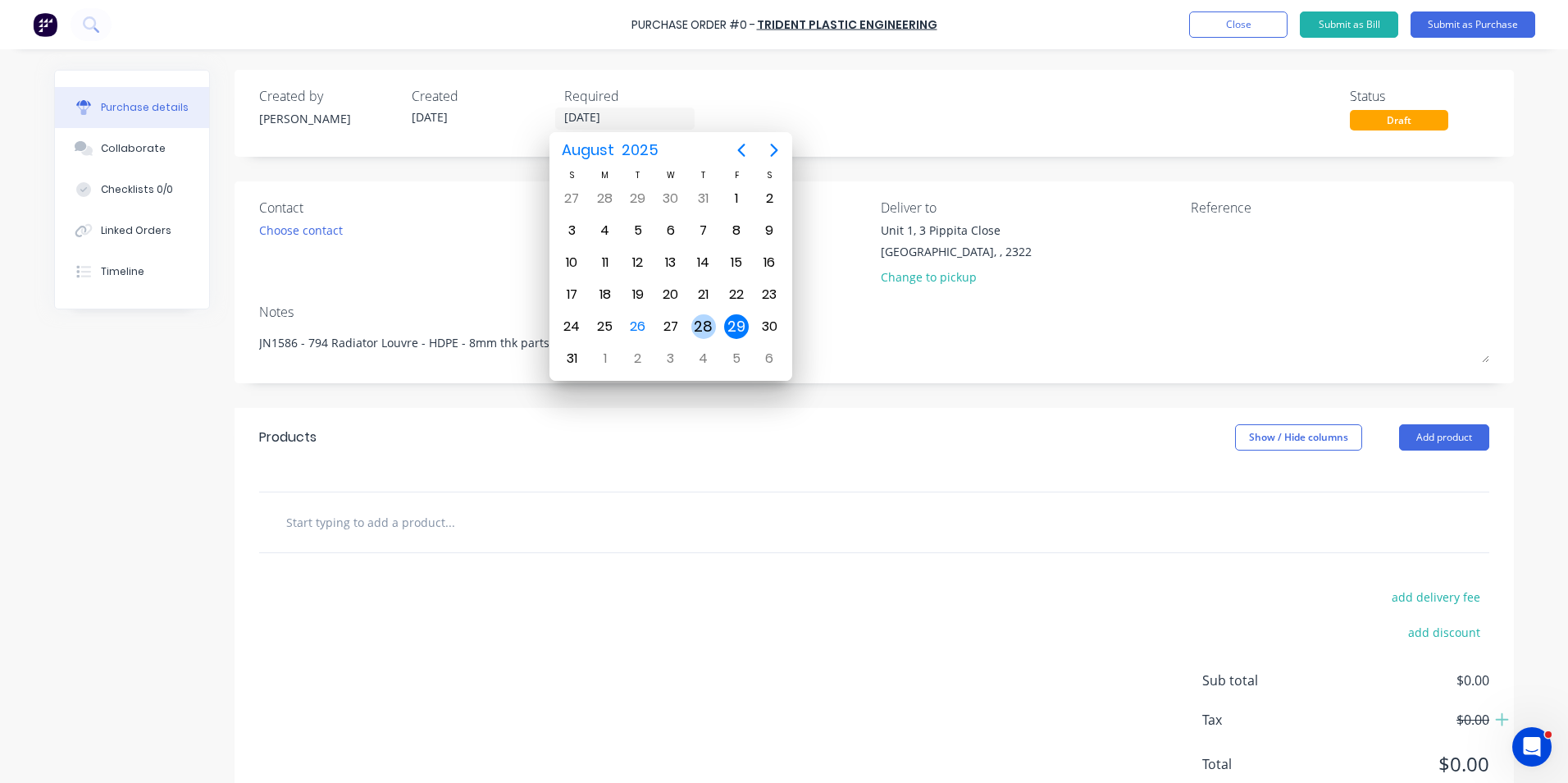
click at [700, 317] on div "28" at bounding box center [703, 326] width 24 height 24
type input "[DATE]"
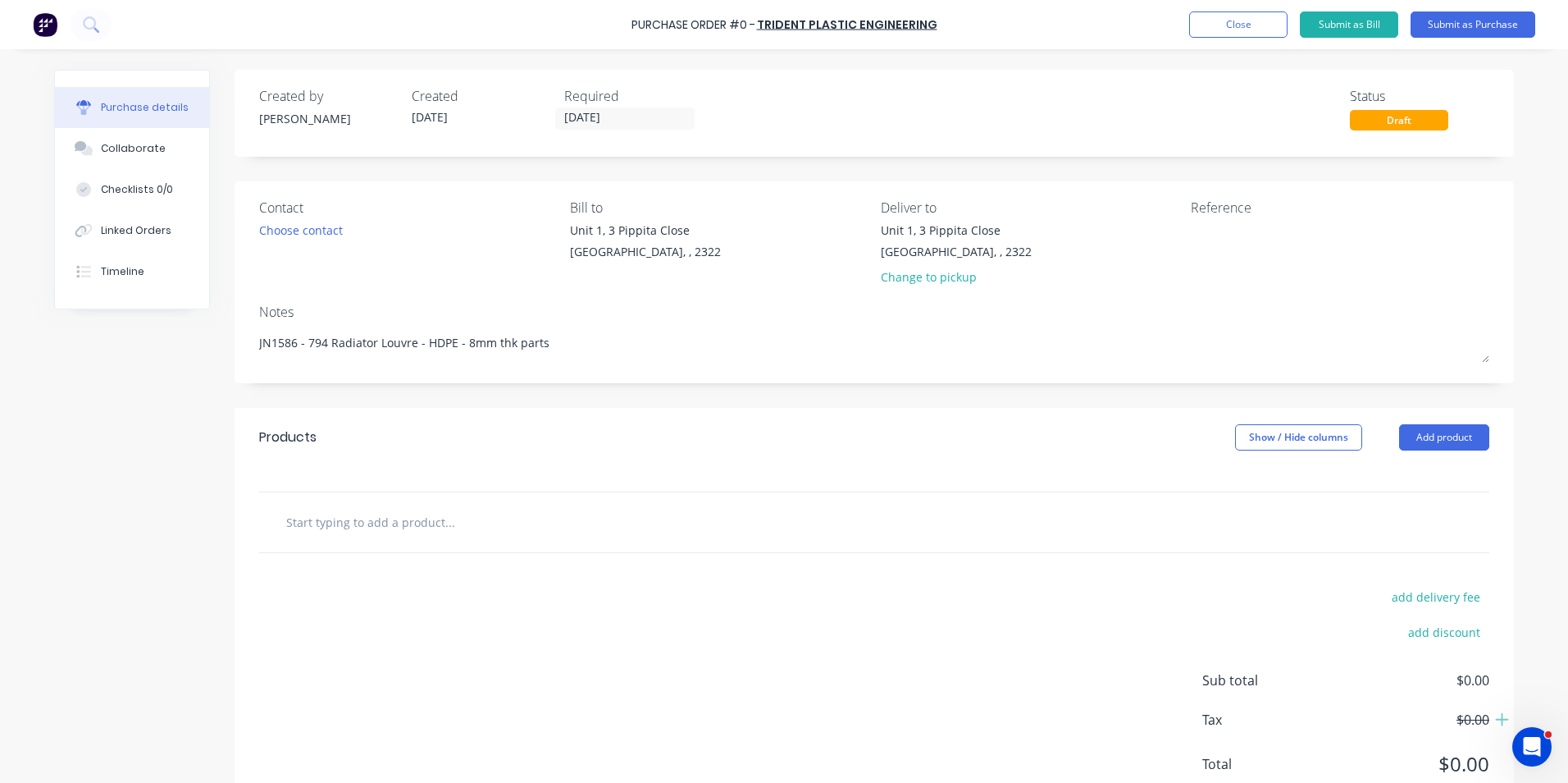
click at [391, 525] on input "text" at bounding box center [449, 522] width 328 height 33
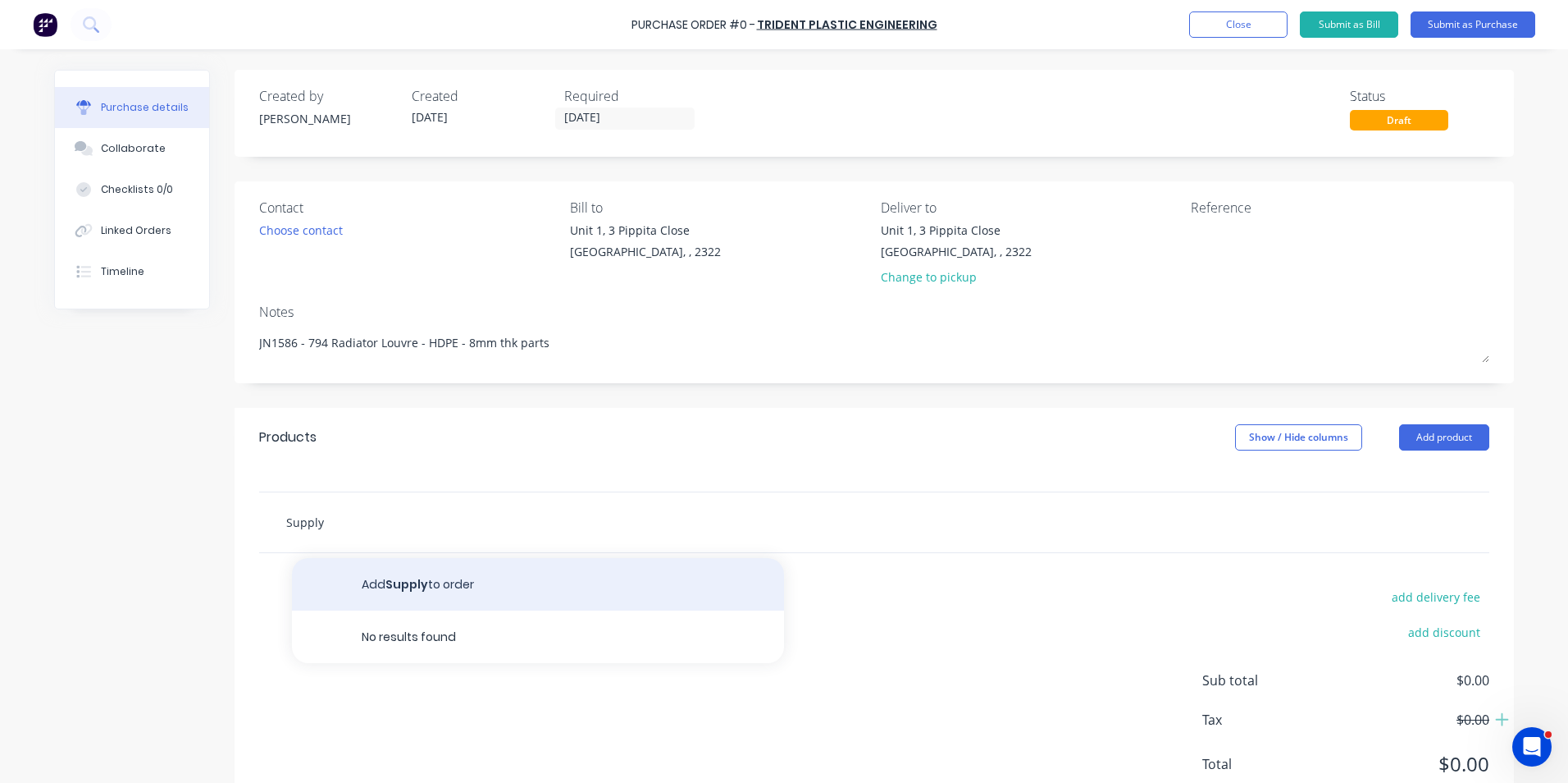
type input "Supply"
click at [447, 584] on button "Add Supply to order" at bounding box center [537, 584] width 492 height 52
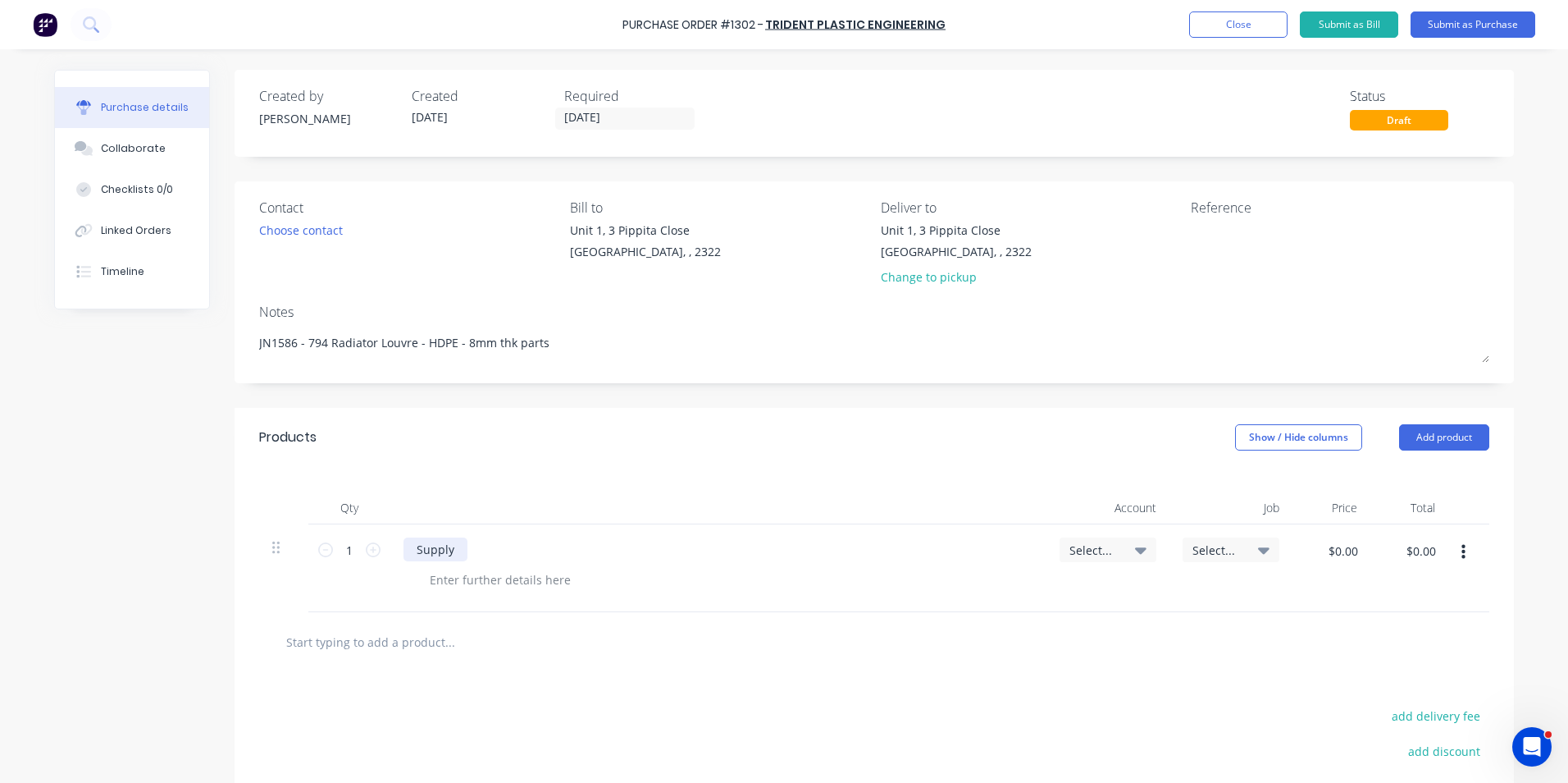
click at [455, 551] on div "Supply" at bounding box center [435, 549] width 64 height 23
click at [346, 552] on input "1" at bounding box center [349, 549] width 32 height 24
type input "7"
click at [1101, 553] on span "Select..." at bounding box center [1094, 550] width 50 height 17
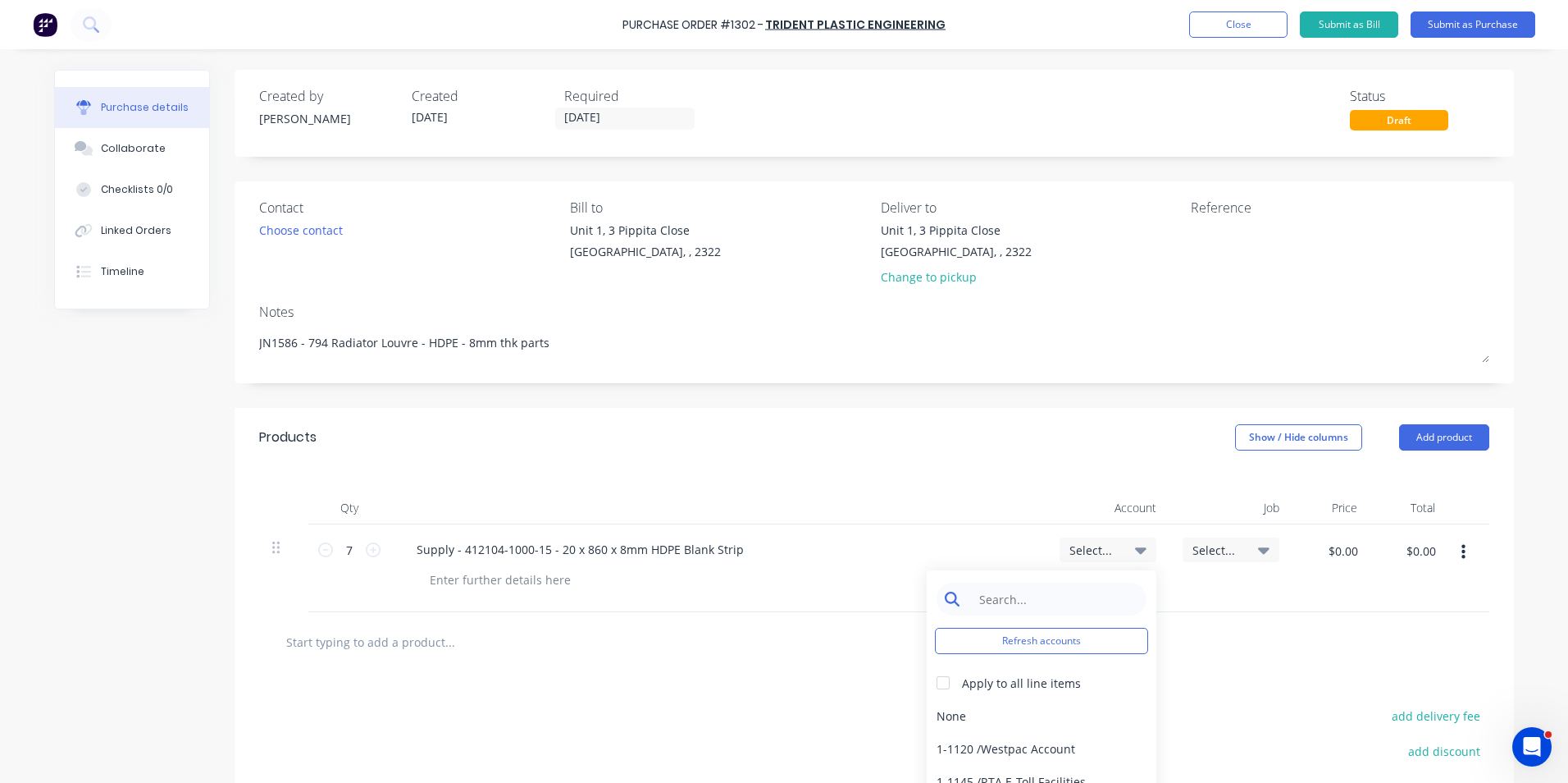
click at [1007, 601] on input at bounding box center [1054, 599] width 168 height 33
type input "1-14"
click at [1026, 713] on div "1-1400 / Work in Progress" at bounding box center [1042, 715] width 229 height 33
click at [1212, 545] on span "Select..." at bounding box center [1217, 550] width 50 height 17
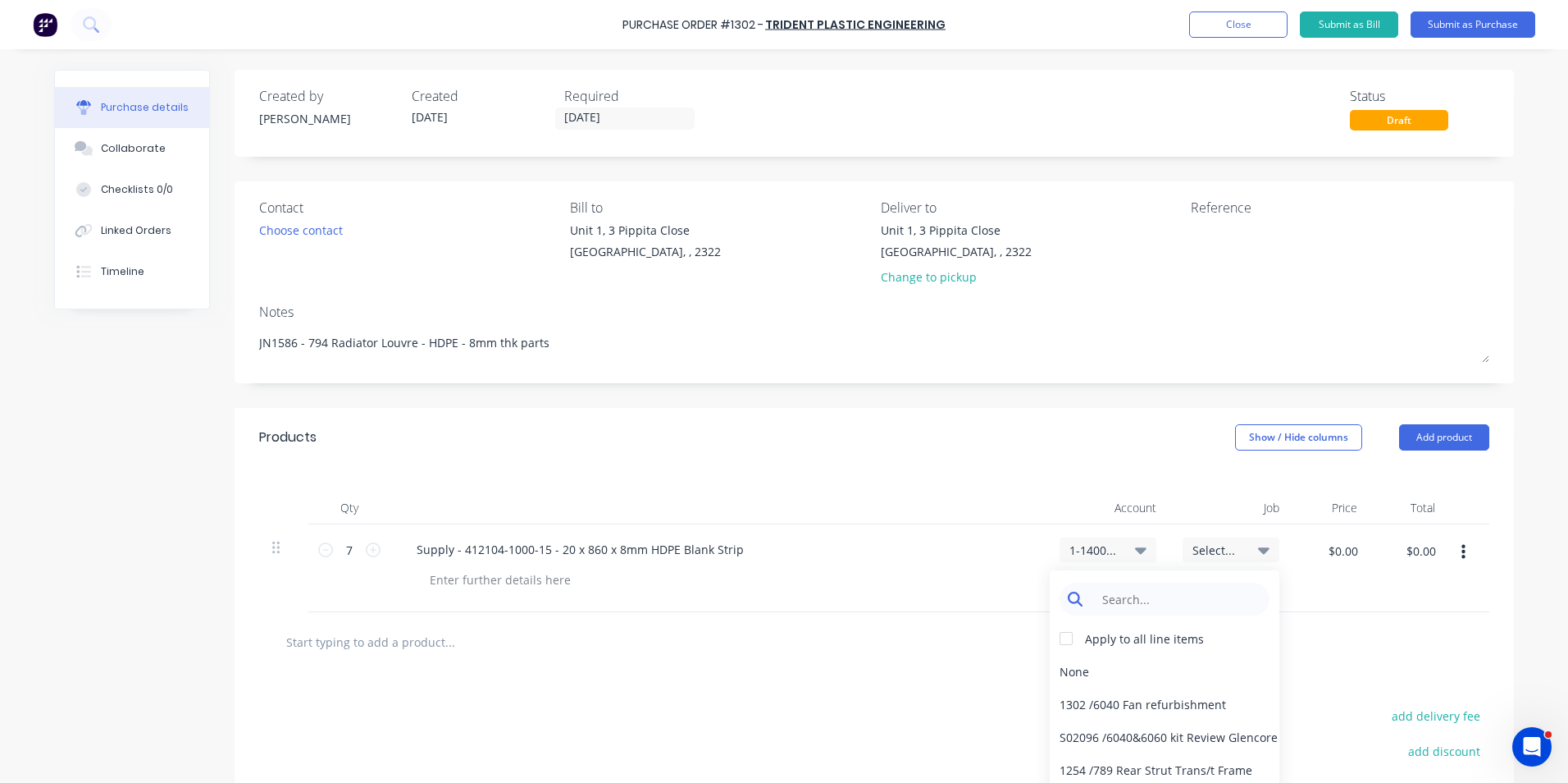
click at [1139, 600] on input at bounding box center [1177, 599] width 168 height 33
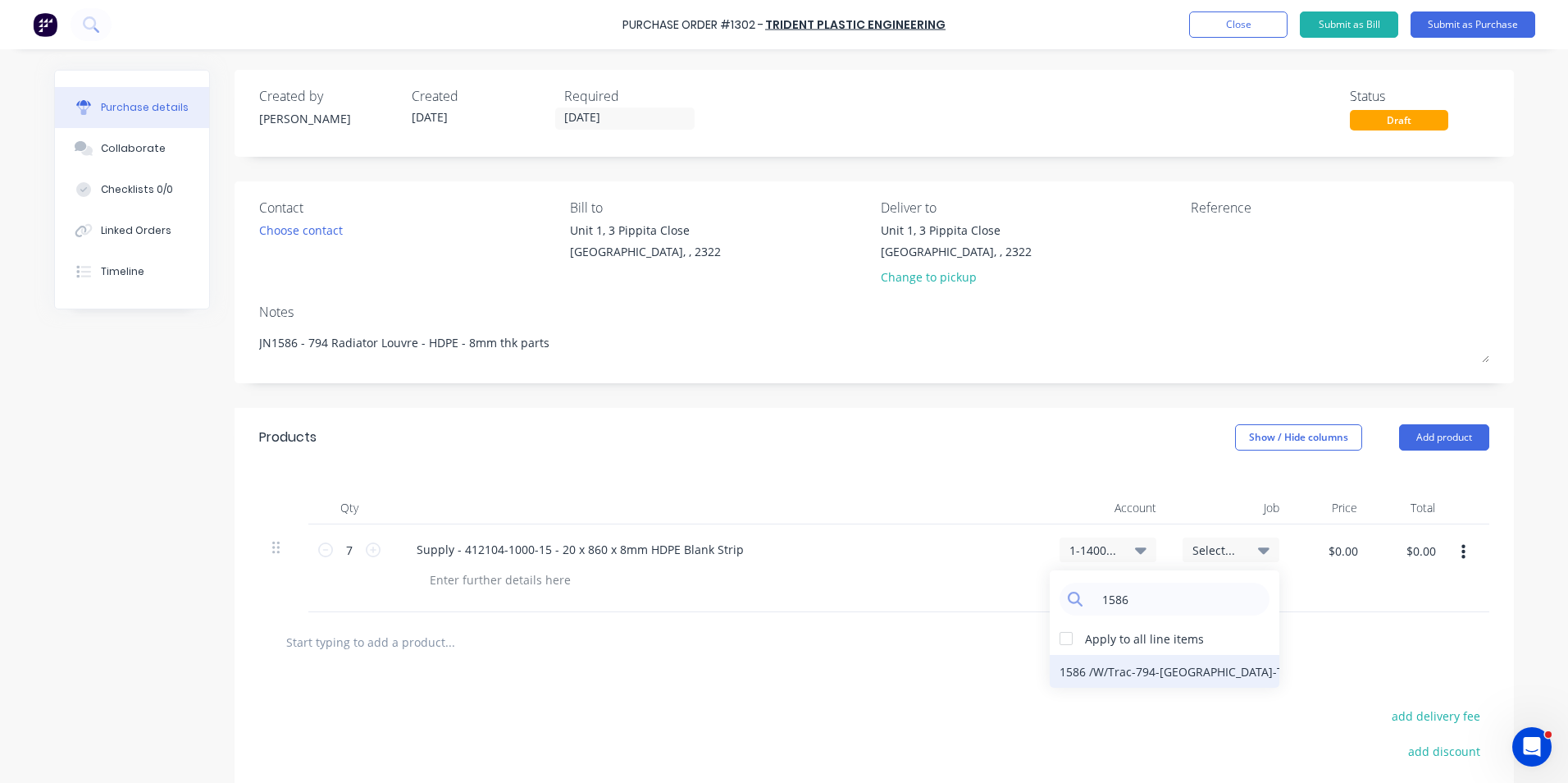
type input "1586"
click at [1202, 669] on div "1586 / W/Trac-794-[GEOGRAPHIC_DATA]-T11" at bounding box center [1164, 671] width 229 height 33
click at [1336, 551] on input "$0.00" at bounding box center [1342, 550] width 50 height 26
type input "$5.00"
type input "$35.00"
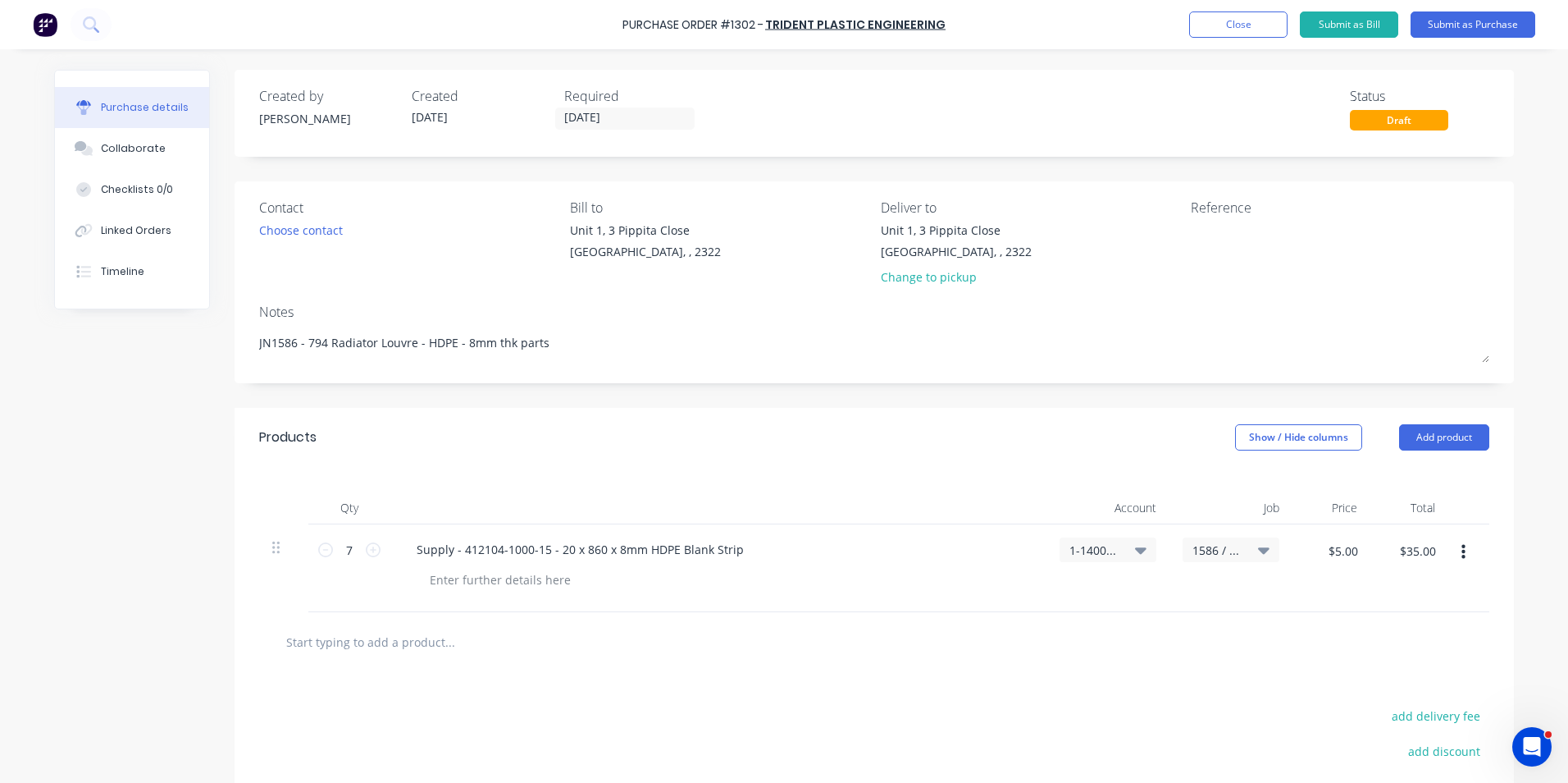
click at [1393, 596] on div "$35.00 $35.00" at bounding box center [1409, 568] width 78 height 88
click at [1461, 551] on icon "button" at bounding box center [1463, 552] width 5 height 14
click at [1383, 626] on button "Duplicate" at bounding box center [1413, 629] width 139 height 33
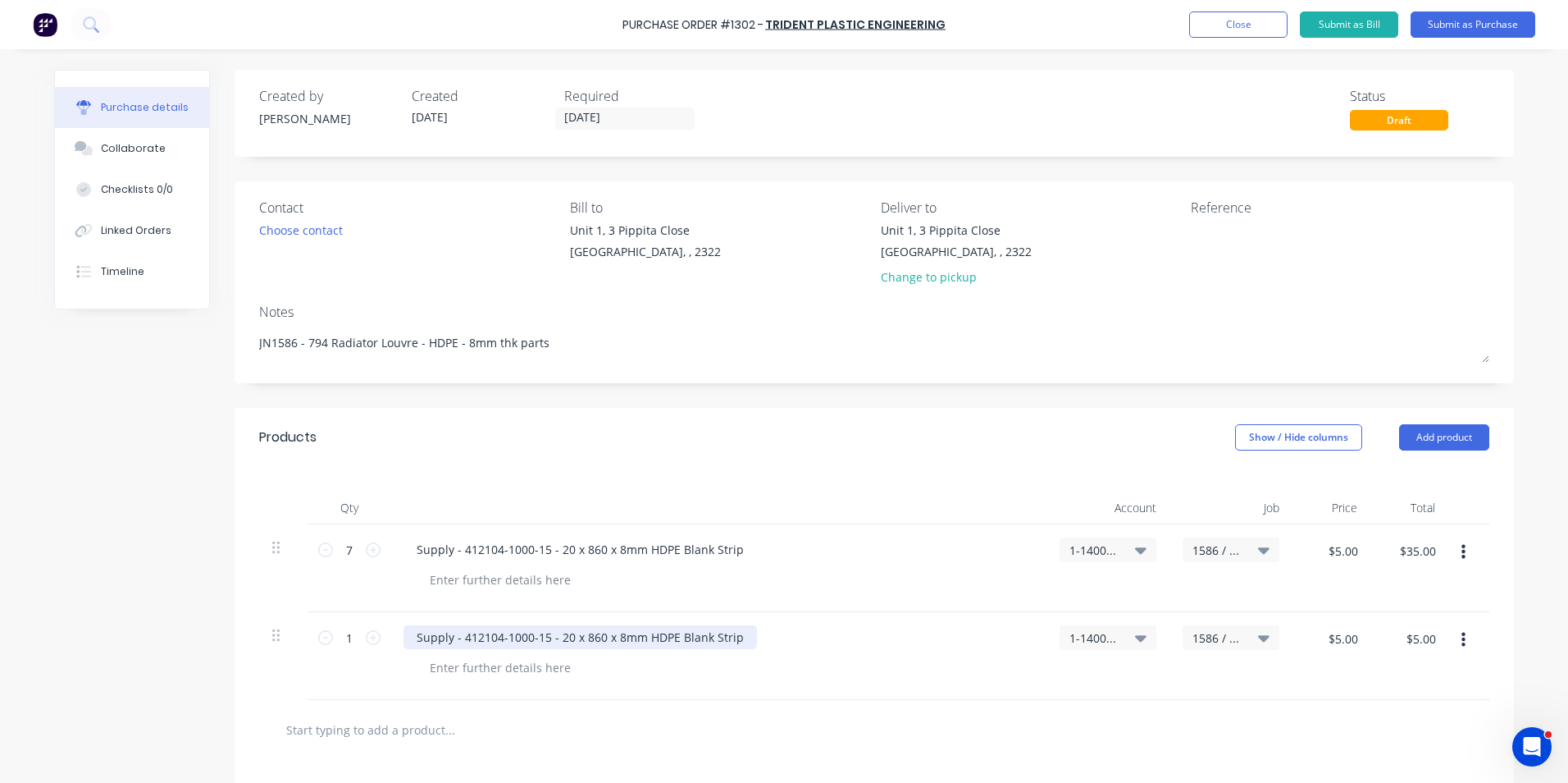
drag, startPoint x: 540, startPoint y: 643, endPoint x: 550, endPoint y: 642, distance: 10.0
click at [540, 643] on div "Supply - 412104-1000-15 - 20 x 860 x 8mm HDPE Blank Strip" at bounding box center [580, 637] width 354 height 23
click at [345, 641] on input "1" at bounding box center [349, 637] width 32 height 24
type input "7"
type input "$35.00"
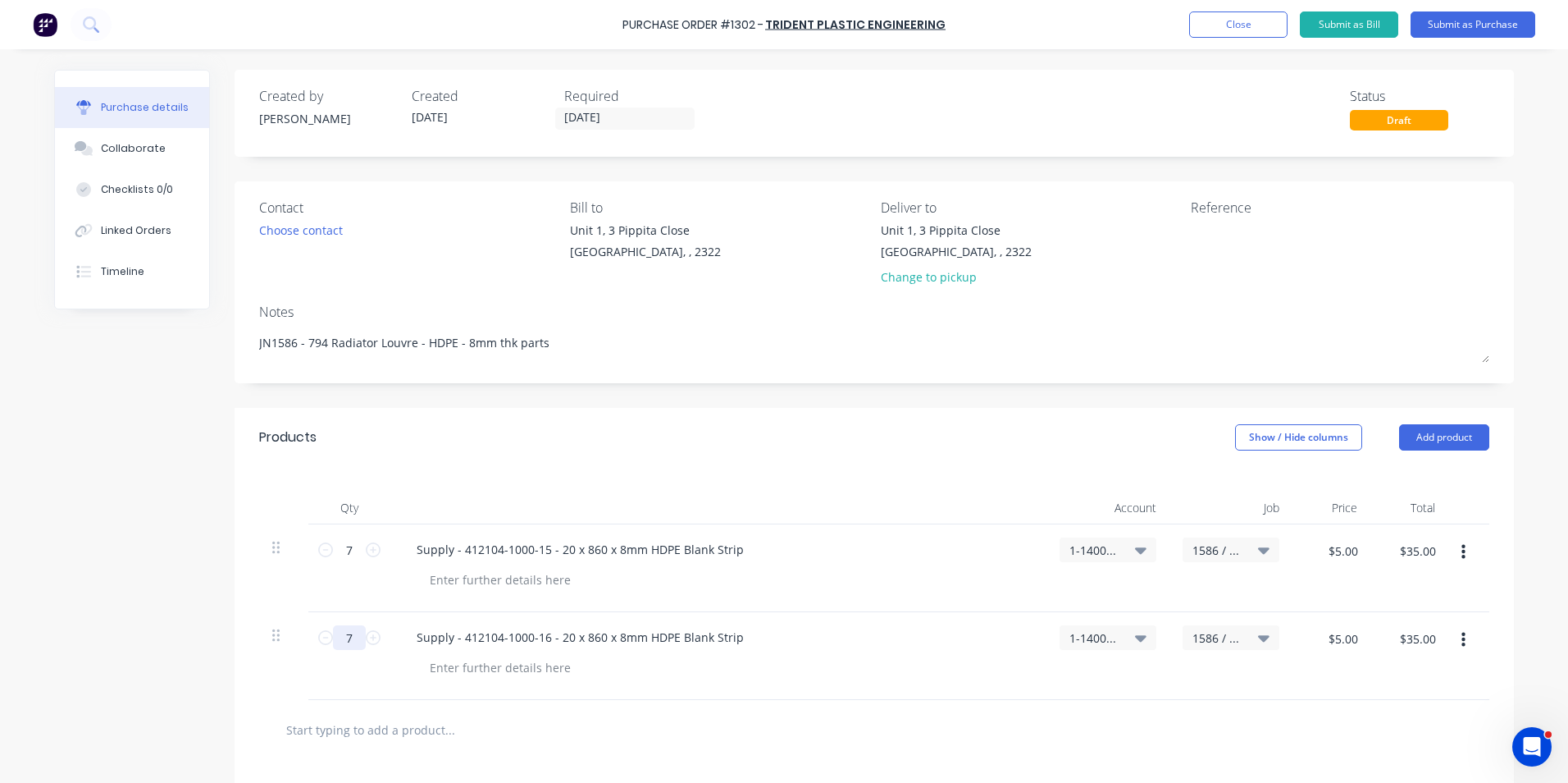
type input "7"
click at [1301, 673] on div "$5.00 $5.00" at bounding box center [1331, 656] width 78 height 88
click at [1461, 638] on button "button" at bounding box center [1463, 639] width 39 height 30
click at [1387, 709] on button "Duplicate" at bounding box center [1413, 716] width 139 height 33
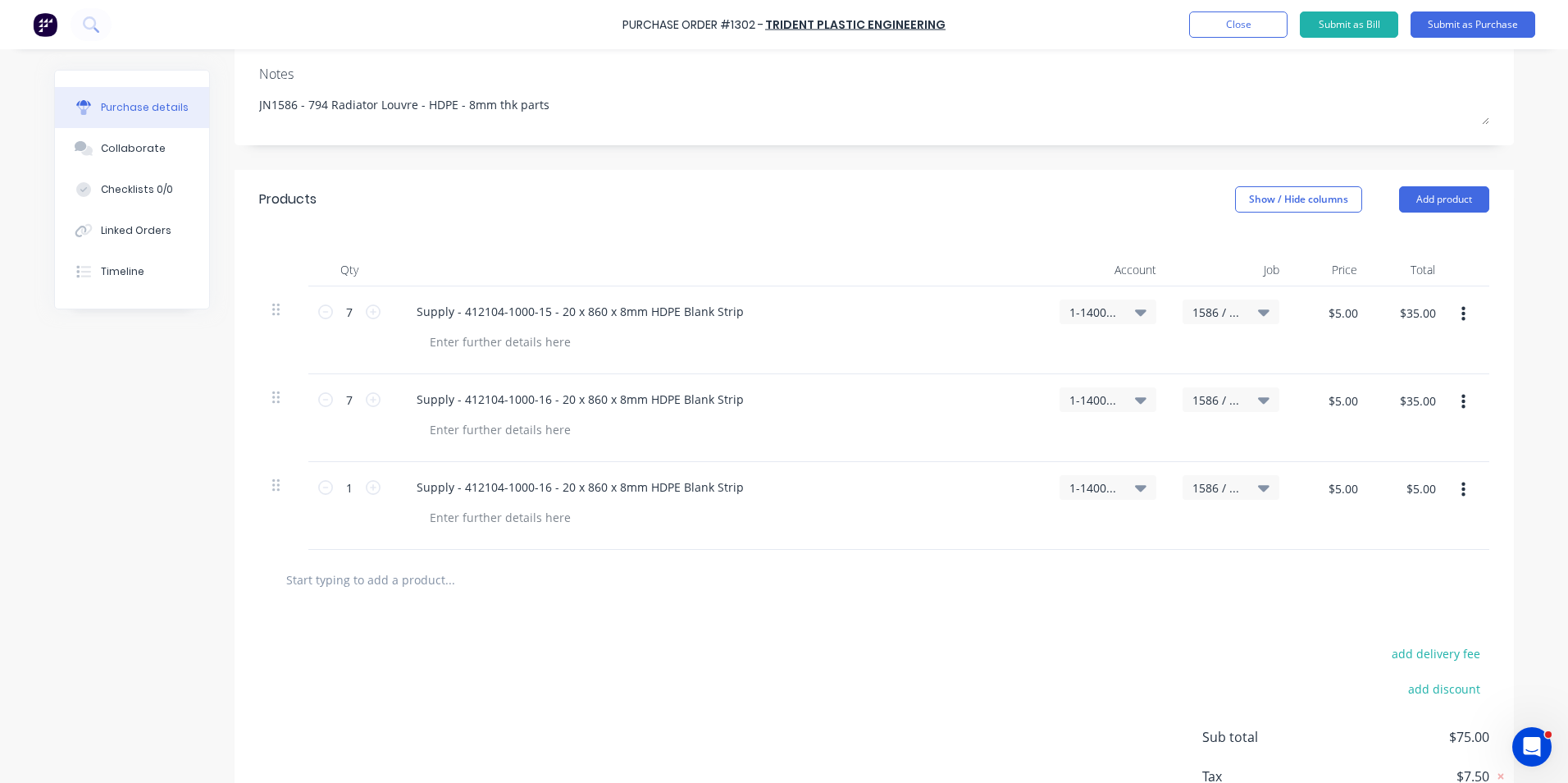
scroll to position [247, 0]
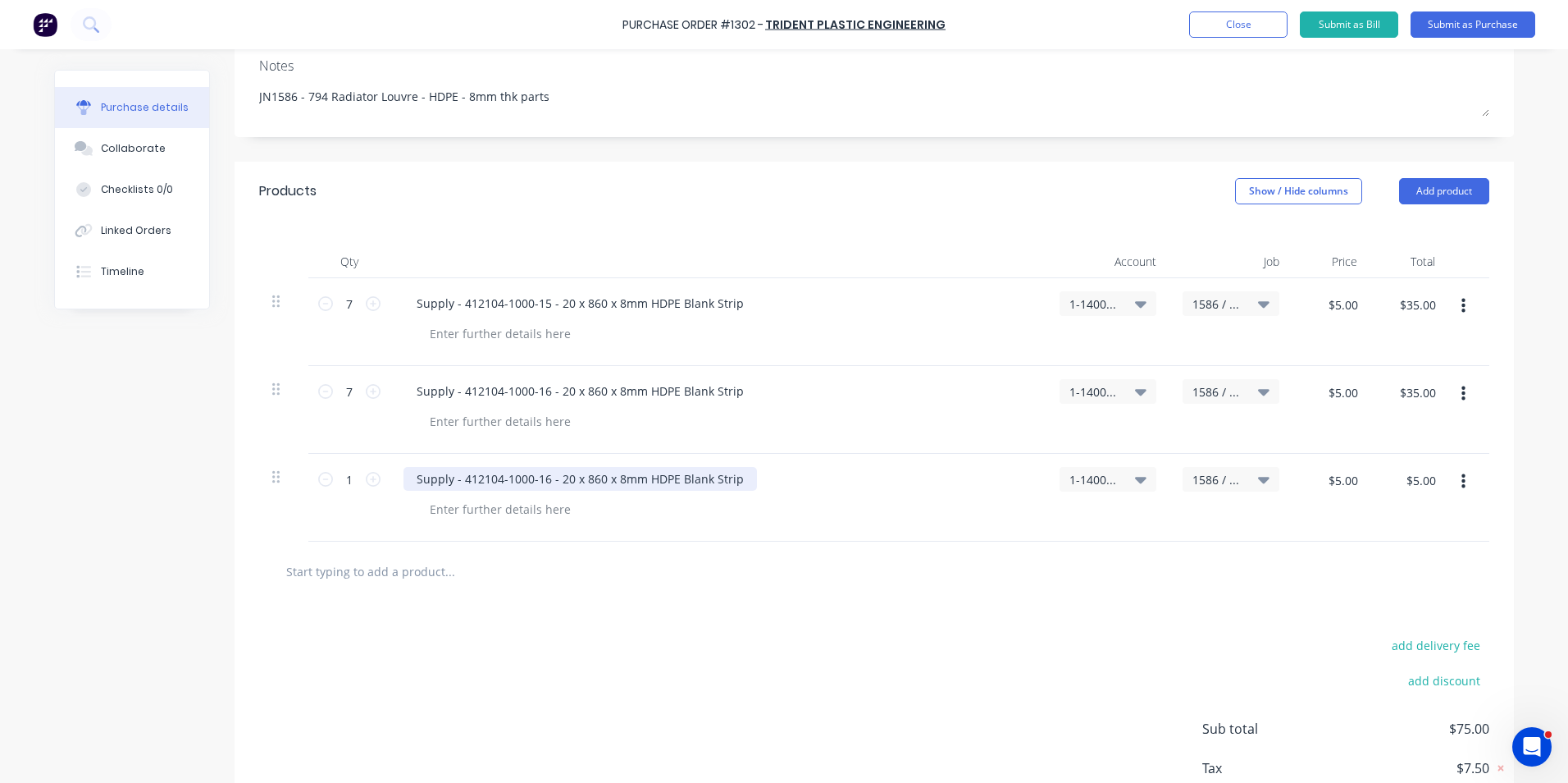
click at [511, 484] on div "Supply - 412104-1000-16 - 20 x 860 x 8mm HDPE Blank Strip" at bounding box center [580, 479] width 354 height 23
drag, startPoint x: 542, startPoint y: 480, endPoint x: 533, endPoint y: 484, distance: 9.8
click at [533, 484] on div "Supply - 412104-1500-16 - 20 x 860 x 8mm HDPE Blank Strip" at bounding box center [580, 479] width 354 height 23
drag, startPoint x: 588, startPoint y: 480, endPoint x: 578, endPoint y: 481, distance: 10.0
click at [578, 481] on div "Supply - 412104-1500-04 - 20 x 860 x 8mm HDPE Blank Strip" at bounding box center [580, 479] width 354 height 23
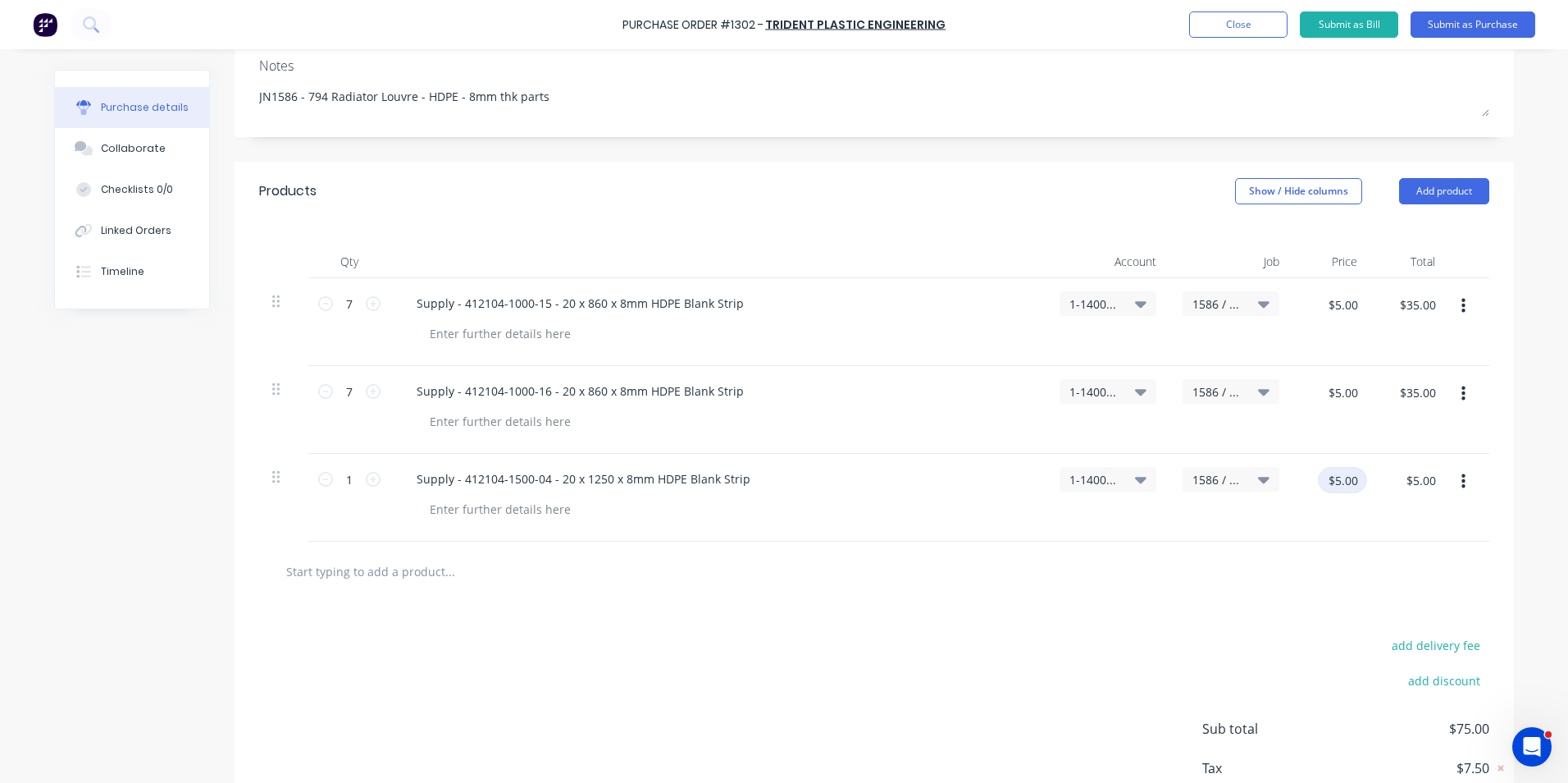
click at [1331, 480] on input "$5.00" at bounding box center [1342, 480] width 50 height 26
type input "$16.00"
click at [1354, 525] on div "$16.00 16" at bounding box center [1331, 497] width 78 height 88
click at [497, 331] on div at bounding box center [500, 333] width 167 height 23
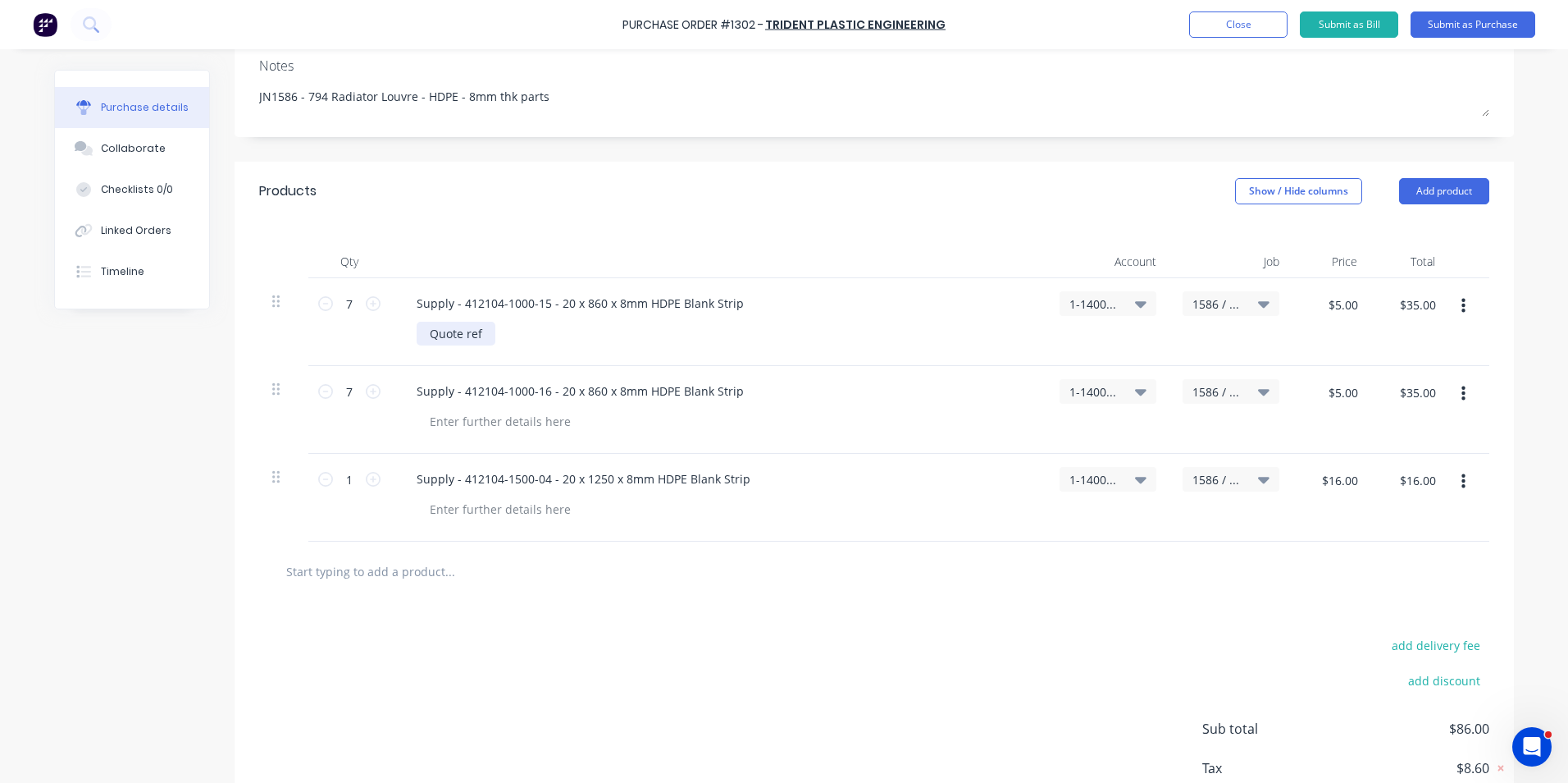
click at [484, 332] on div "Quote ref" at bounding box center [456, 333] width 79 height 23
drag, startPoint x: 524, startPoint y: 331, endPoint x: 425, endPoint y: 337, distance: 99.2
click at [425, 337] on div "Quote ref Q32163" at bounding box center [478, 333] width 124 height 23
copy div "Quote ref Q32163"
click at [471, 421] on div at bounding box center [500, 421] width 167 height 23
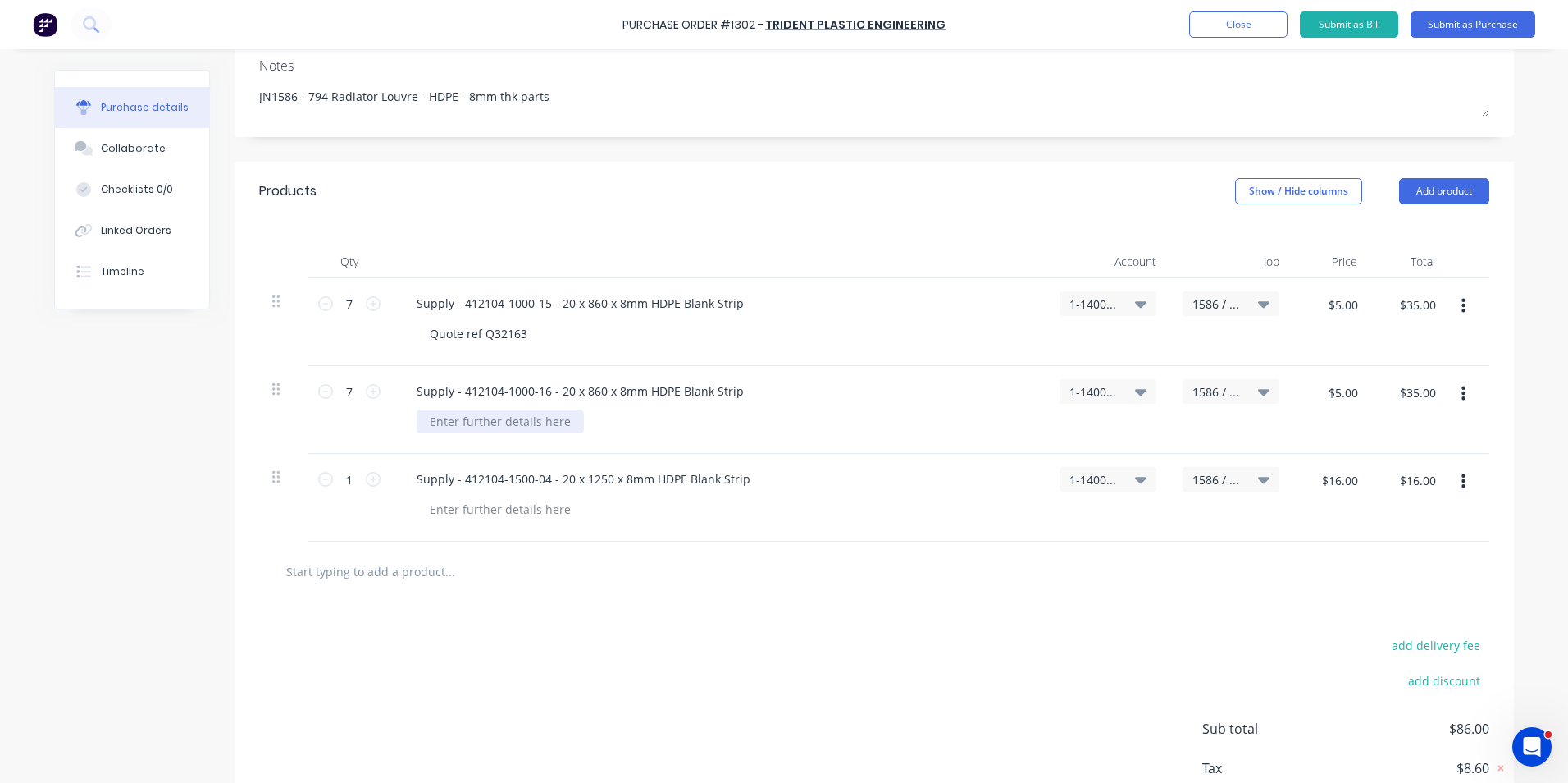
paste div
click at [469, 506] on div at bounding box center [500, 509] width 167 height 23
paste div
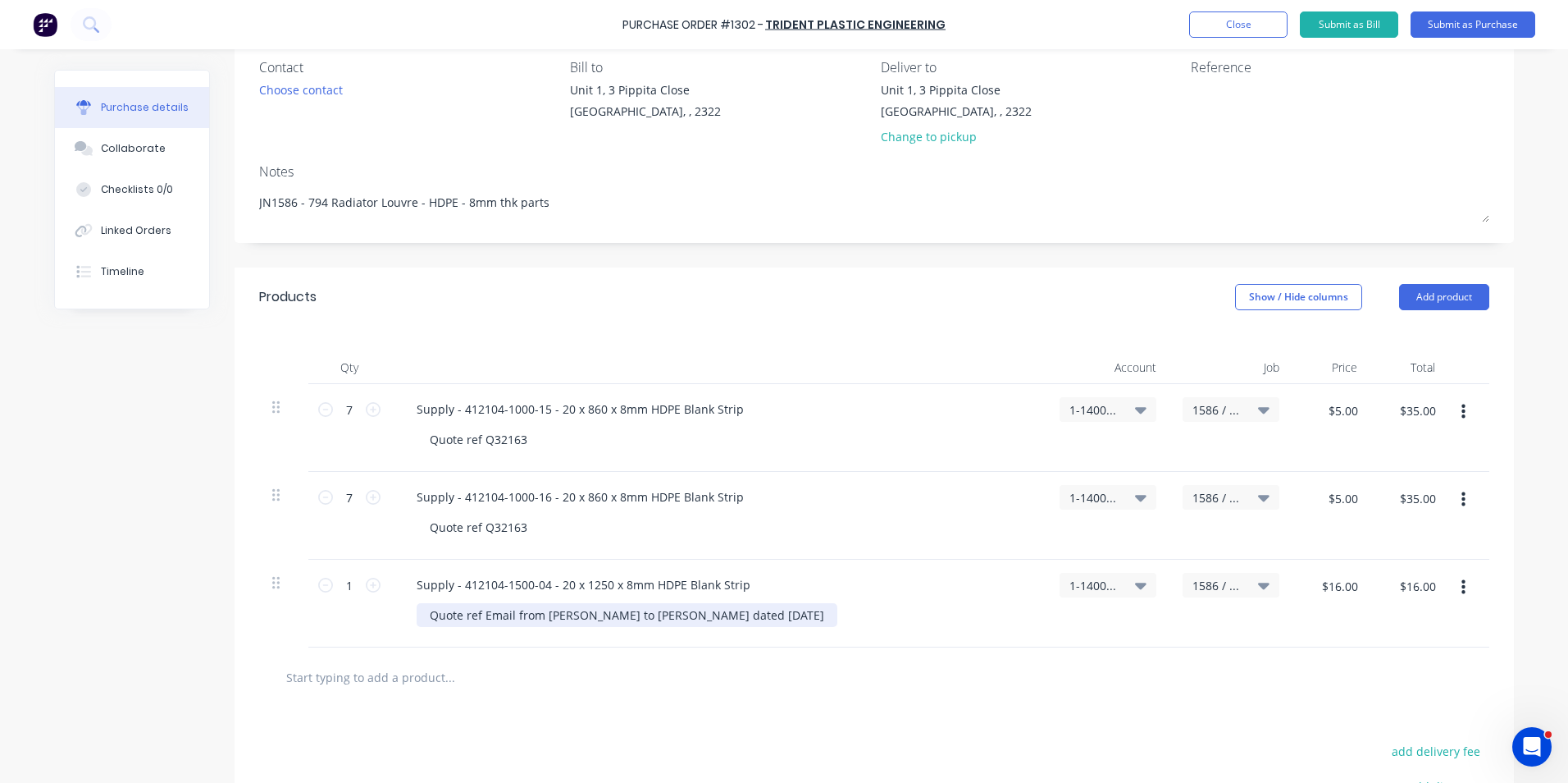
scroll to position [0, 0]
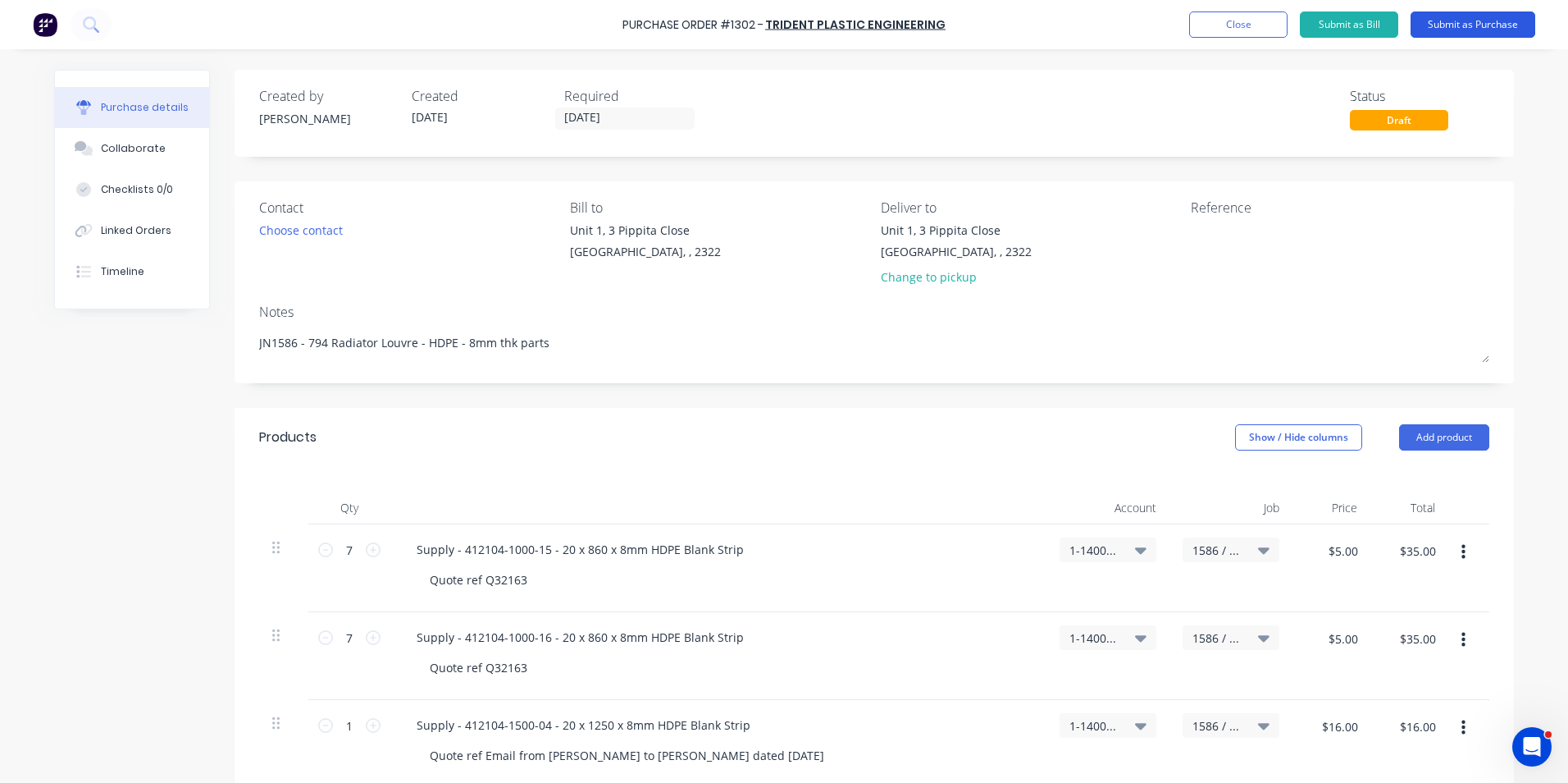
click at [1459, 22] on button "Submit as Purchase" at bounding box center [1473, 24] width 125 height 26
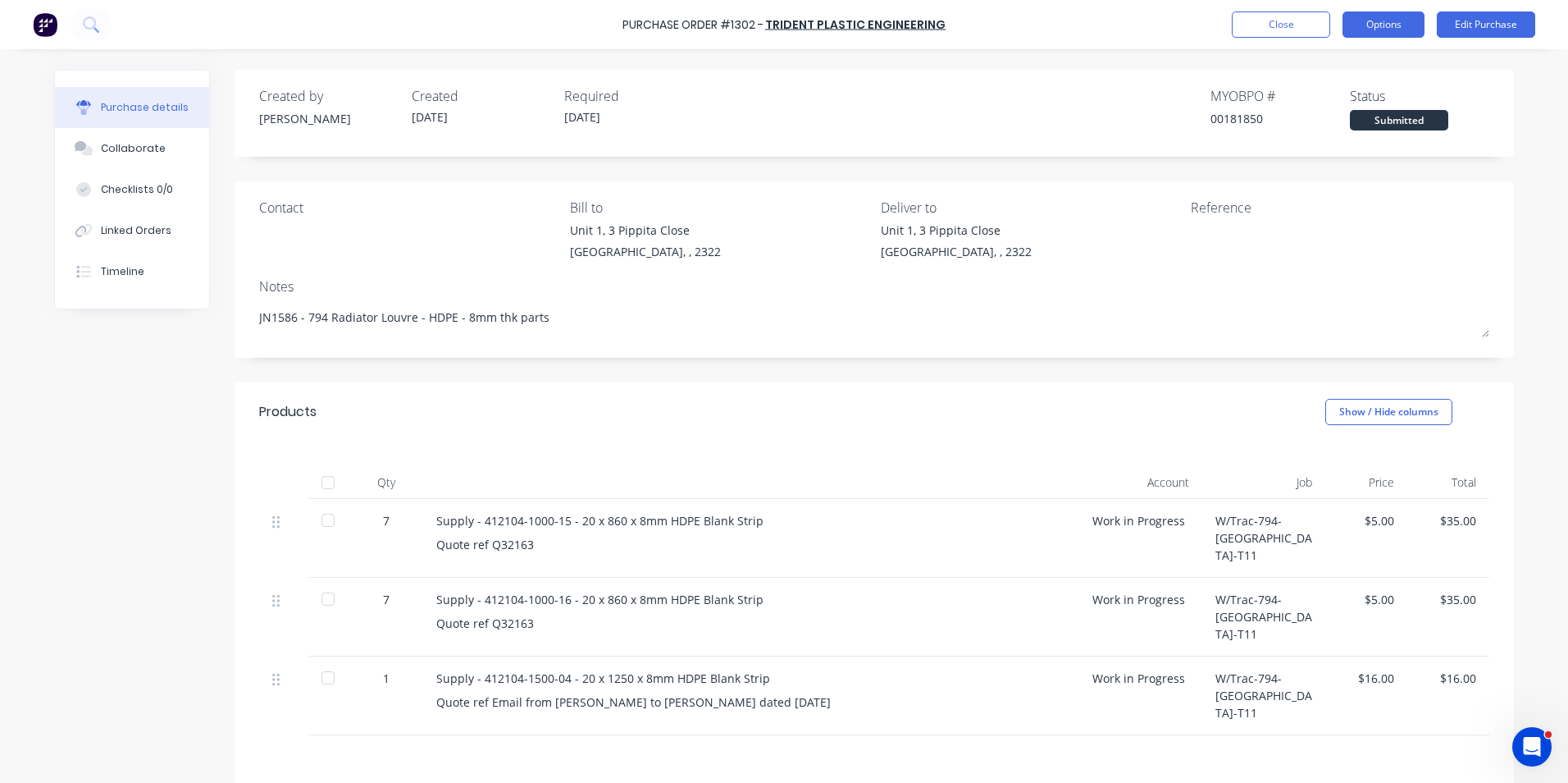
click at [1393, 28] on button "Options" at bounding box center [1383, 24] width 82 height 26
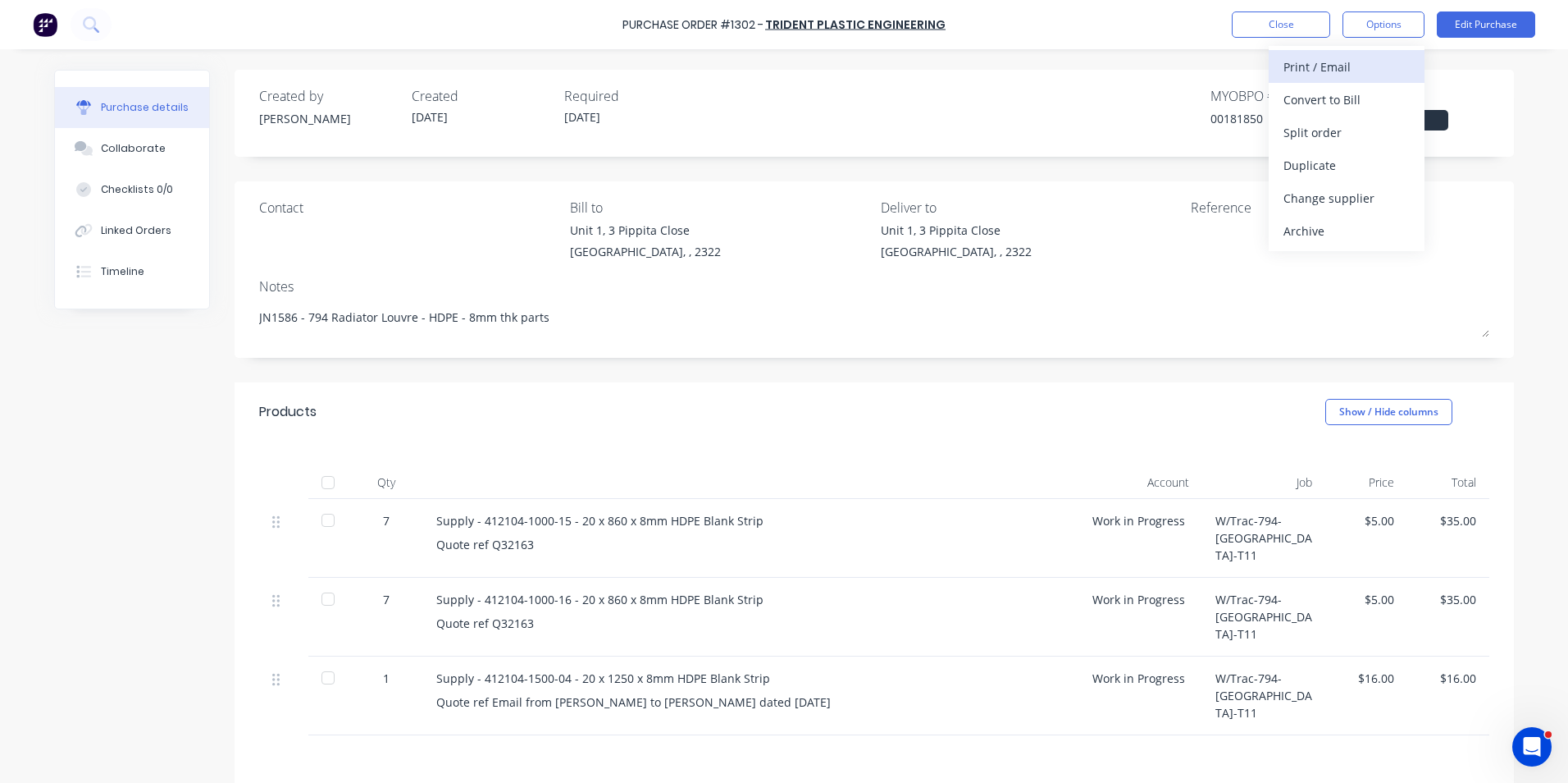
click at [1338, 66] on div "Print / Email" at bounding box center [1347, 67] width 126 height 23
click at [1341, 100] on div "With pricing" at bounding box center [1347, 99] width 126 height 23
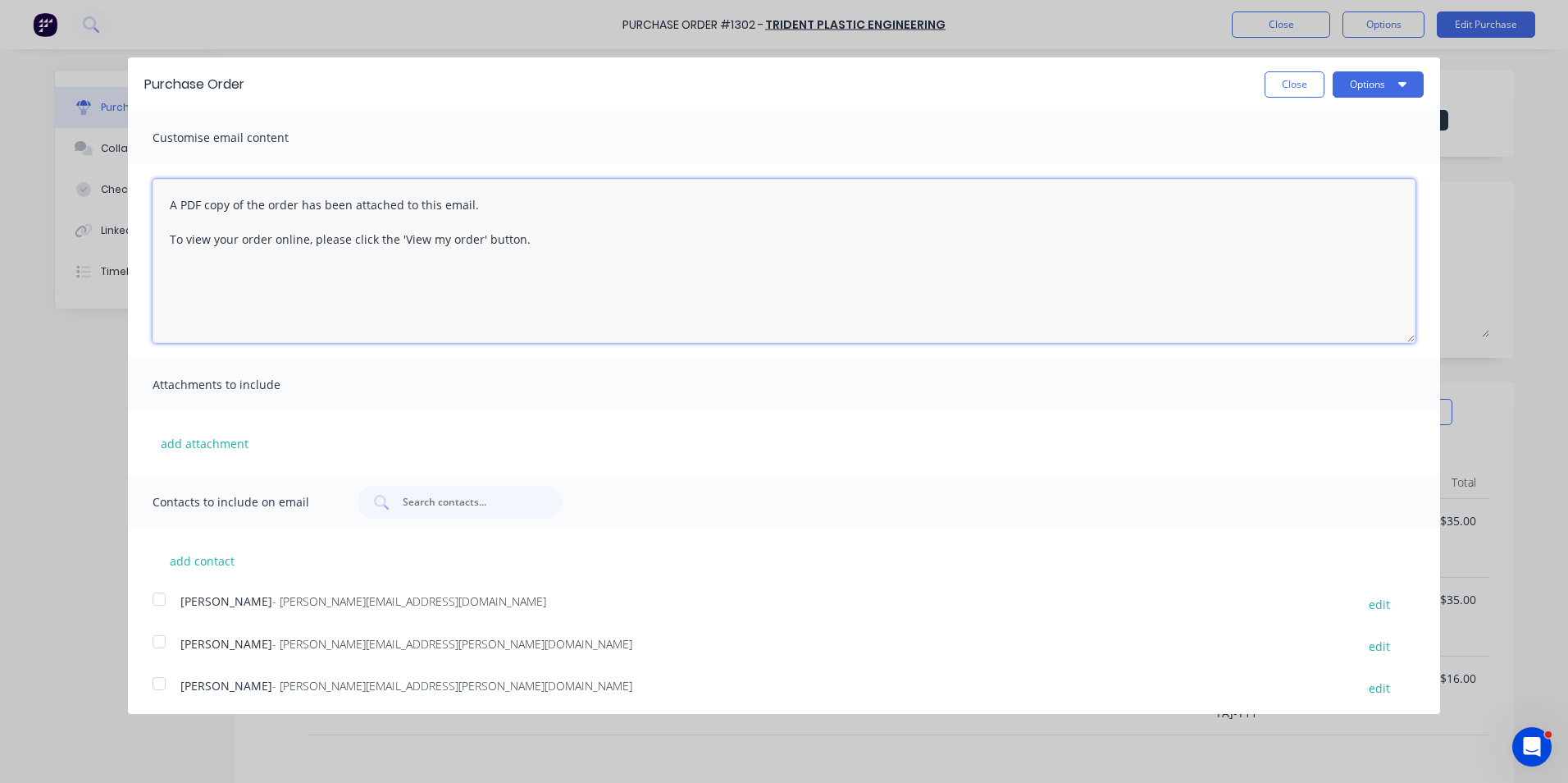
drag, startPoint x: 538, startPoint y: 234, endPoint x: 75, endPoint y: 197, distance: 464.5
click at [75, 197] on div "Purchase Order Close Options Customise email content A PDF copy of the order ha…" at bounding box center [784, 391] width 1568 height 783
click at [471, 210] on textarea "Hi Sales, PO attached as discussed with [PERSON_NAME], with note i have managed…" at bounding box center [784, 261] width 1263 height 164
click at [745, 205] on textarea "Hi Sales, [PERSON_NAME] attached as discussed with [PERSON_NAME], with note I h…" at bounding box center [784, 261] width 1263 height 164
click at [822, 206] on textarea "Hi Sales, PO attached as discussed with [PERSON_NAME], with note I have managed…" at bounding box center [784, 261] width 1263 height 164
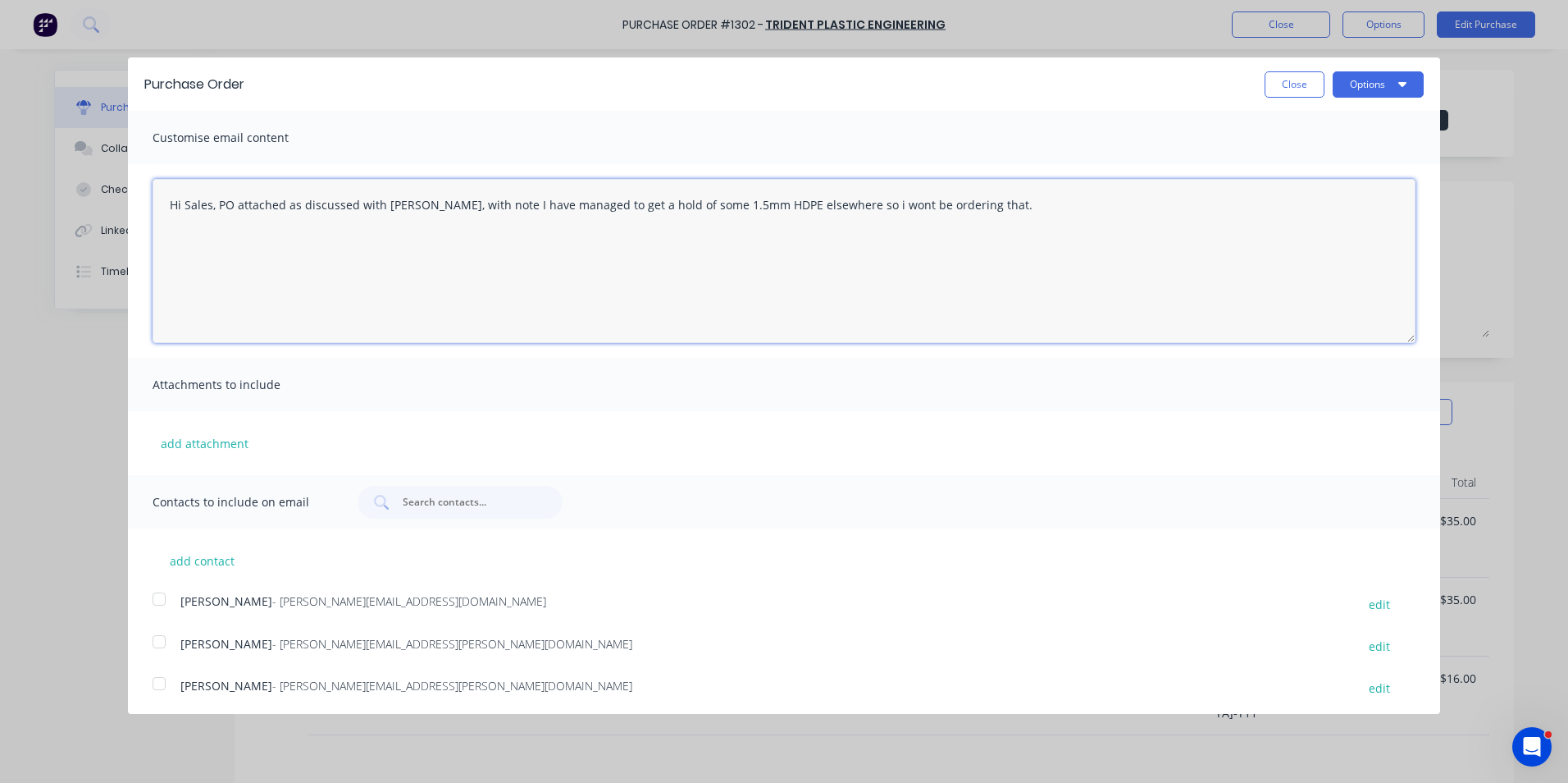
click at [821, 207] on textarea "Hi Sales, PO attached as discussed with [PERSON_NAME], with note I have managed…" at bounding box center [784, 261] width 1263 height 164
click at [820, 210] on textarea "Hi Sales, PO attached as discussed with [PERSON_NAME], with note I have managed…" at bounding box center [784, 261] width 1263 height 164
click at [820, 210] on textarea "Hi Sales, PO attached as discussed with [PERSON_NAME], with note I have managed…" at bounding box center [784, 261] width 1263 height 164
click at [220, 205] on textarea "Hi Sales, [PERSON_NAME] attached as discussed with [PERSON_NAME], with note I h…" at bounding box center [784, 261] width 1263 height 164
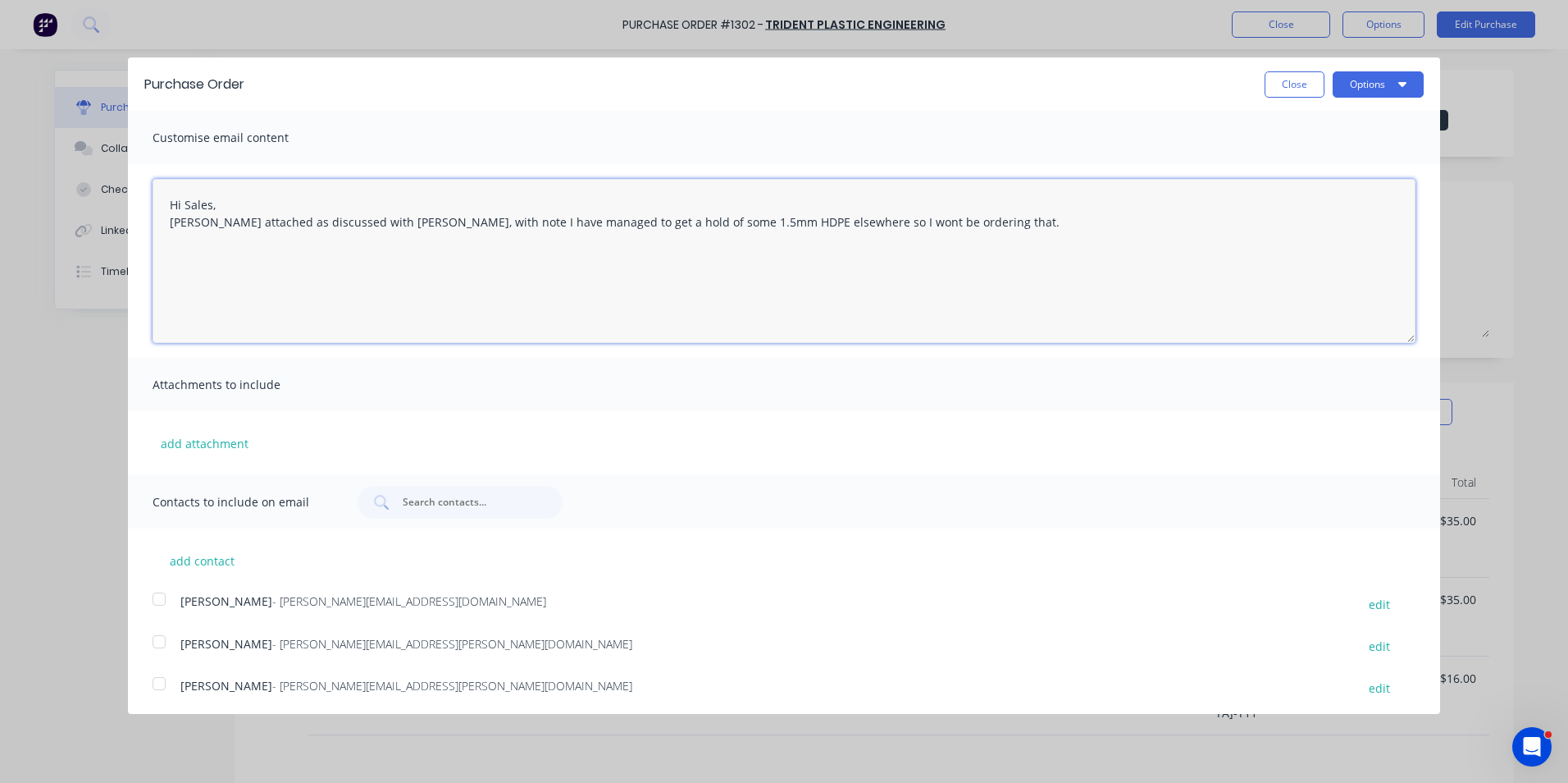
type textarea "Hi Sales, [PERSON_NAME] attached as discussed with [PERSON_NAME], with note I h…"
click at [171, 222] on textarea "Hi Sales, [PERSON_NAME] attached as discussed with [PERSON_NAME], with note I h…" at bounding box center [784, 261] width 1263 height 164
click at [178, 250] on textarea "Hi Sales, [PERSON_NAME] attached as discussed with [PERSON_NAME], with note I h…" at bounding box center [784, 261] width 1263 height 164
click at [979, 221] on textarea "Hi Sales, [PERSON_NAME] attached as discussed with [PERSON_NAME], with note I h…" at bounding box center [784, 261] width 1263 height 164
click at [951, 225] on textarea "Hi Sales, [PERSON_NAME] attached as discussed with [PERSON_NAME], with note I h…" at bounding box center [784, 261] width 1263 height 164
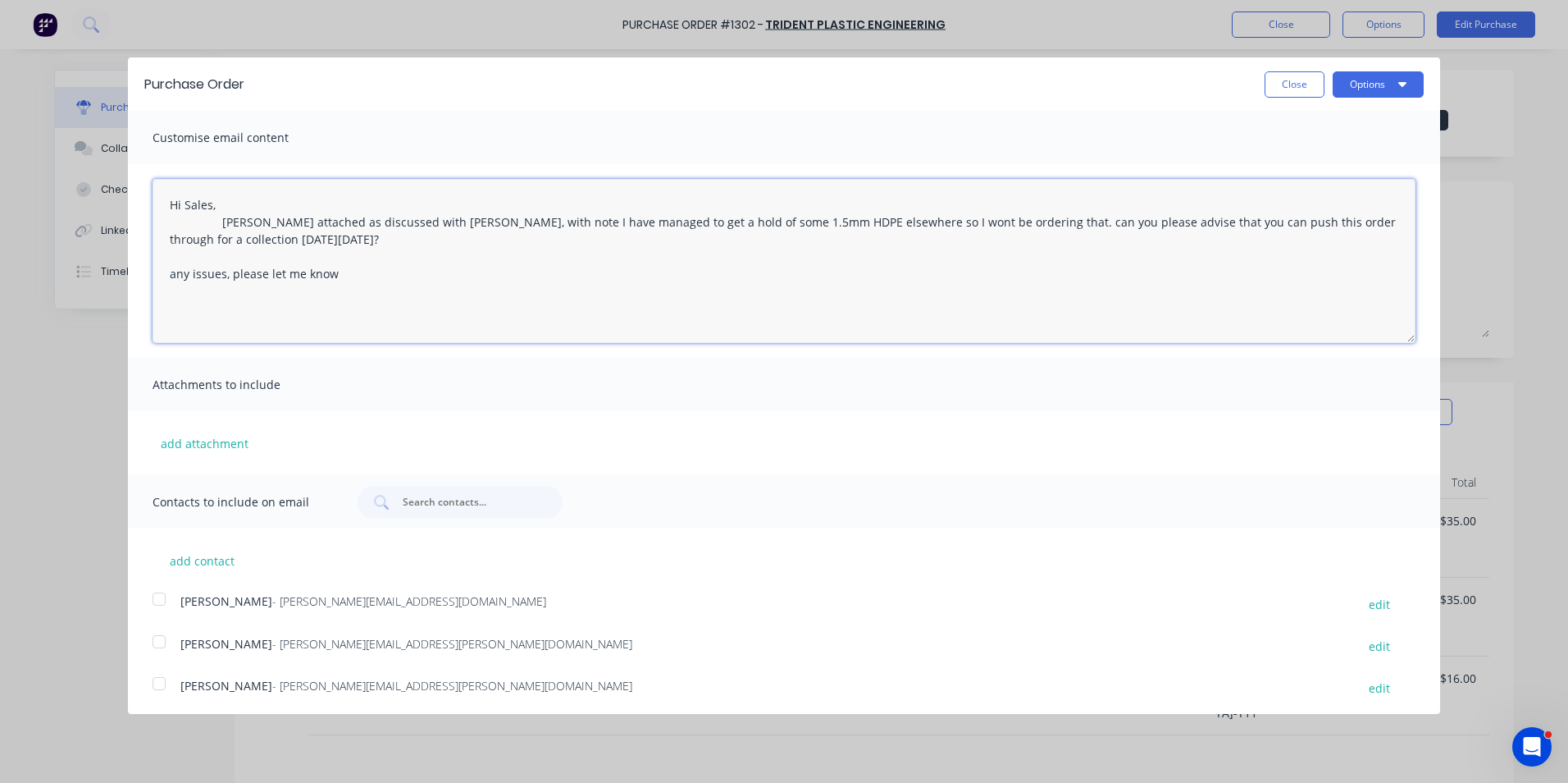
click at [298, 238] on textarea "Hi Sales, [PERSON_NAME] attached as discussed with [PERSON_NAME], with note I h…" at bounding box center [784, 261] width 1263 height 164
click at [210, 305] on textarea "Hi Sales, [PERSON_NAME] attached as discussed with [PERSON_NAME], with note I h…" at bounding box center [784, 261] width 1263 height 164
drag, startPoint x: 354, startPoint y: 270, endPoint x: 366, endPoint y: 267, distance: 12.4
click at [358, 268] on textarea "Hi Sales, [PERSON_NAME] attached as discussed with [PERSON_NAME], with note I h…" at bounding box center [784, 261] width 1263 height 164
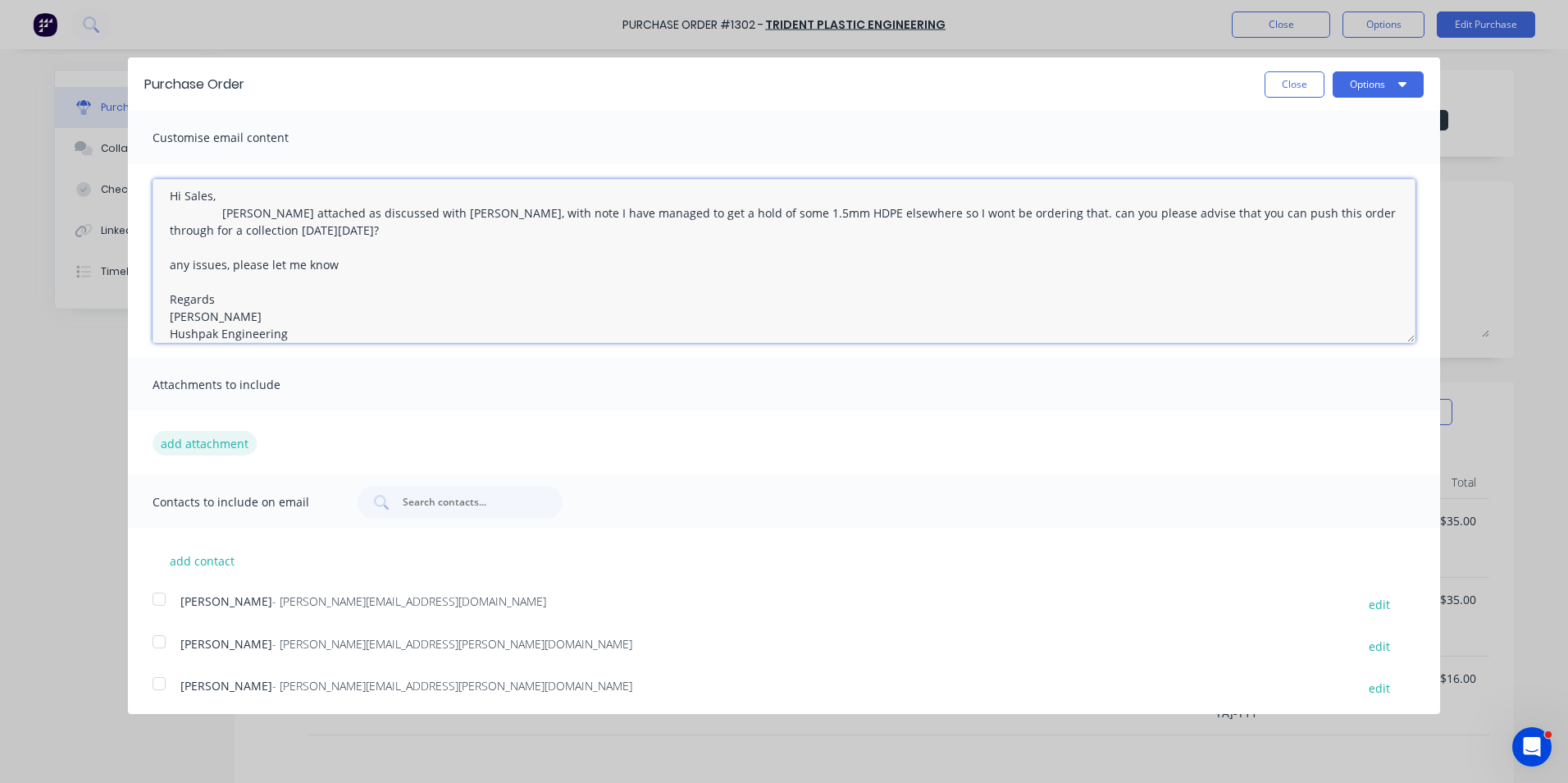
type textarea "Hi Sales, [PERSON_NAME] attached as discussed with [PERSON_NAME], with note I h…"
click at [211, 446] on button "add attachment" at bounding box center [204, 443] width 104 height 24
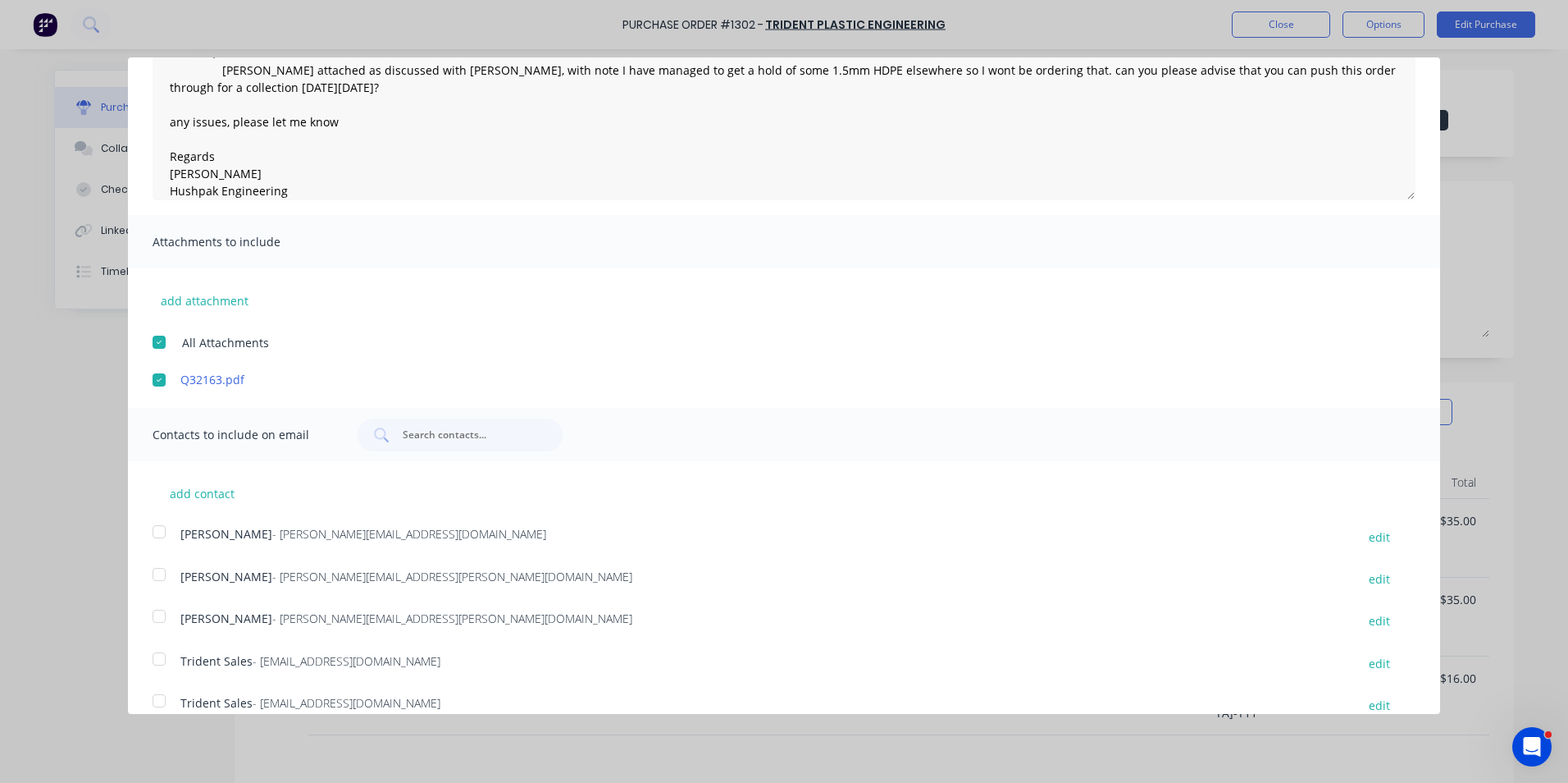
scroll to position [165, 0]
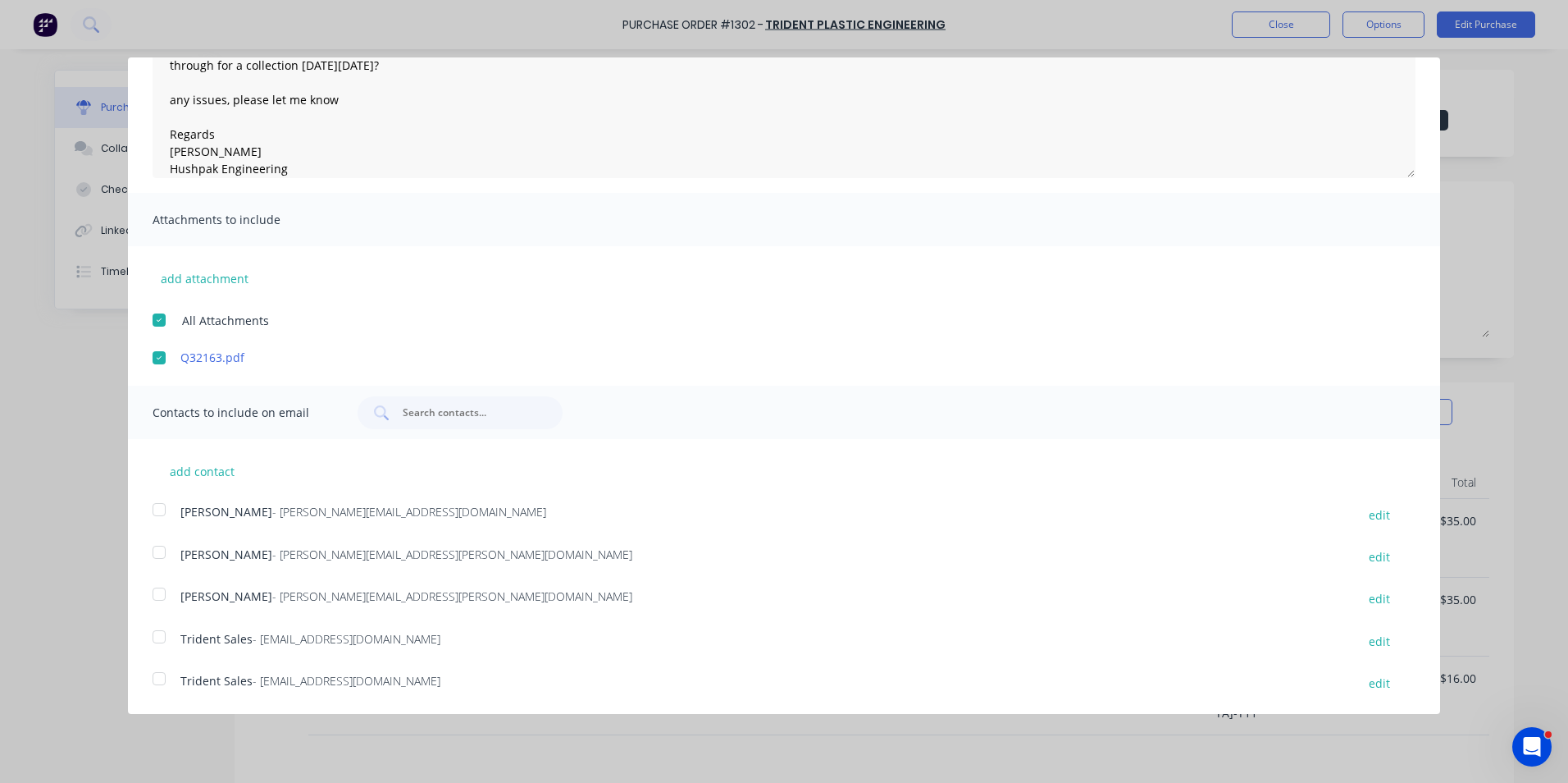
click at [162, 550] on div at bounding box center [159, 552] width 32 height 33
click at [166, 636] on div at bounding box center [159, 637] width 32 height 33
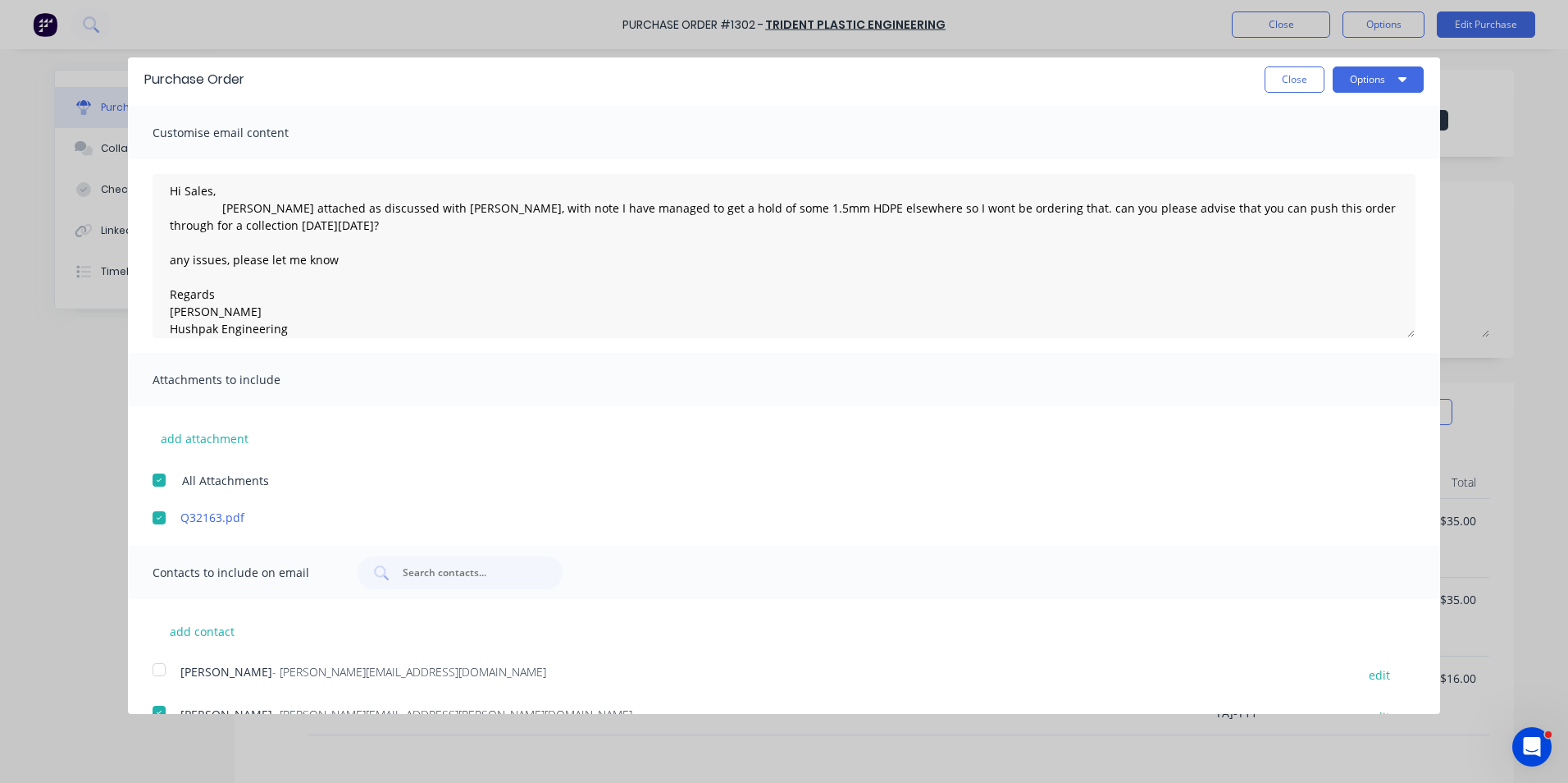
scroll to position [0, 0]
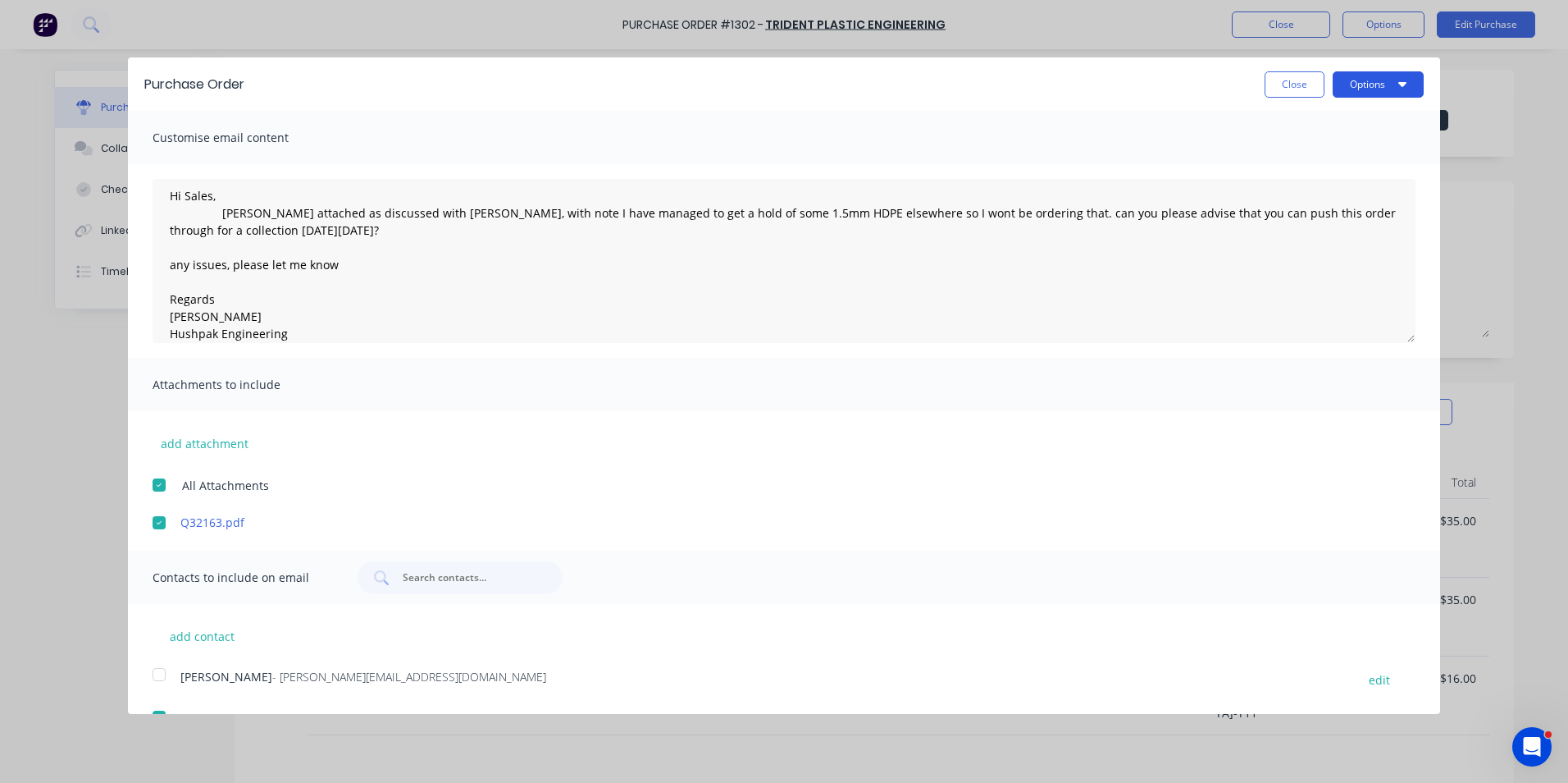
click at [1361, 80] on button "Options" at bounding box center [1378, 84] width 91 height 26
click at [1296, 156] on div "Email" at bounding box center [1346, 159] width 126 height 23
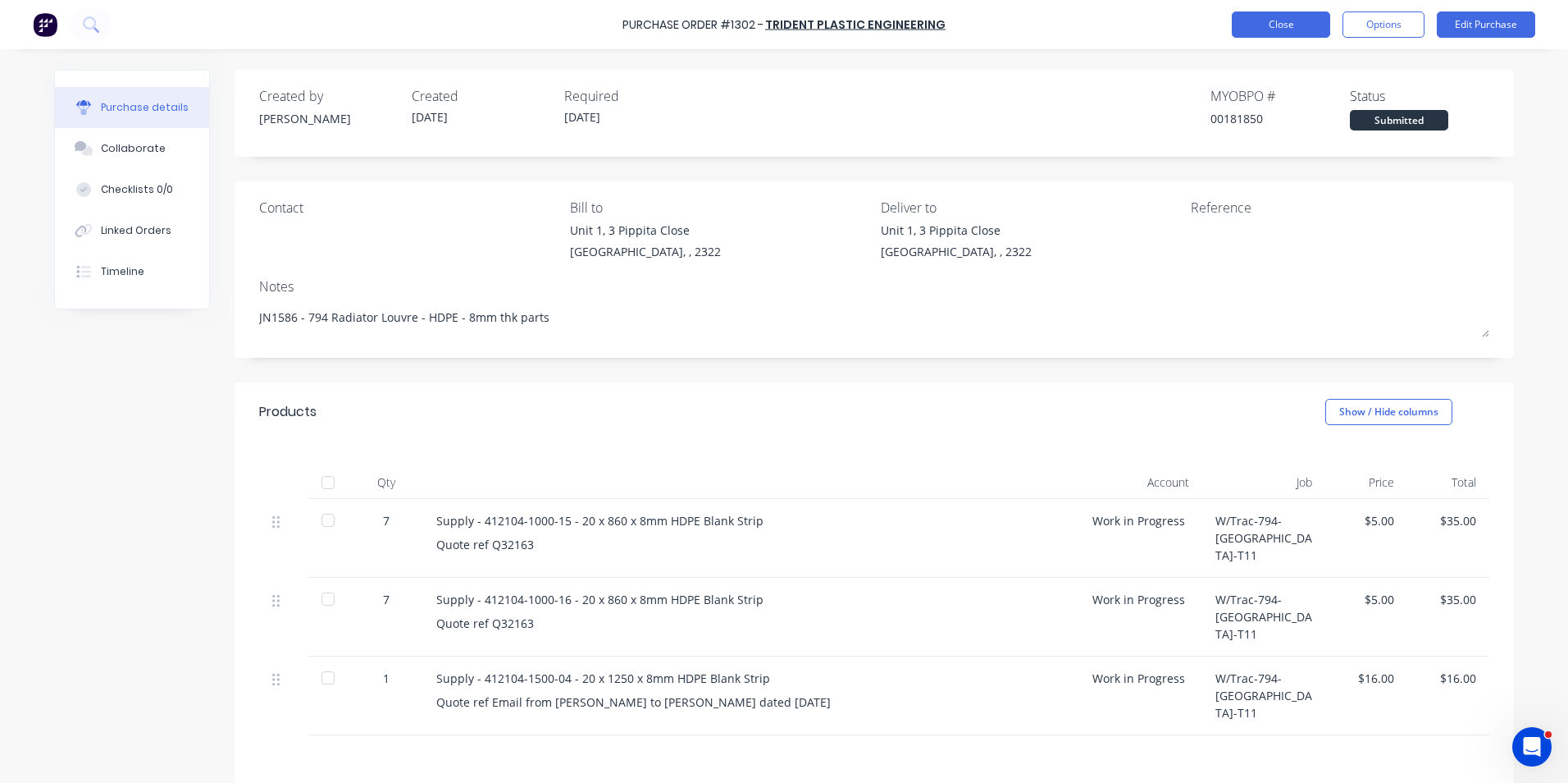
click at [1294, 19] on button "Close" at bounding box center [1281, 24] width 98 height 26
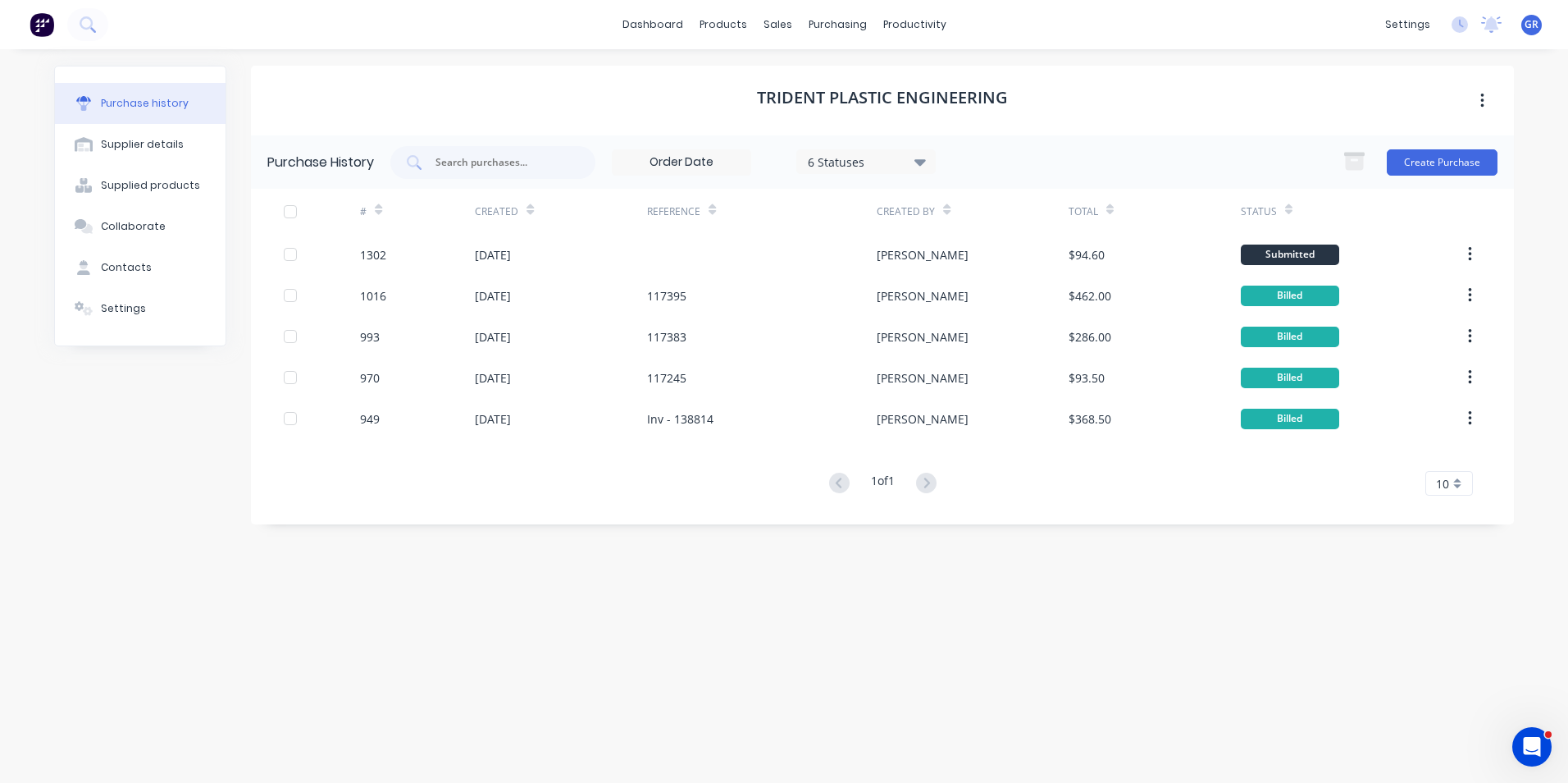
scroll to position [3, 0]
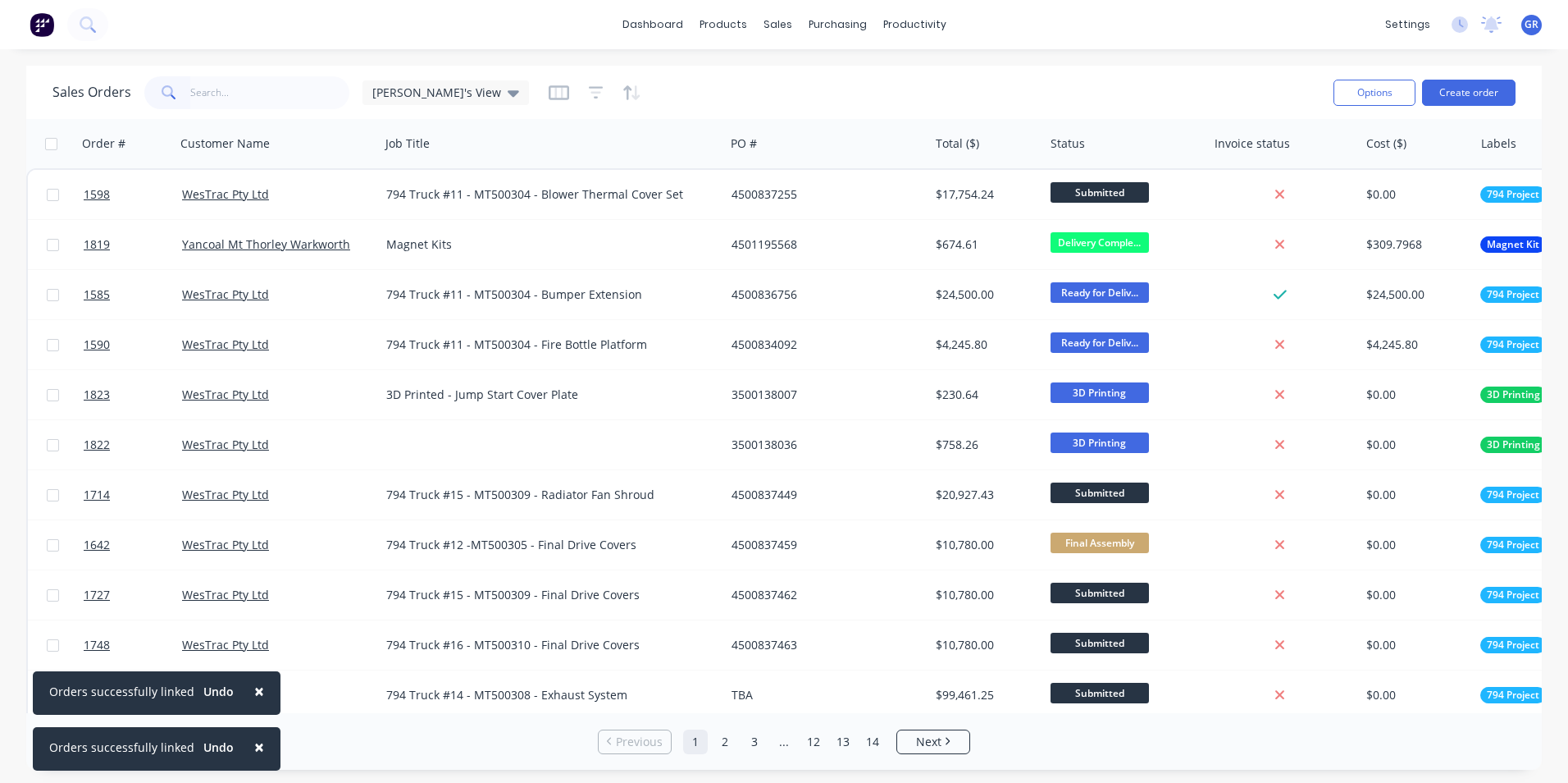
click at [237, 89] on input "text" at bounding box center [270, 92] width 160 height 33
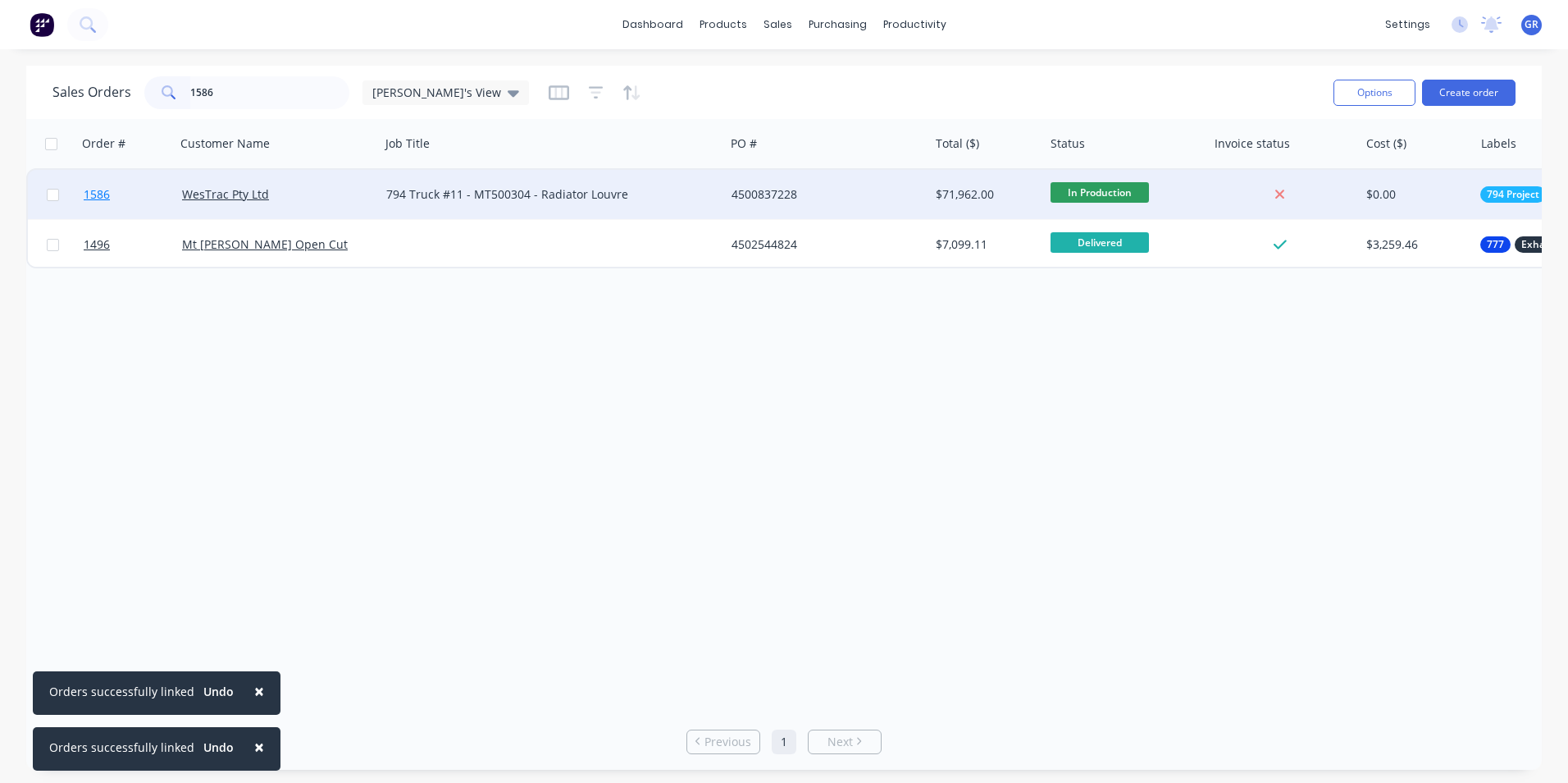
type input "1586"
click at [97, 195] on span "1586" at bounding box center [97, 194] width 26 height 16
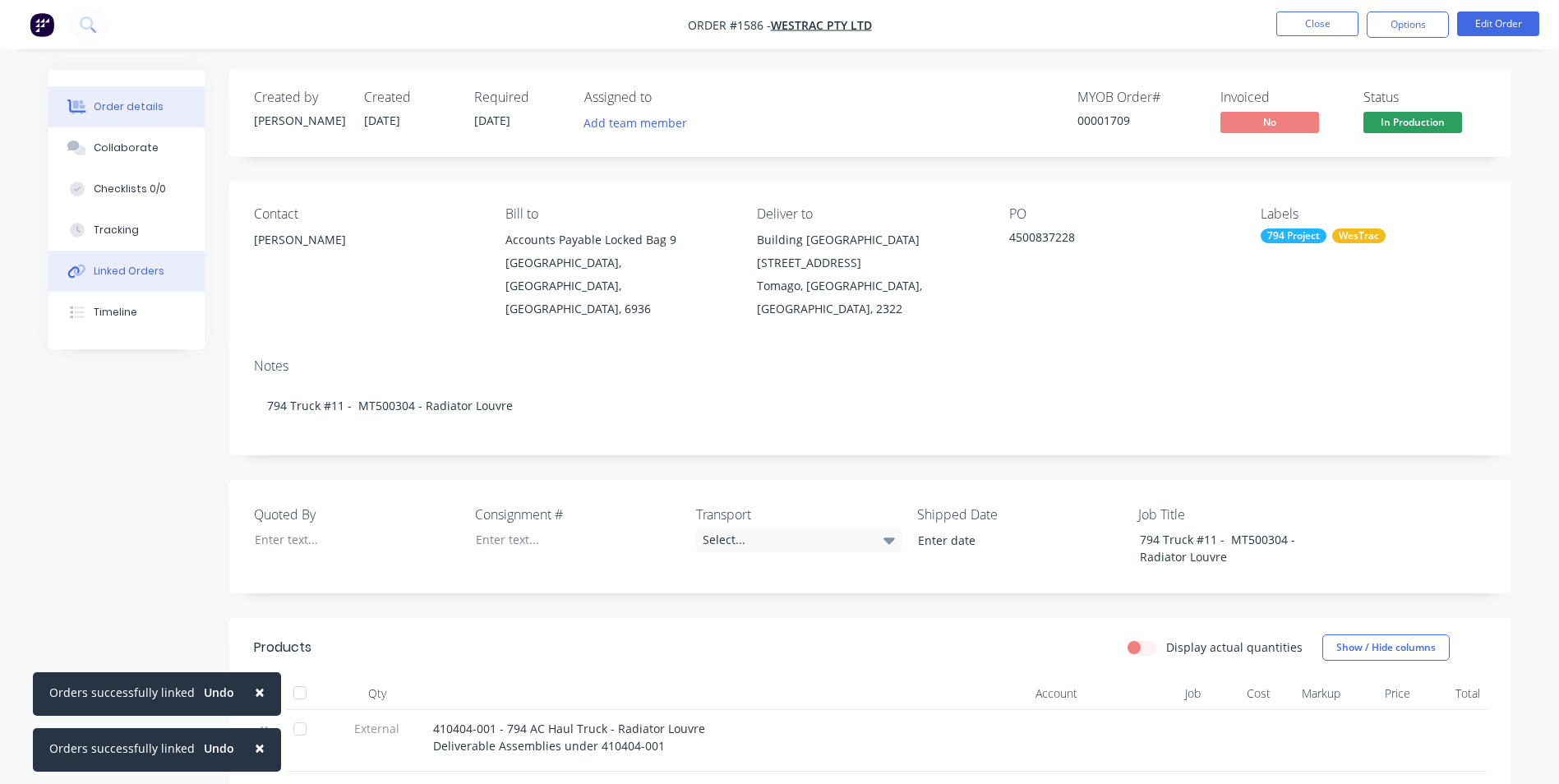
click at [123, 270] on div "Linked Orders" at bounding box center [129, 271] width 71 height 14
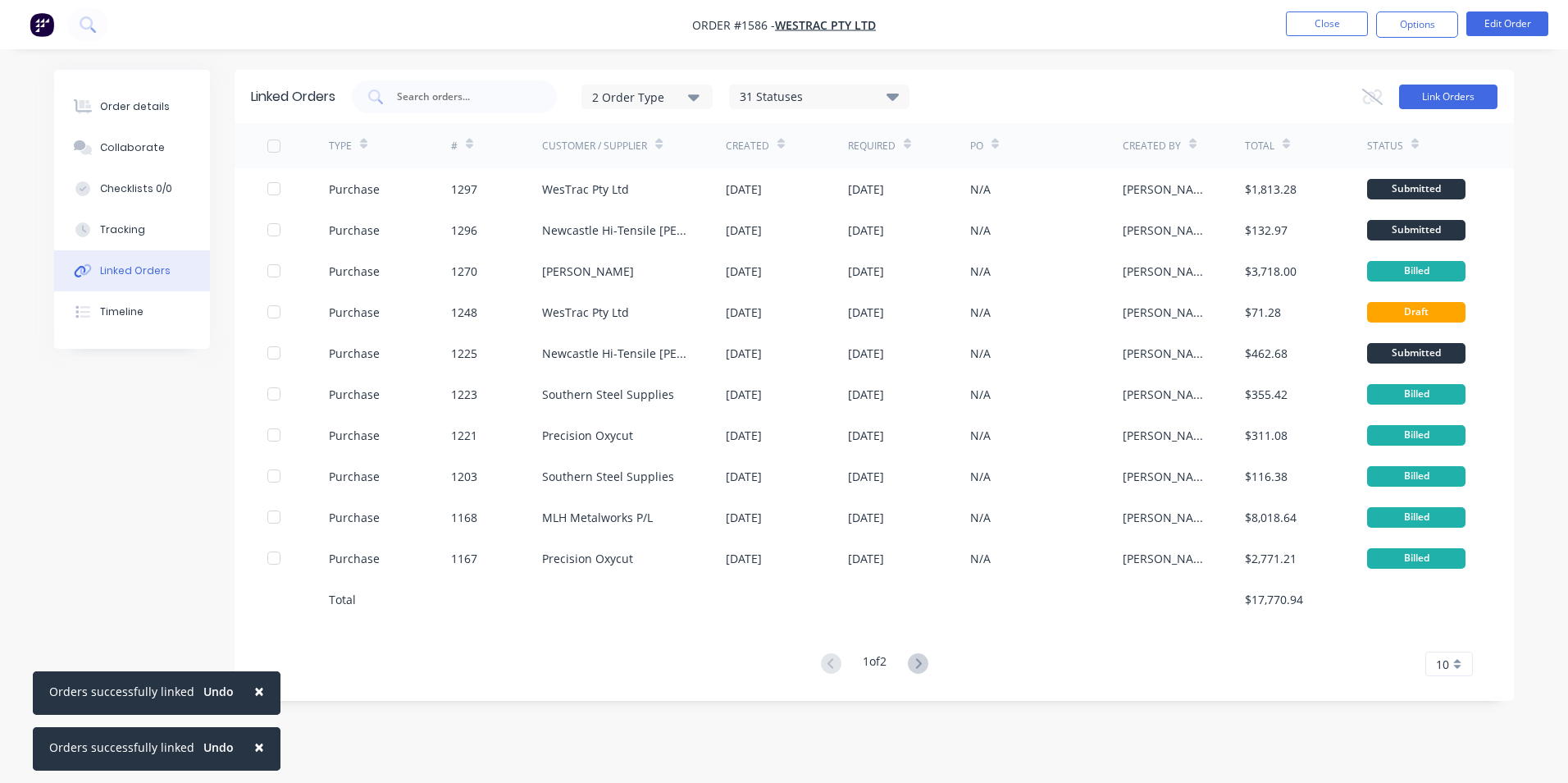
click at [1452, 94] on button "Link Orders" at bounding box center [1448, 97] width 98 height 24
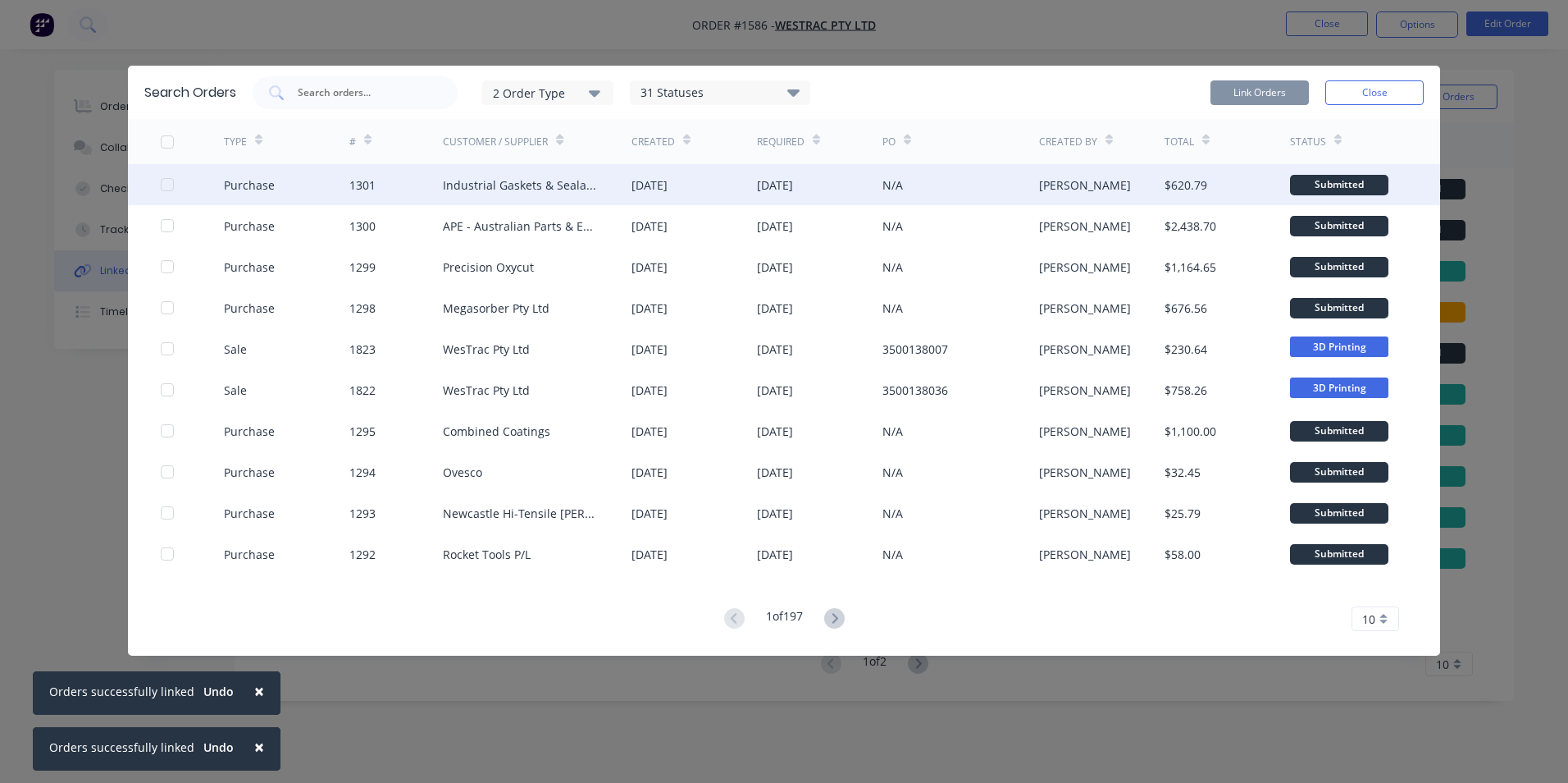
click at [164, 180] on div at bounding box center [167, 184] width 32 height 33
click at [1260, 88] on button "Link Orders" at bounding box center [1259, 92] width 98 height 24
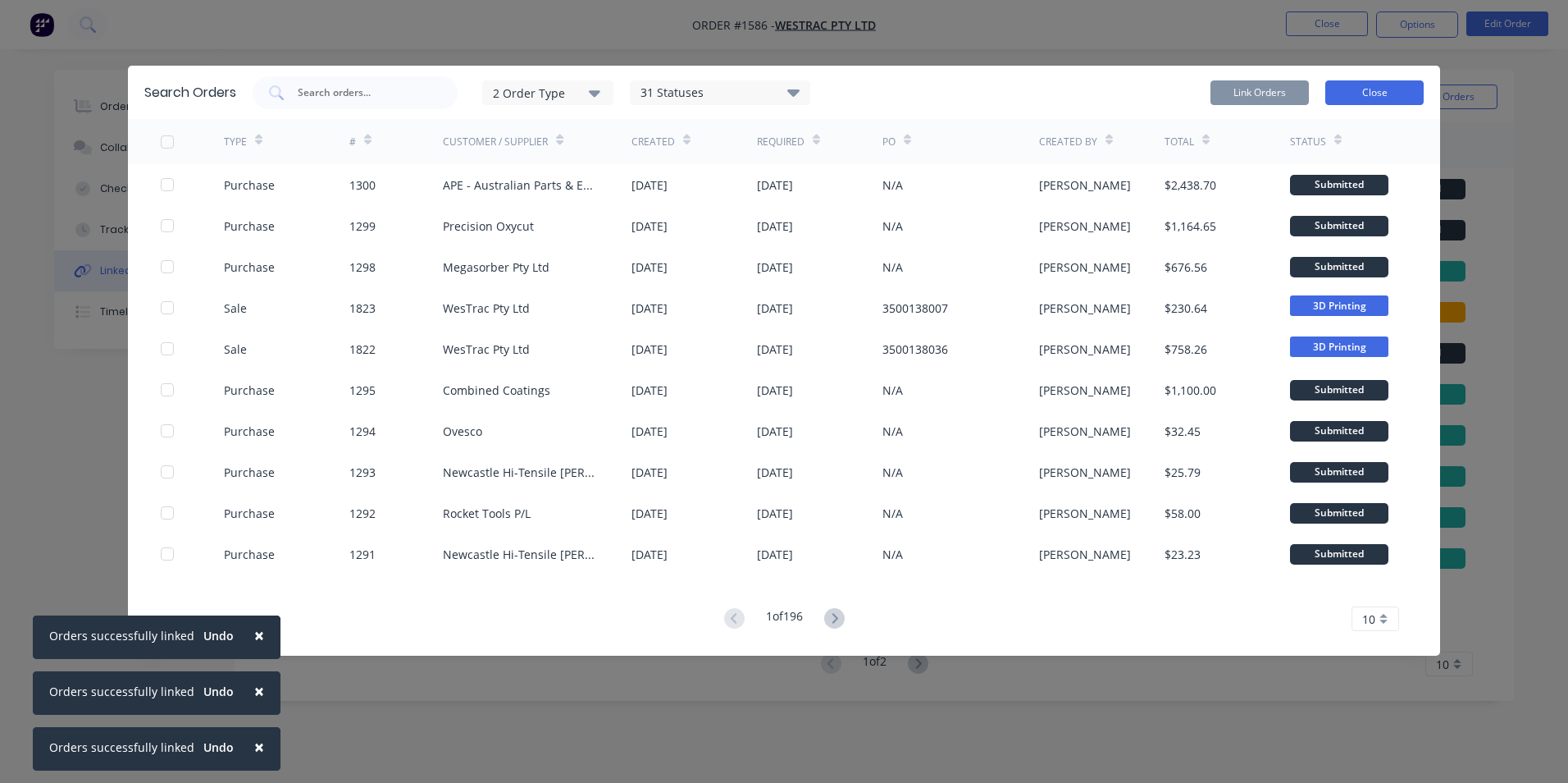
click at [1384, 92] on button "Close" at bounding box center [1374, 92] width 98 height 24
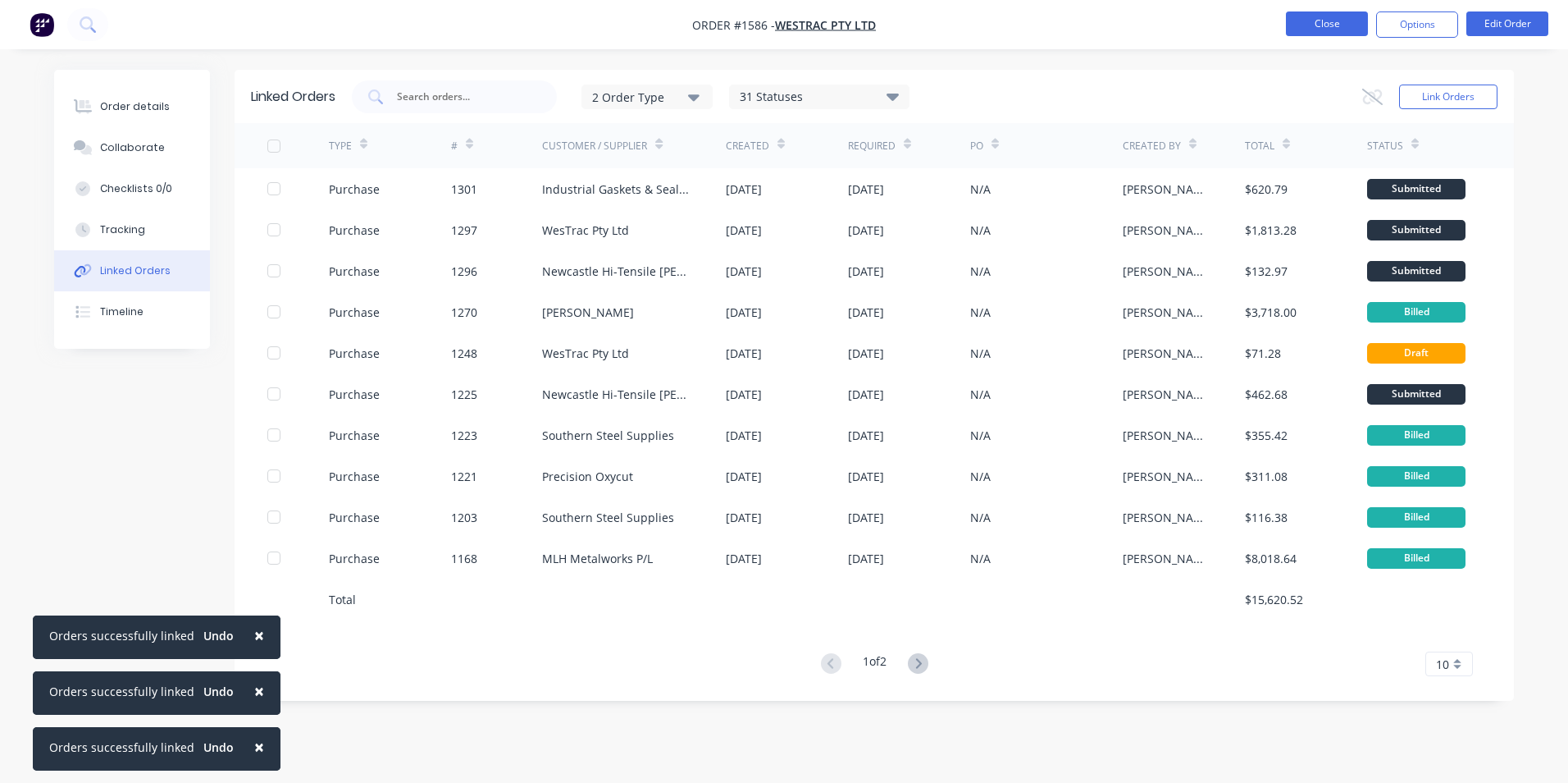
click at [1333, 27] on button "Close" at bounding box center [1326, 23] width 82 height 24
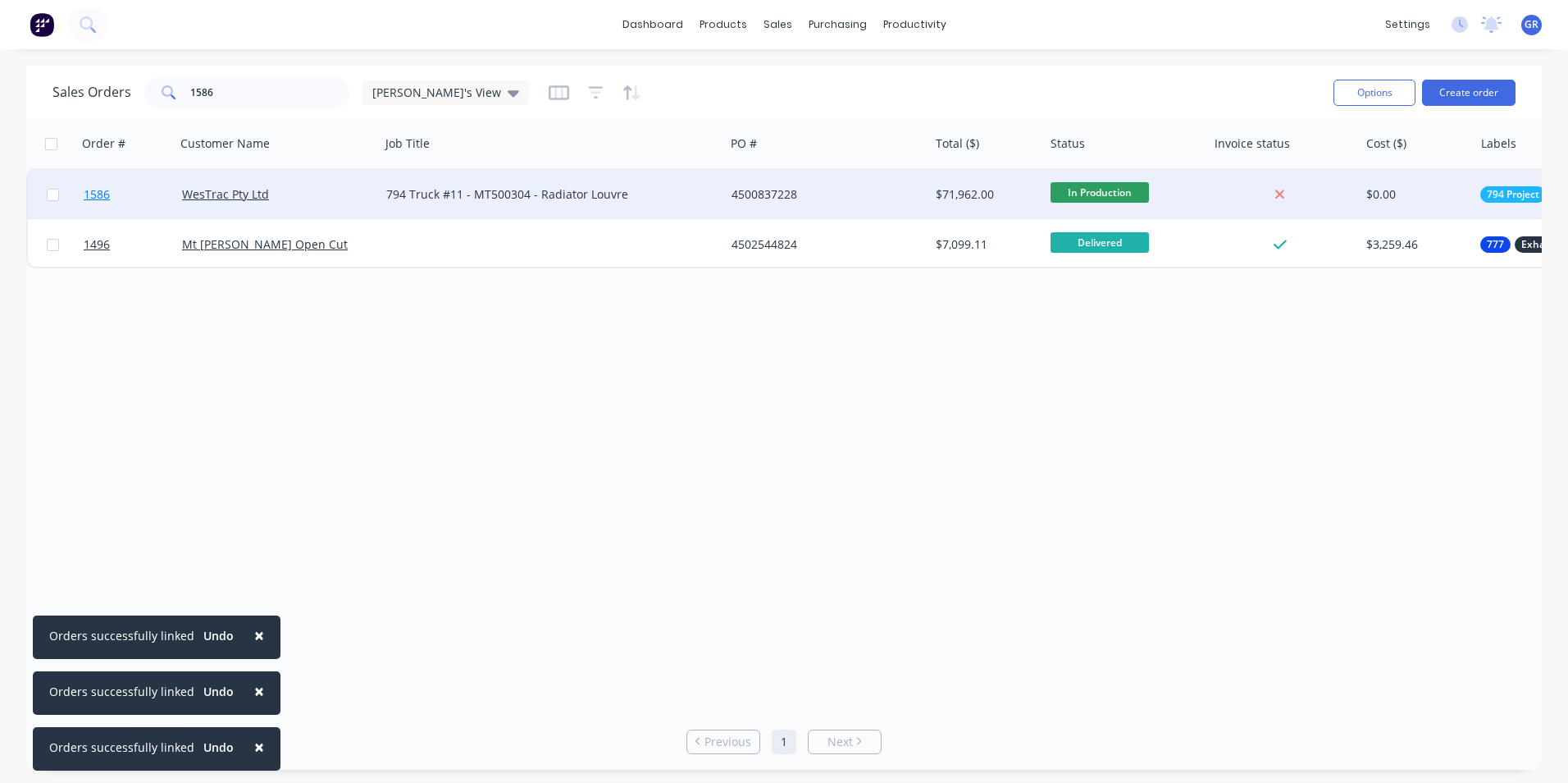
click at [103, 195] on span "1586" at bounding box center [97, 194] width 26 height 16
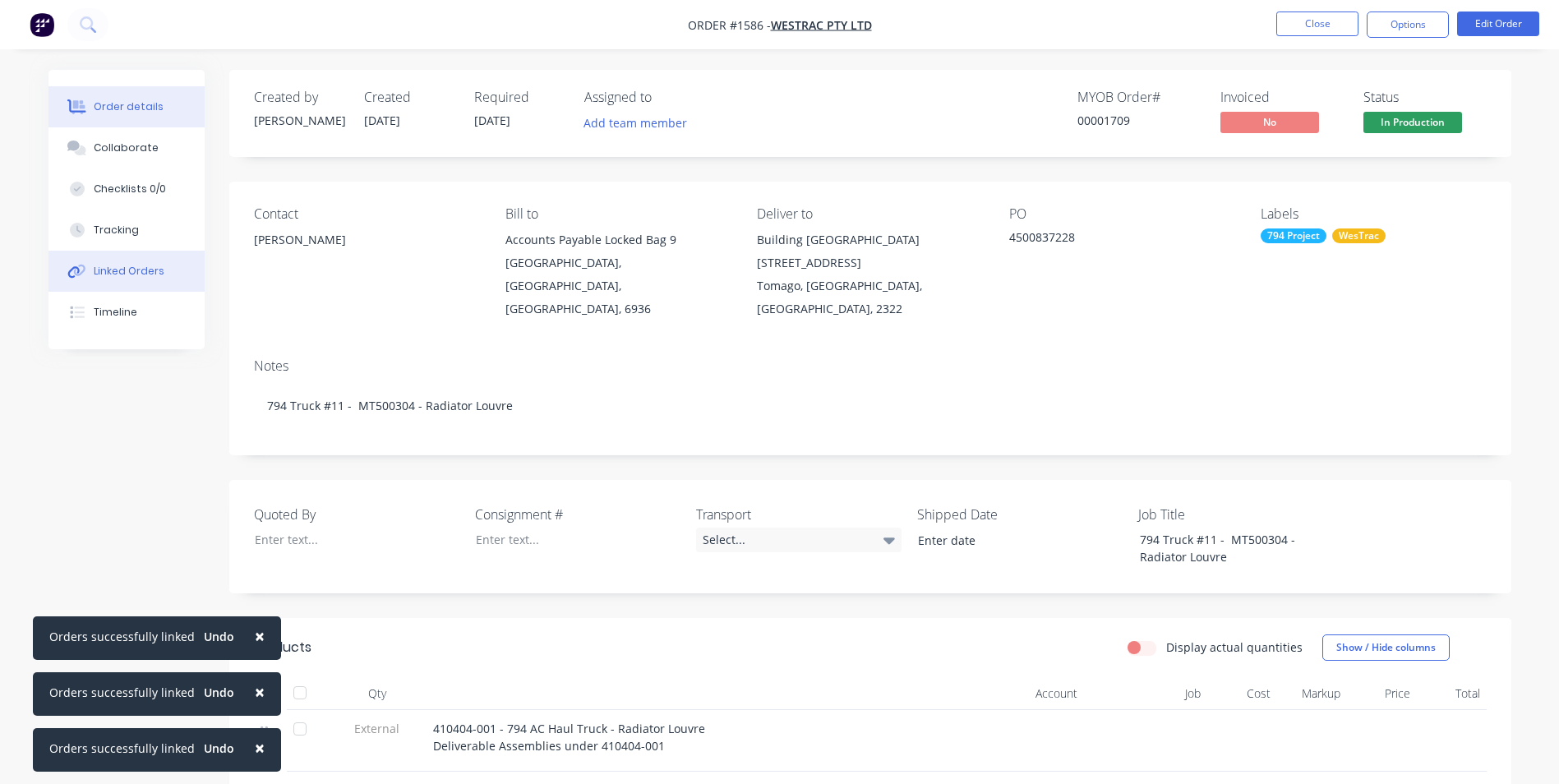
click at [130, 263] on button "Linked Orders" at bounding box center [127, 270] width 157 height 41
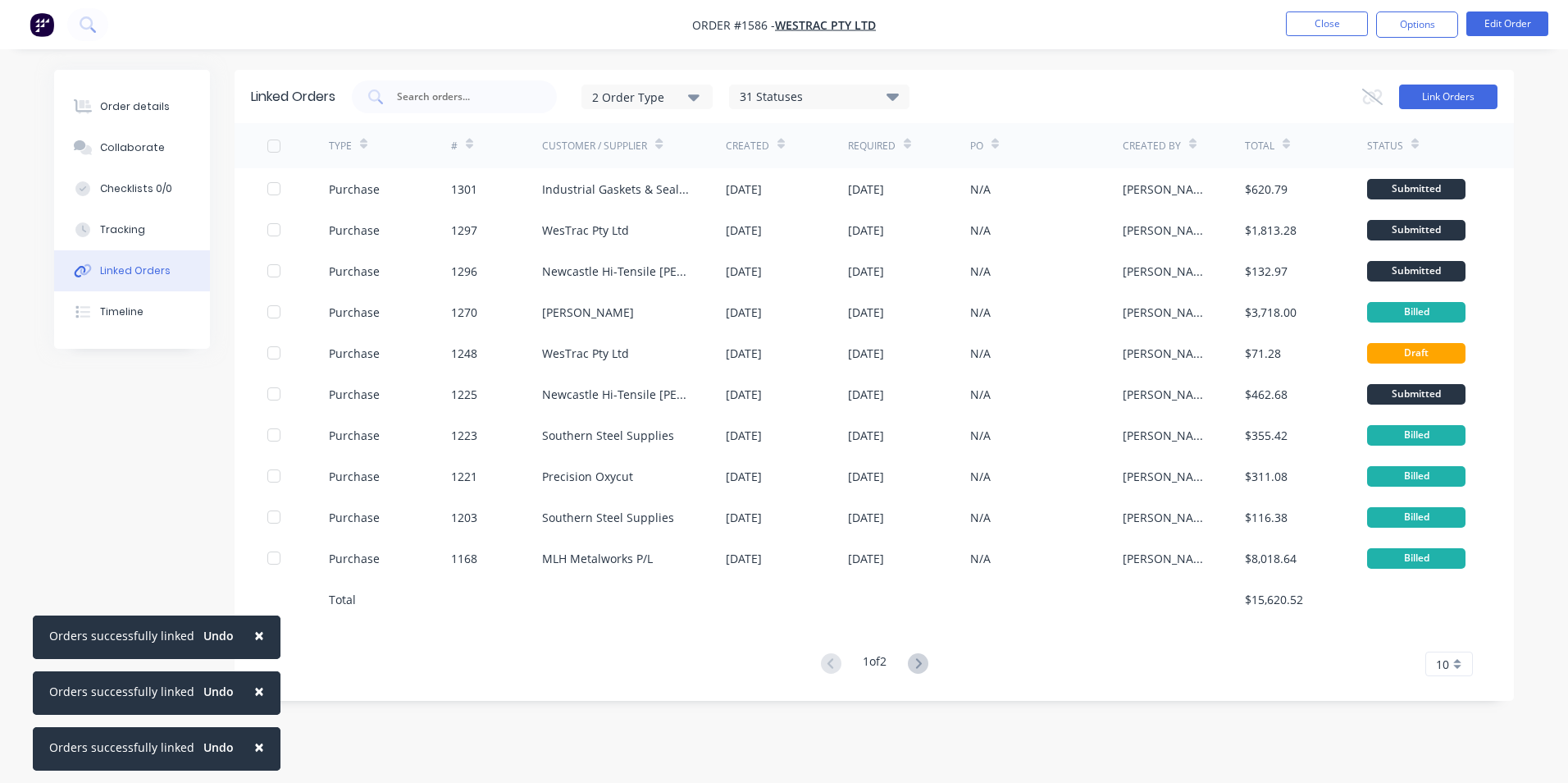
click at [1442, 96] on button "Link Orders" at bounding box center [1448, 97] width 98 height 24
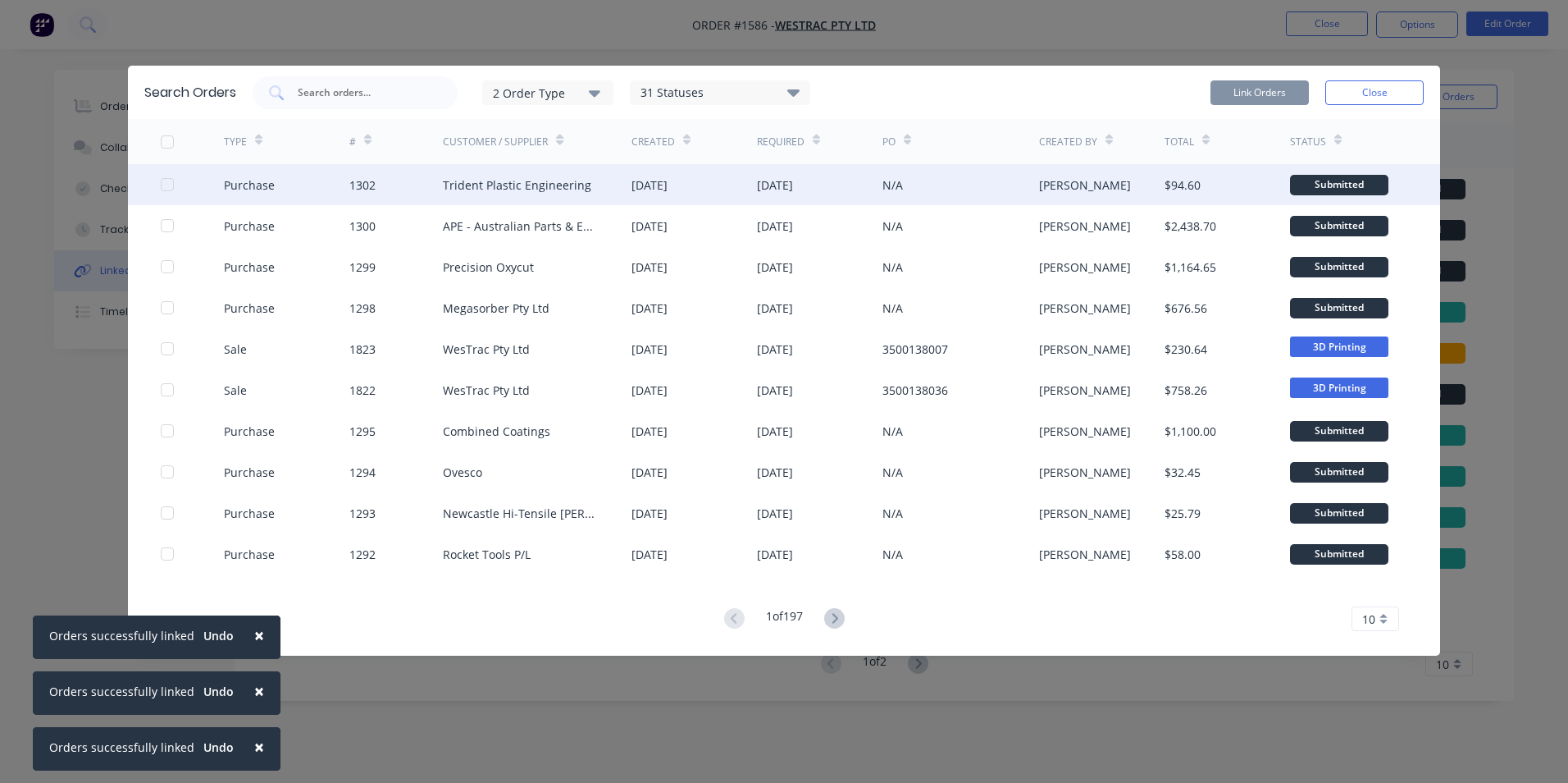
click at [168, 183] on div at bounding box center [167, 184] width 32 height 33
click at [1263, 87] on button "Link Orders" at bounding box center [1259, 92] width 98 height 24
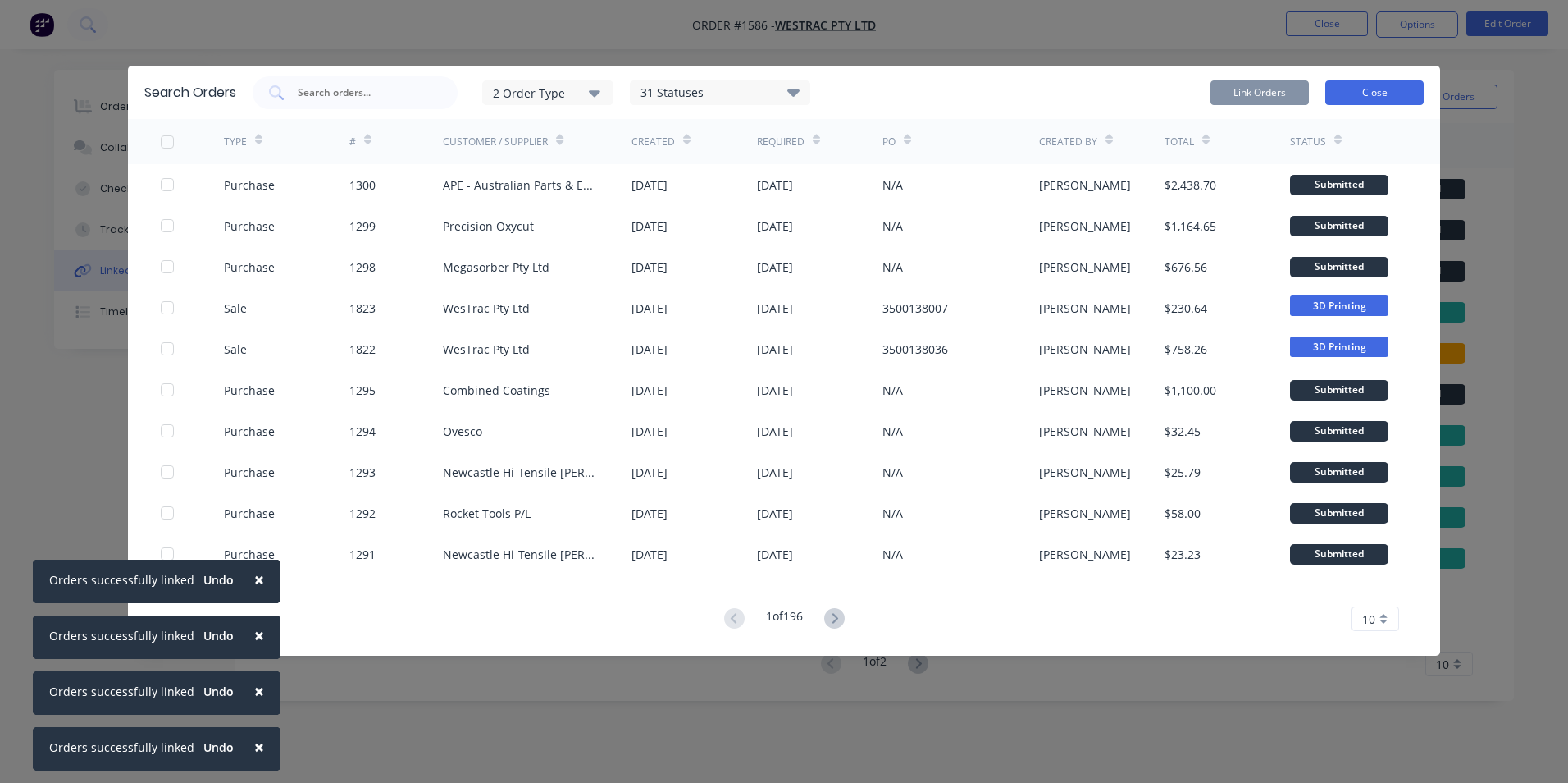
click at [1376, 91] on button "Close" at bounding box center [1374, 92] width 98 height 24
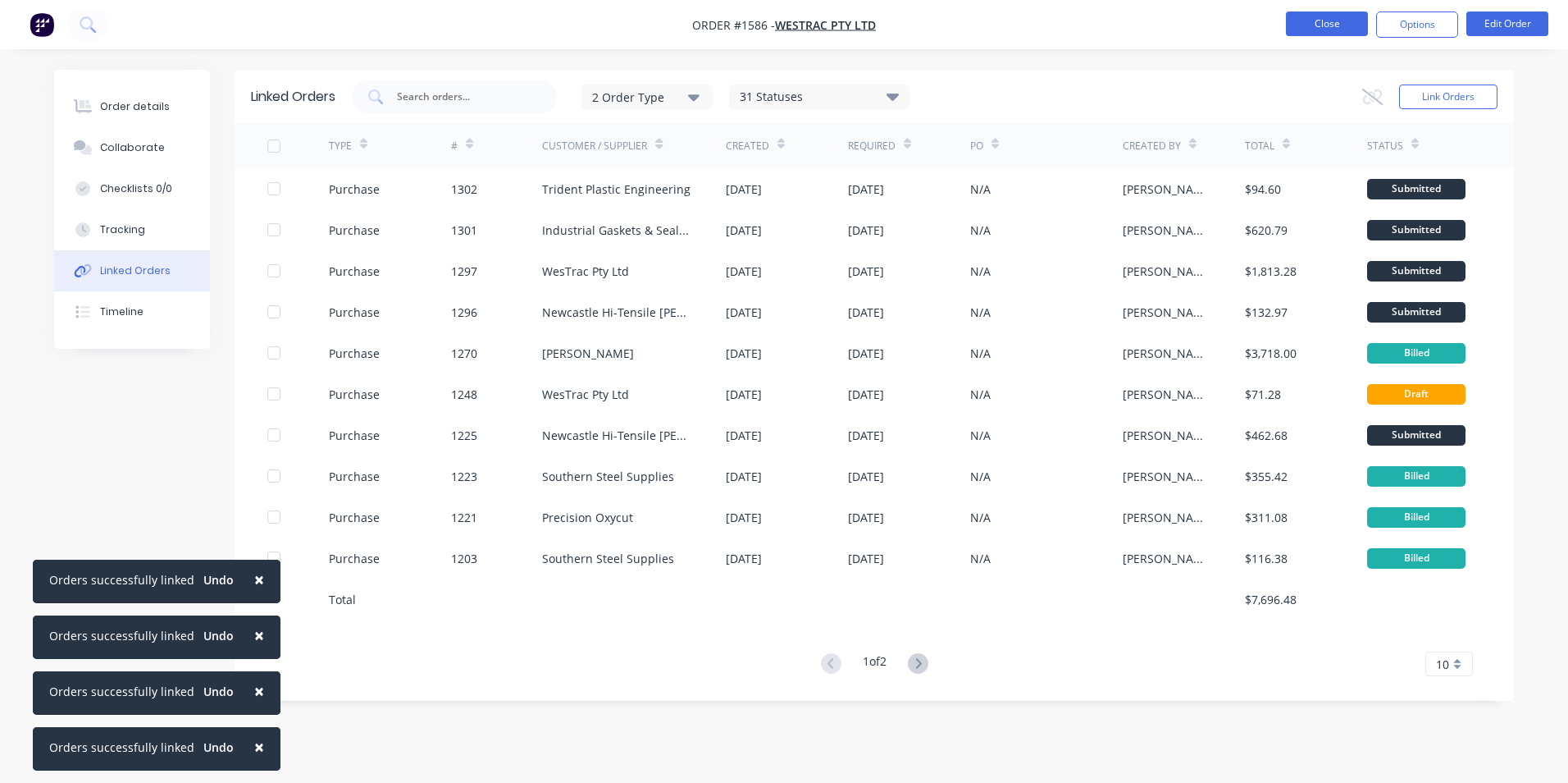
click at [1330, 27] on button "Close" at bounding box center [1326, 23] width 82 height 24
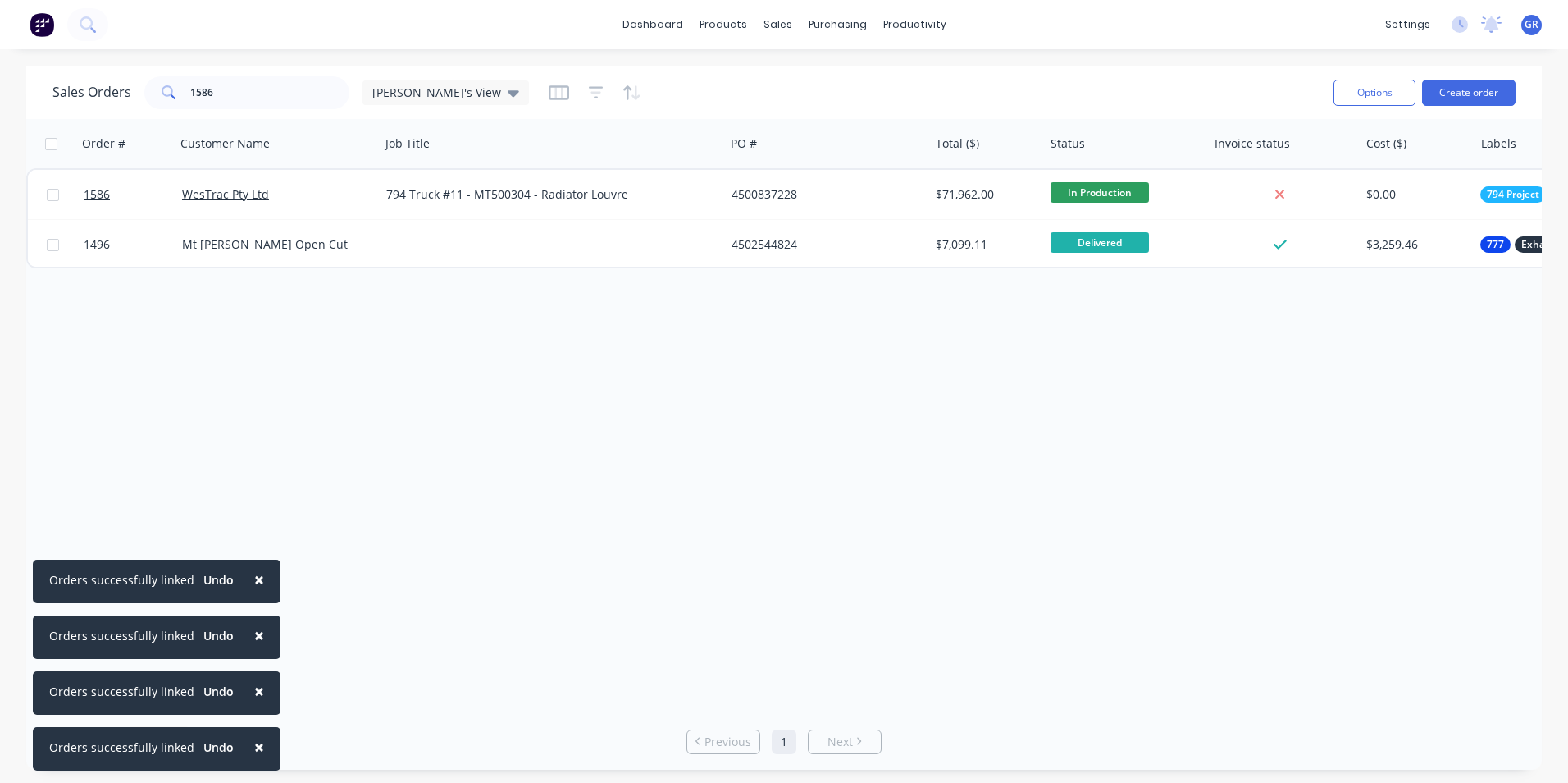
click at [255, 581] on span "×" at bounding box center [259, 579] width 10 height 23
click at [256, 632] on span "×" at bounding box center [259, 634] width 10 height 23
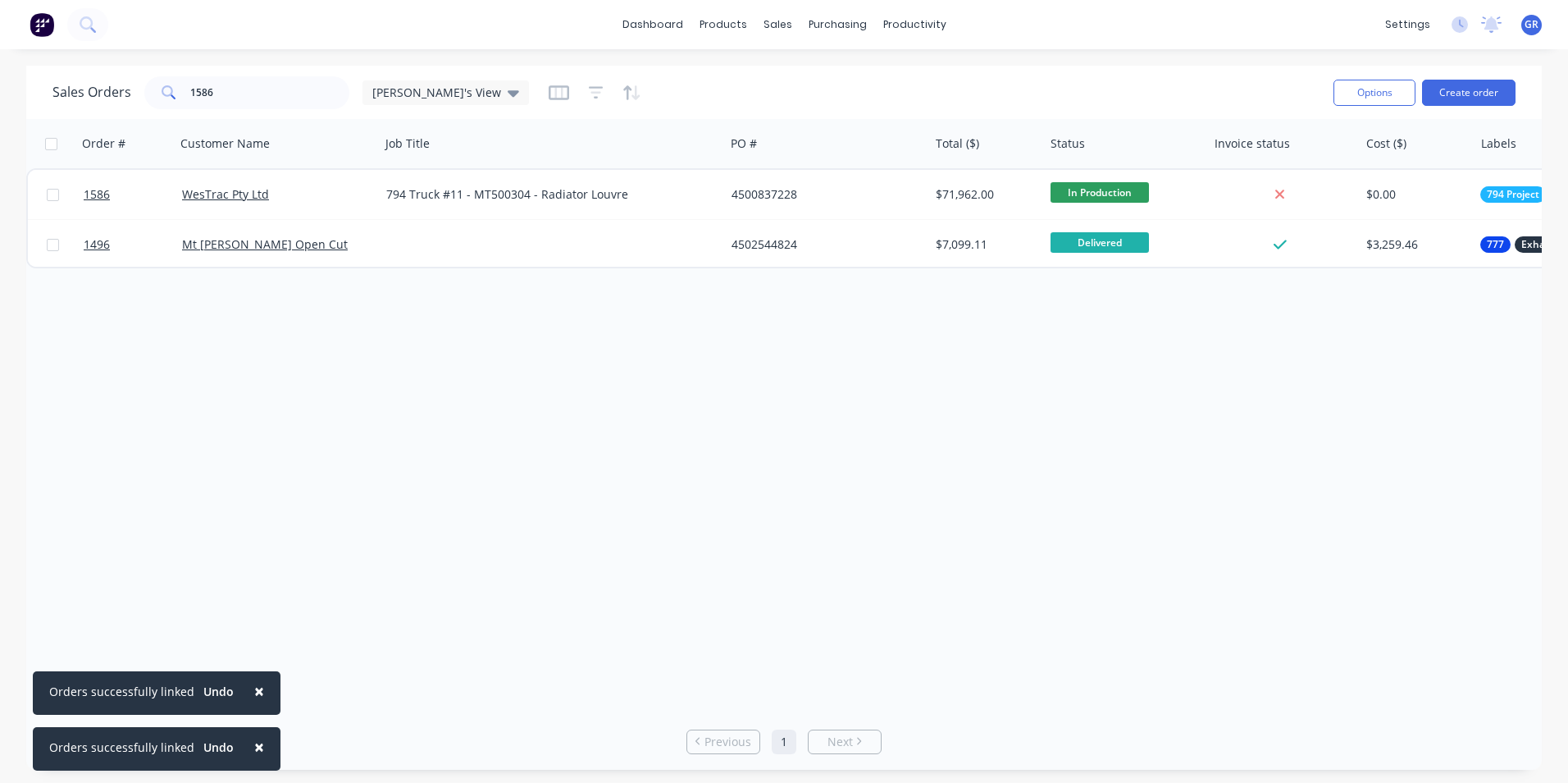
click at [255, 693] on span "×" at bounding box center [259, 690] width 10 height 23
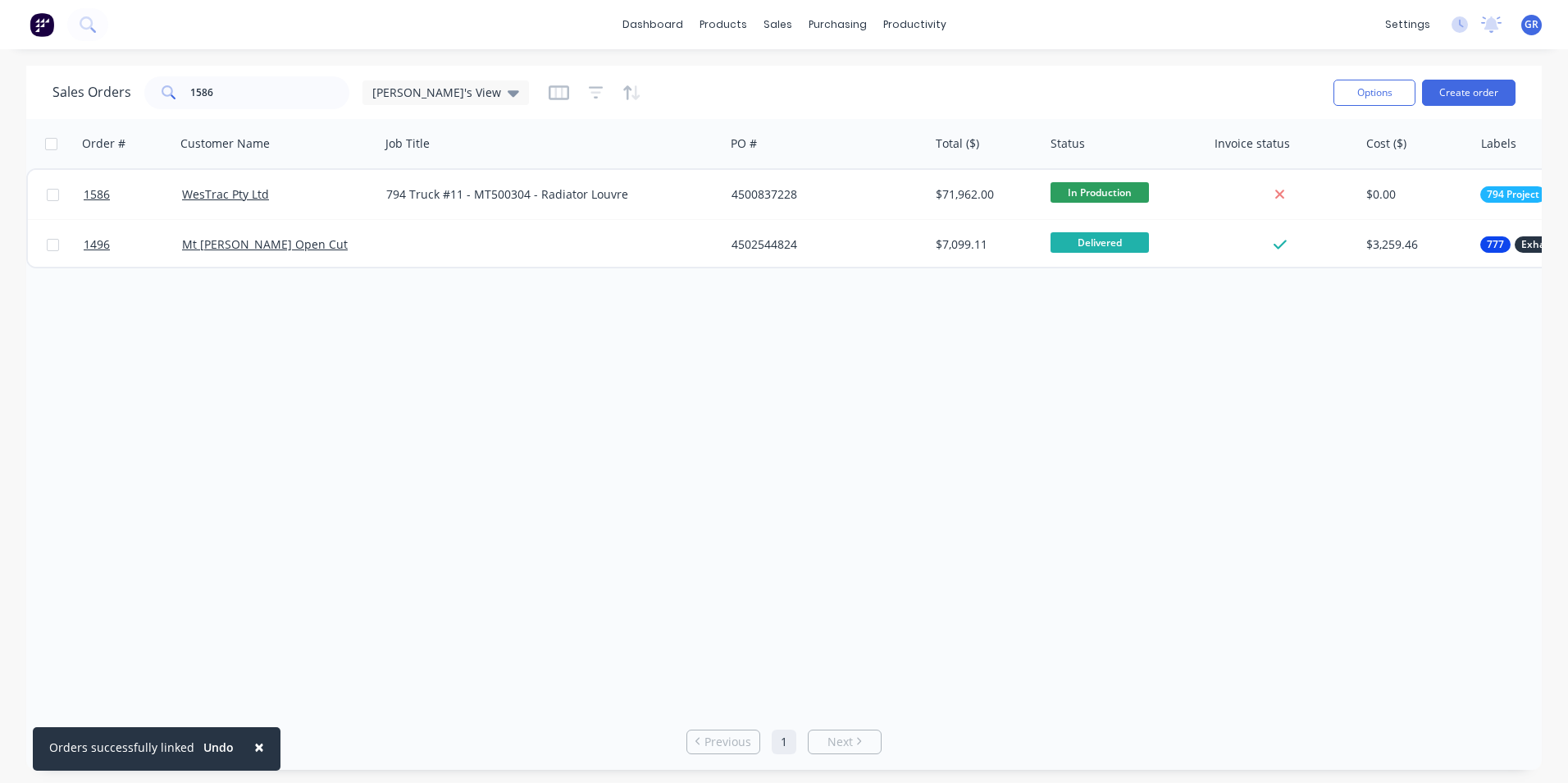
click at [256, 746] on span "×" at bounding box center [259, 746] width 10 height 23
drag, startPoint x: 219, startPoint y: 87, endPoint x: 162, endPoint y: 100, distance: 58.5
click at [162, 100] on div "1586" at bounding box center [246, 92] width 205 height 33
